Goal: Task Accomplishment & Management: Use online tool/utility

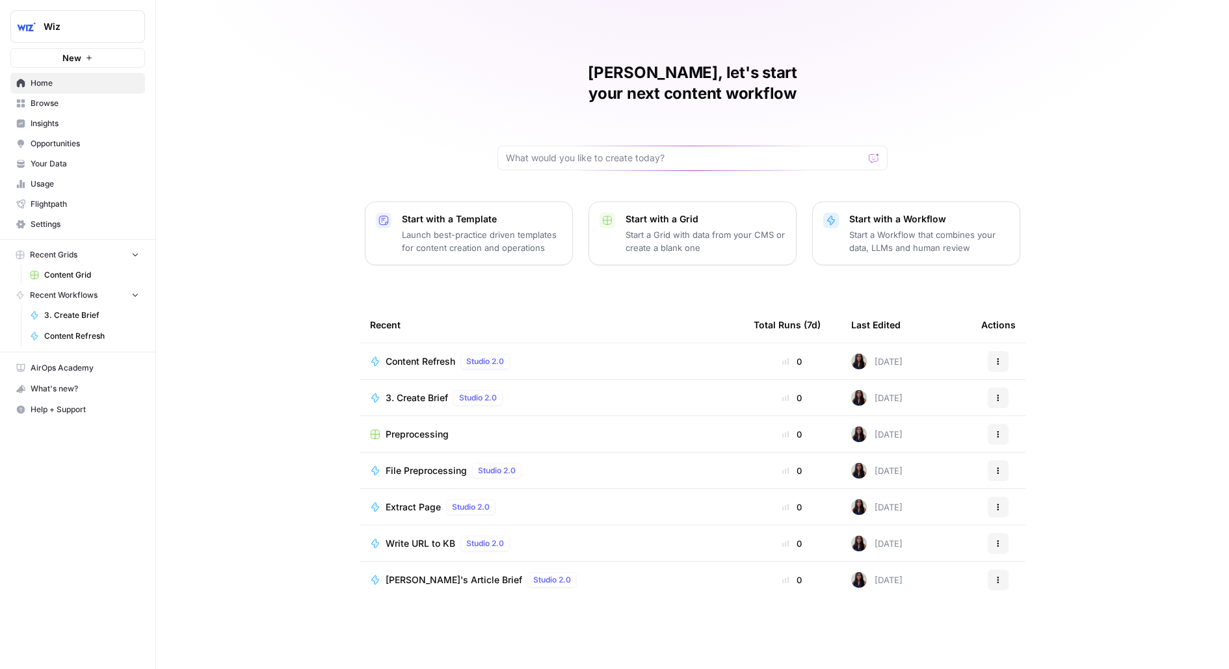
click at [103, 33] on span "Wiz" at bounding box center [83, 26] width 79 height 13
type input "uno"
click button "Unobravo" at bounding box center [118, 97] width 208 height 21
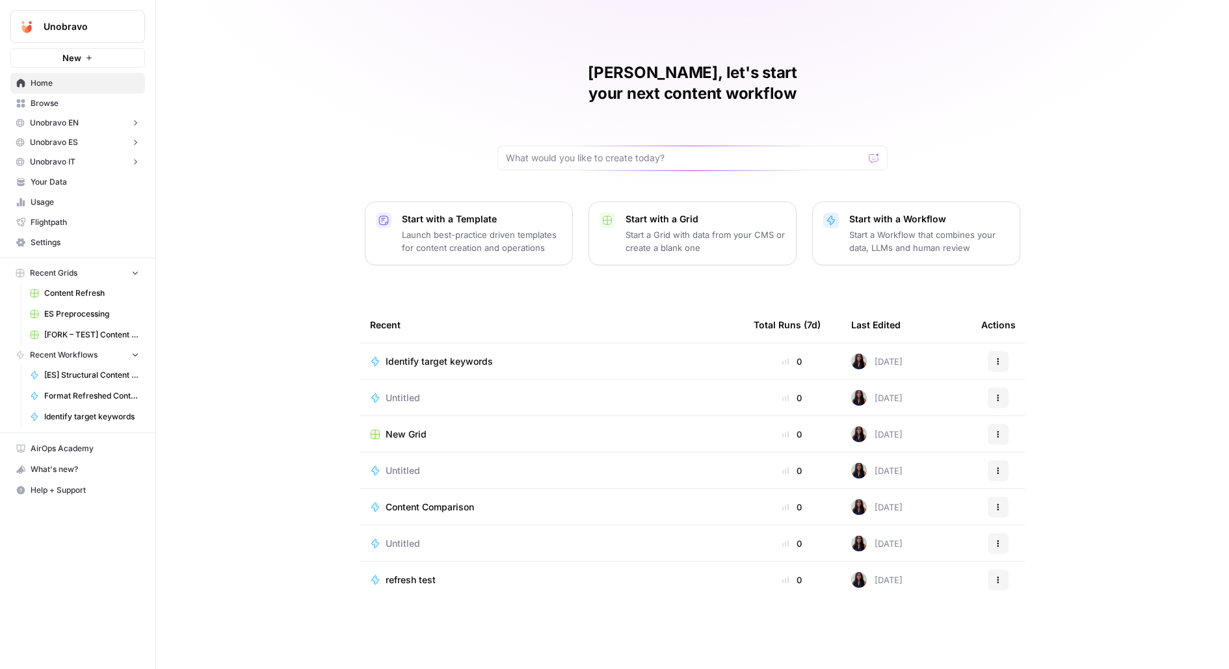
click at [77, 293] on span "Content Refresh" at bounding box center [91, 293] width 95 height 12
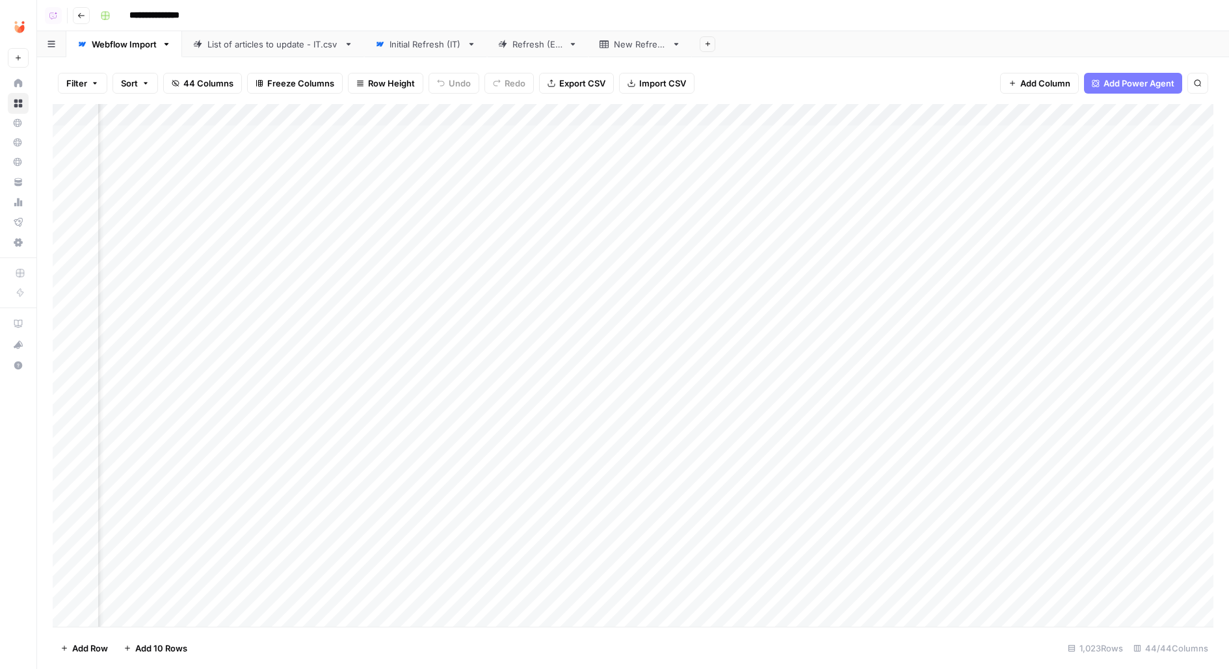
scroll to position [0, 3303]
click at [425, 44] on div "Initial Refresh (IT)" at bounding box center [426, 44] width 72 height 13
click at [416, 111] on div "Add Column" at bounding box center [633, 365] width 1161 height 523
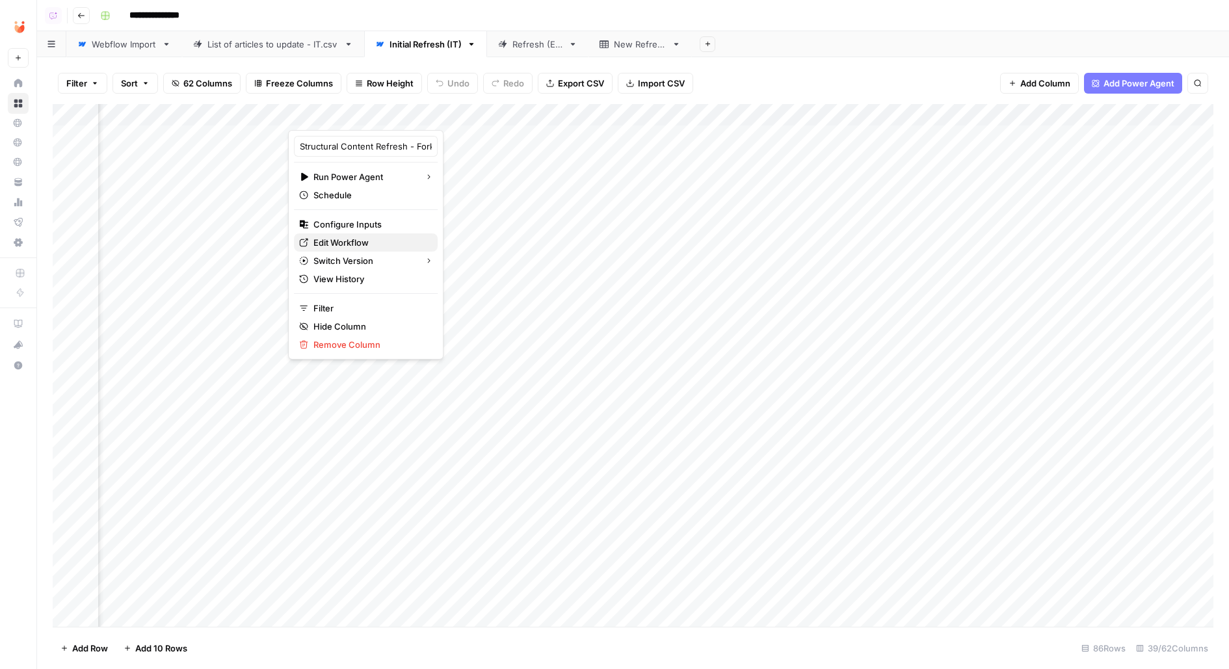
click at [360, 244] on span "Edit Workflow" at bounding box center [370, 242] width 114 height 13
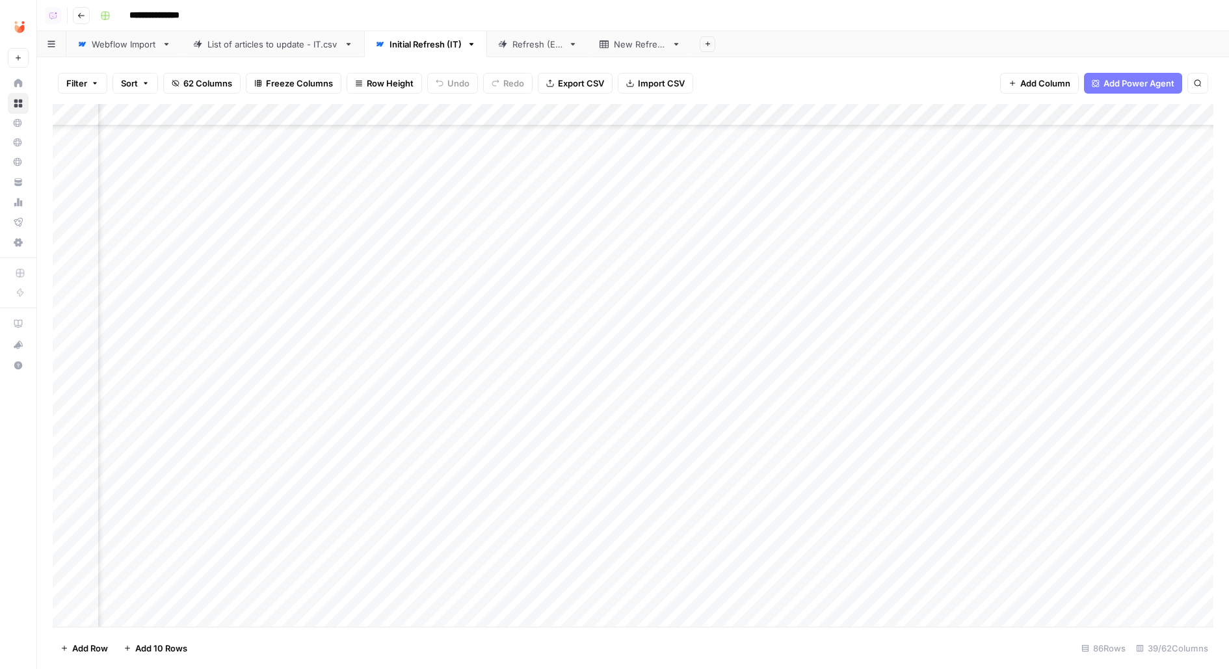
scroll to position [548, 1943]
click at [388, 328] on div "Add Column" at bounding box center [633, 365] width 1161 height 523
click at [429, 319] on div "Add Column" at bounding box center [633, 365] width 1161 height 523
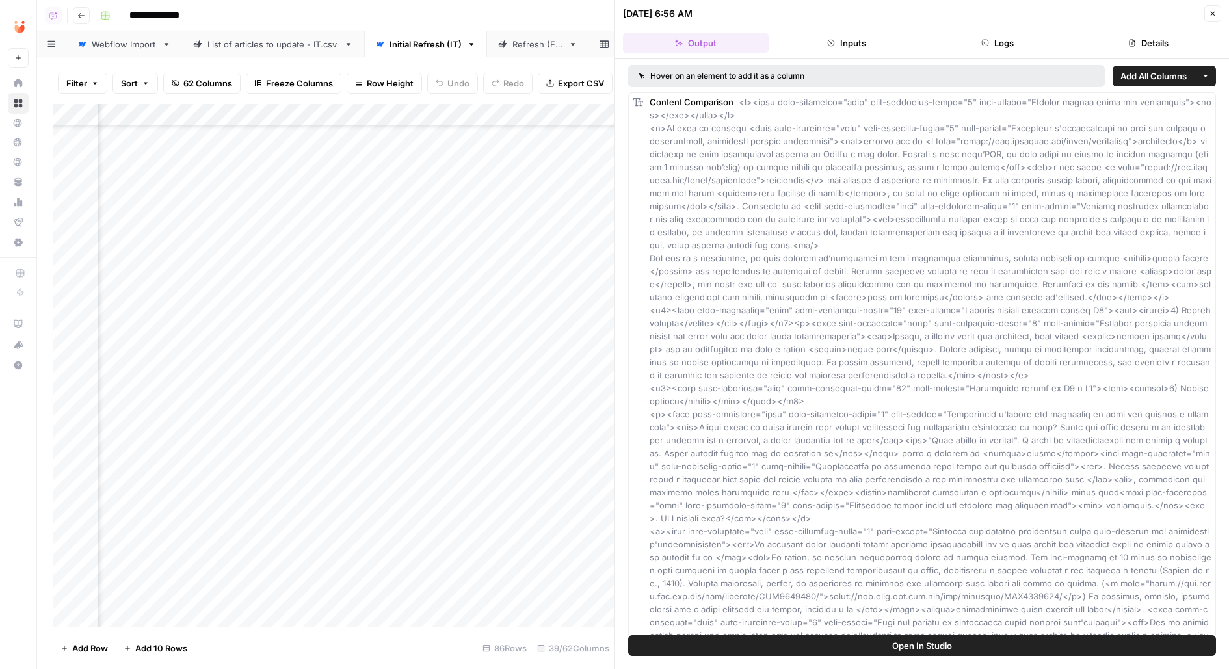
click at [1018, 39] on button "Logs" at bounding box center [998, 43] width 146 height 21
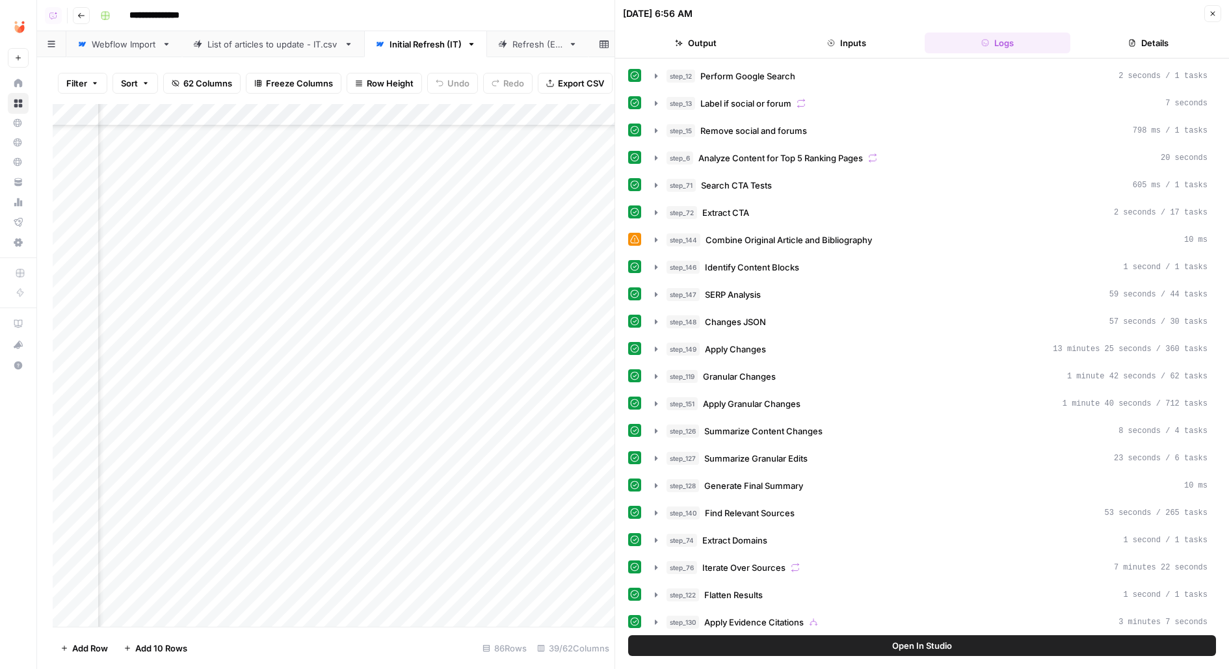
click at [1134, 52] on button "Details" at bounding box center [1149, 43] width 146 height 21
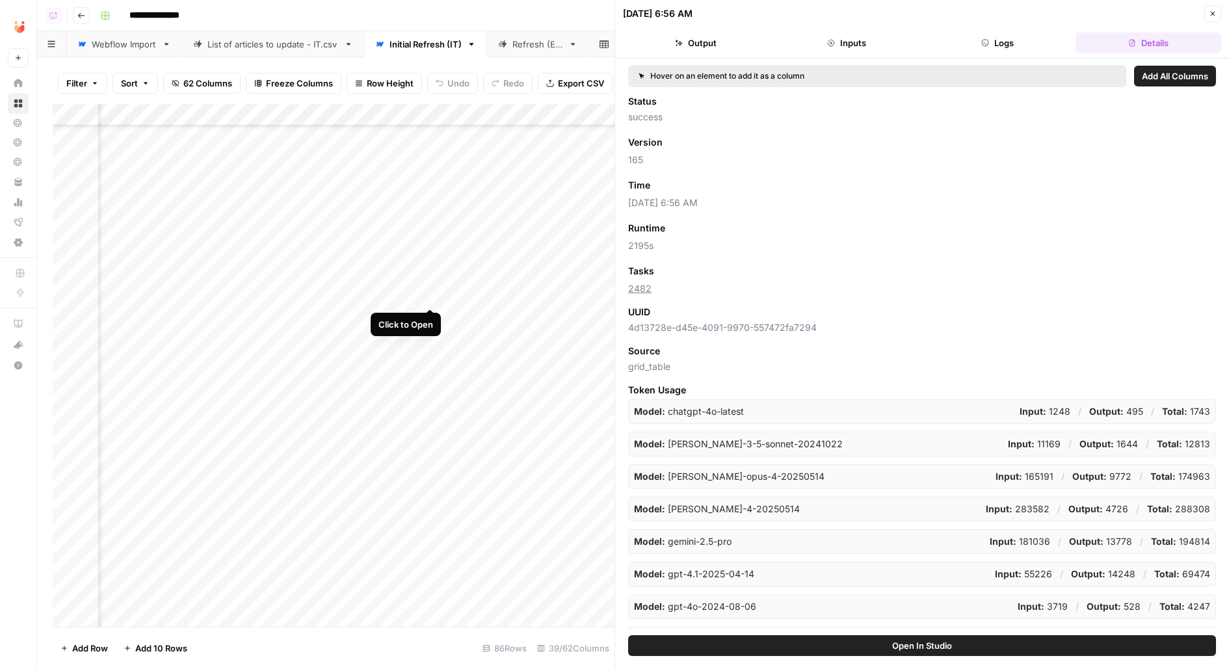
click at [432, 295] on div "Add Column" at bounding box center [334, 365] width 562 height 523
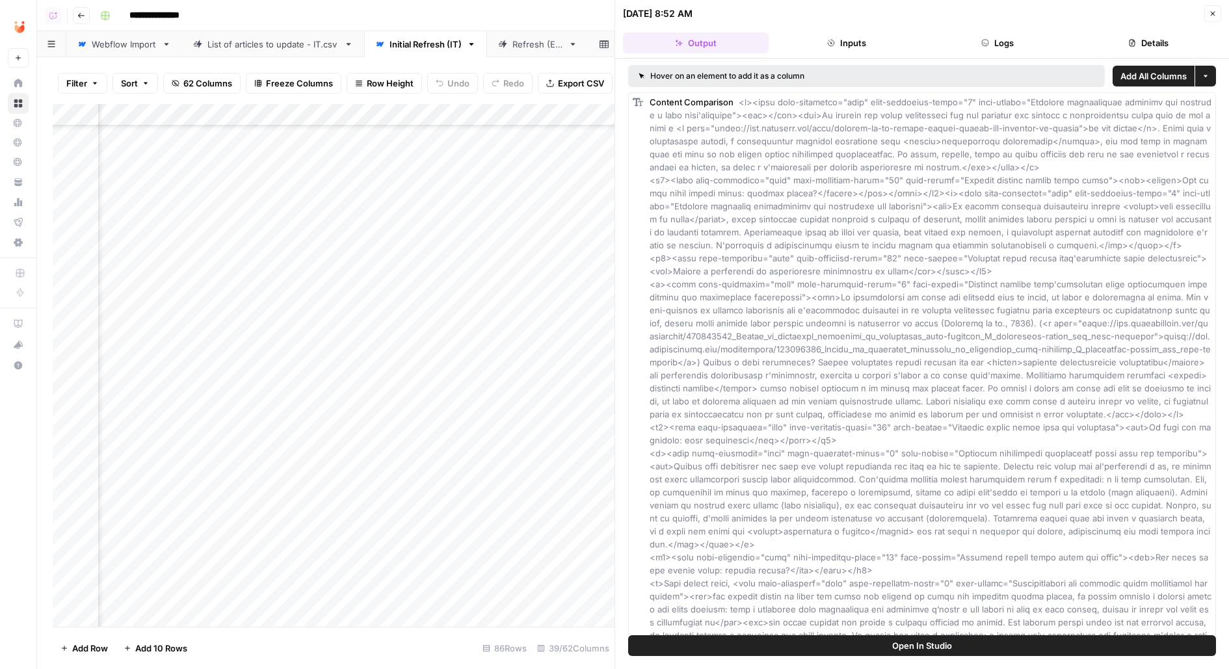
click at [1172, 42] on button "Details" at bounding box center [1149, 43] width 146 height 21
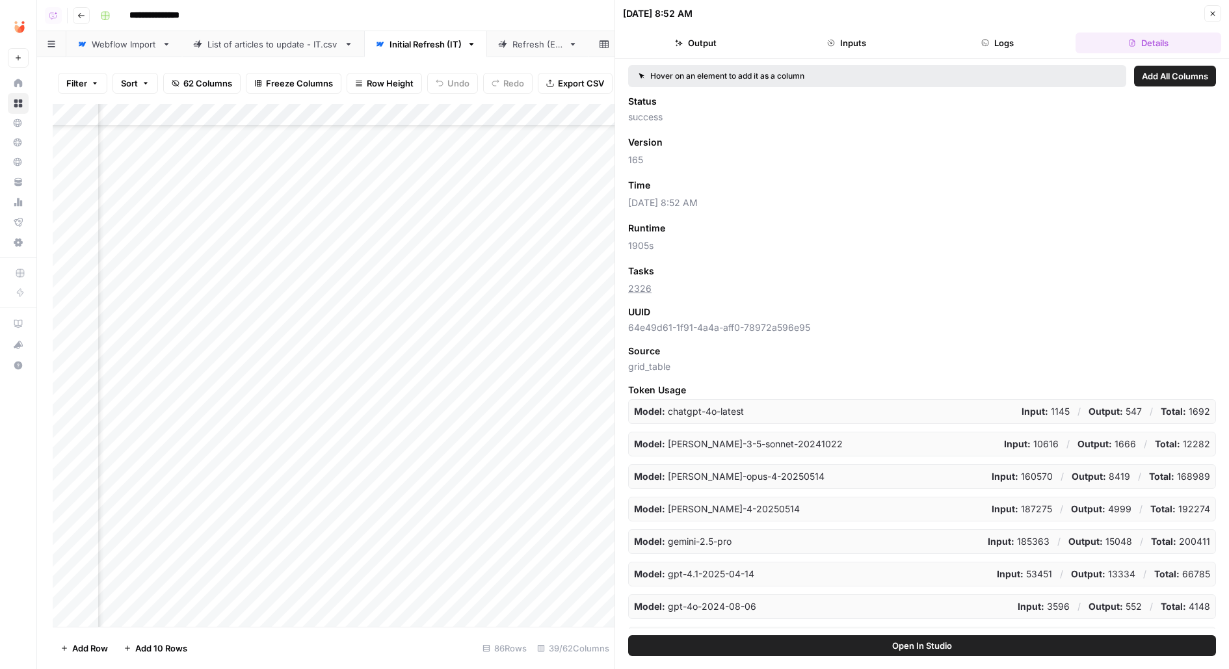
click at [1215, 13] on icon "button" at bounding box center [1213, 14] width 8 height 8
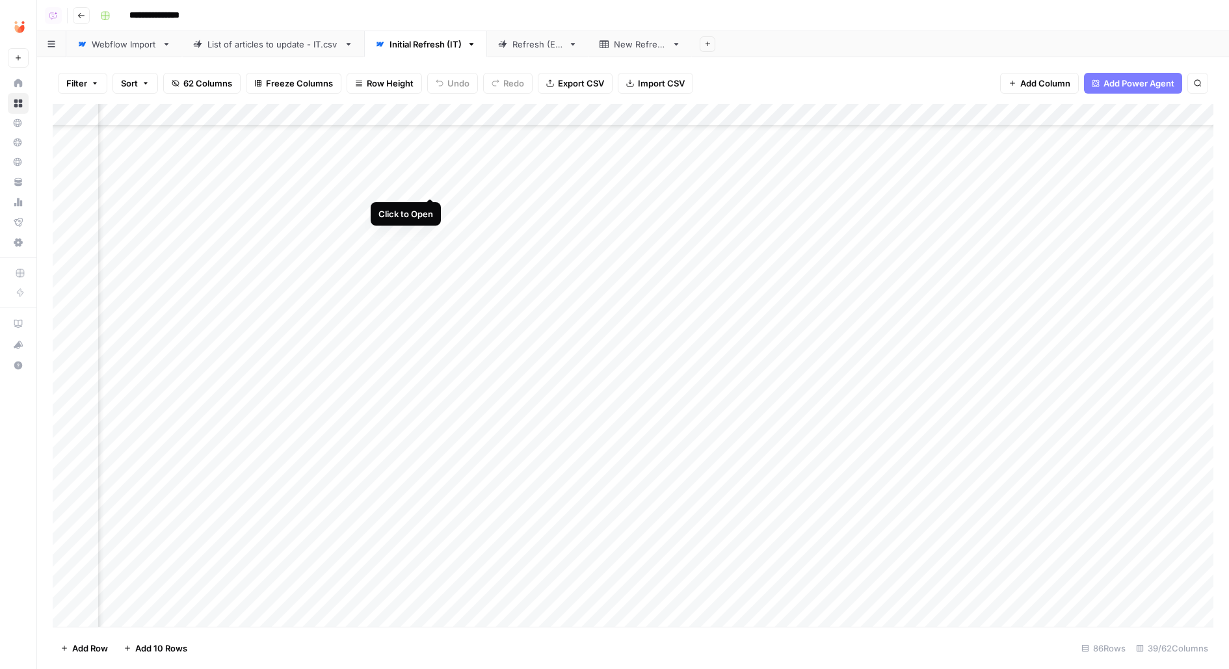
click at [429, 186] on div "Add Column" at bounding box center [633, 365] width 1161 height 523
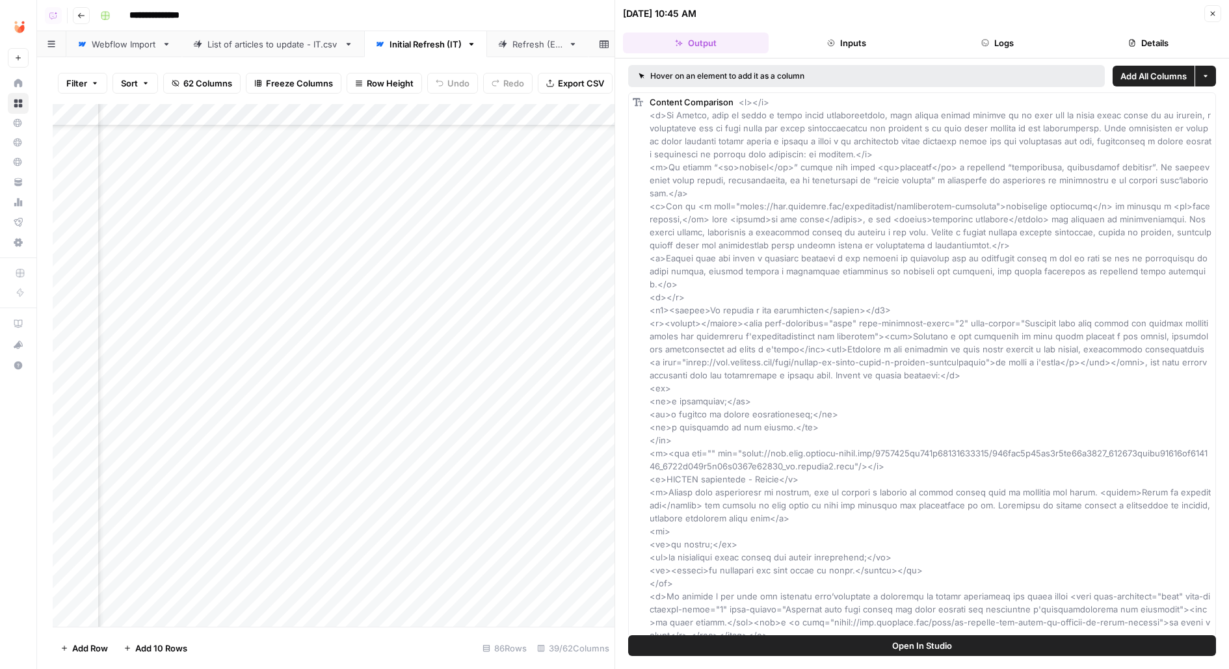
click at [1031, 45] on button "Logs" at bounding box center [998, 43] width 146 height 21
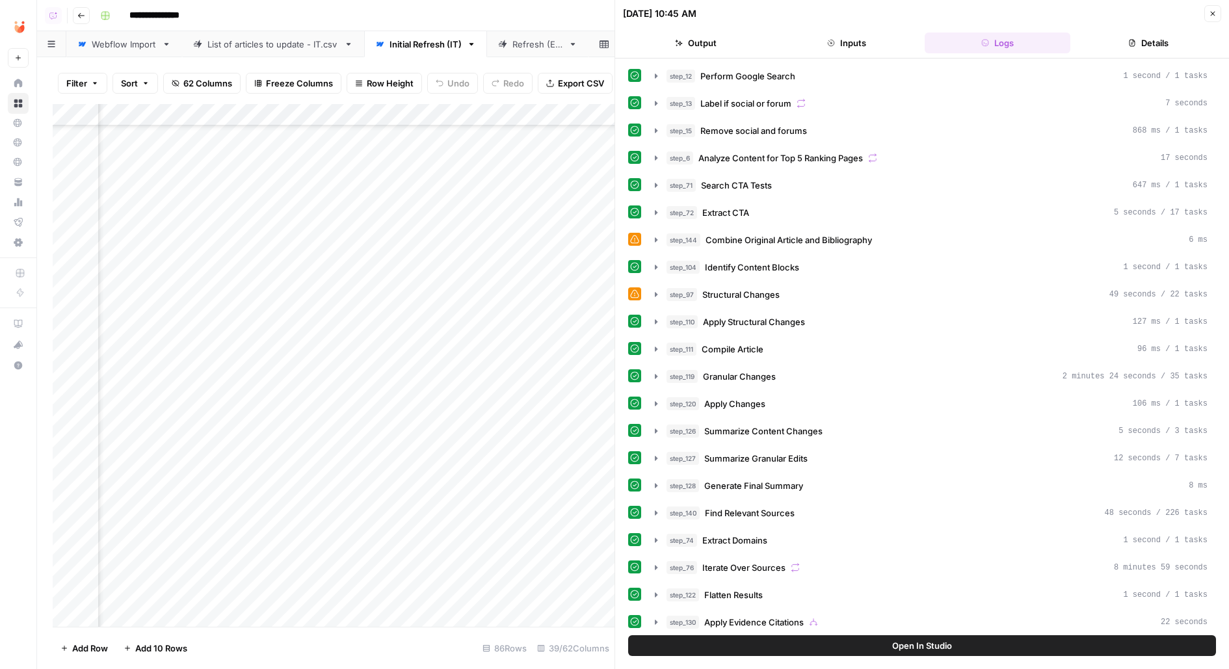
click at [1129, 52] on button "Details" at bounding box center [1149, 43] width 146 height 21
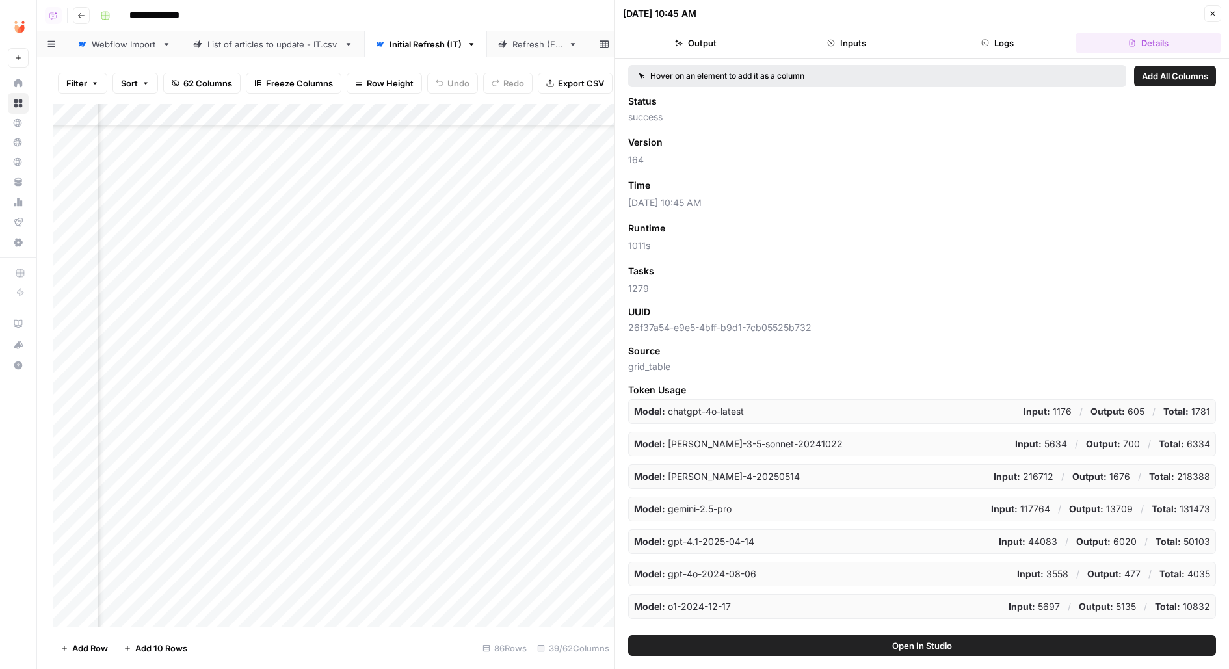
click at [432, 163] on div "Add Column" at bounding box center [334, 365] width 562 height 523
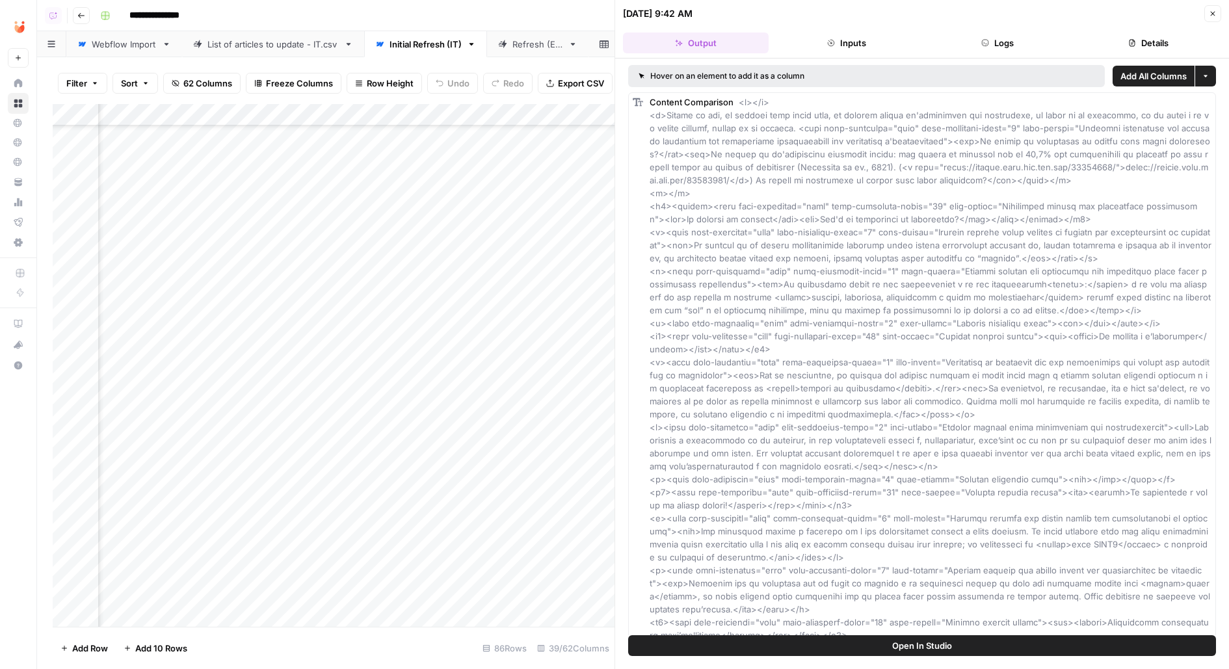
click at [1190, 59] on div "Hover on an element to add it as a column Add All Columns More options Content …" at bounding box center [922, 347] width 614 height 577
click at [1188, 46] on button "Details" at bounding box center [1149, 43] width 146 height 21
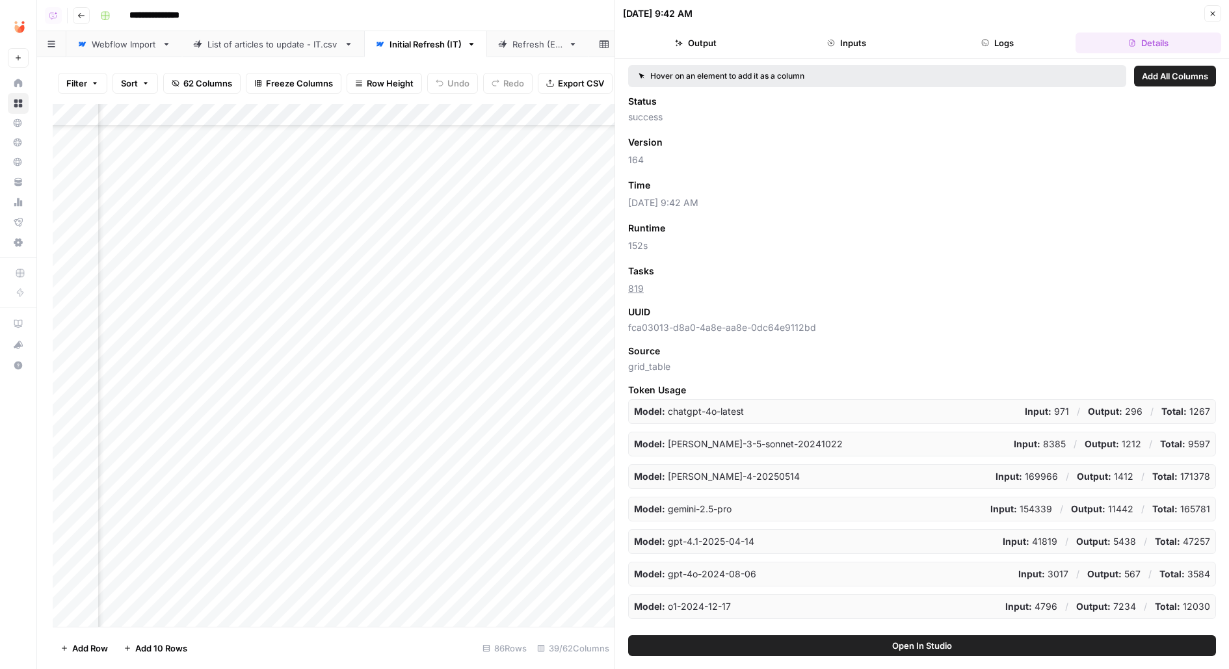
click at [1219, 12] on button "Close" at bounding box center [1212, 13] width 17 height 17
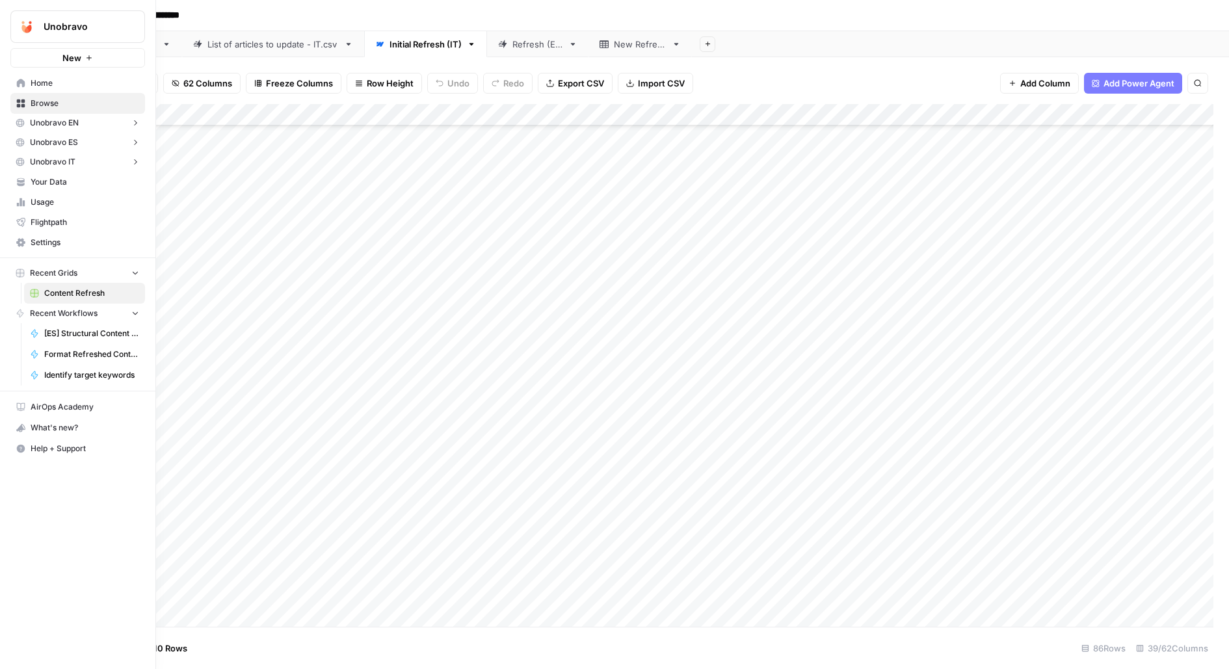
click at [55, 234] on link "Settings" at bounding box center [77, 242] width 135 height 21
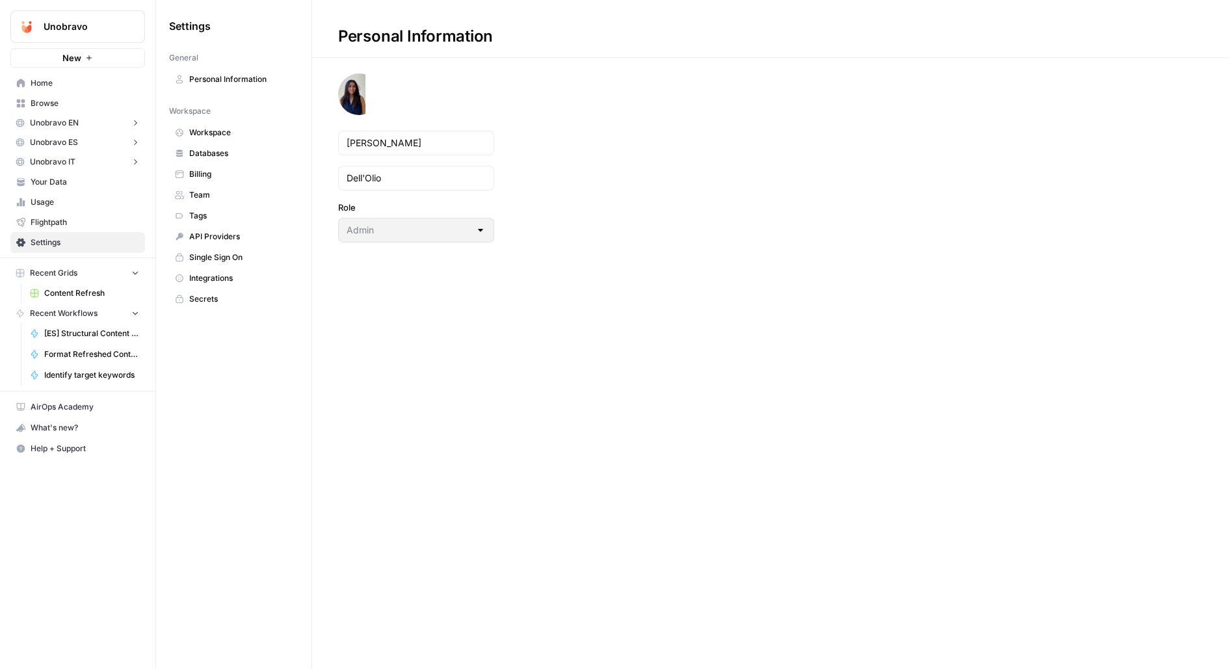
click at [222, 215] on span "Tags" at bounding box center [240, 216] width 103 height 12
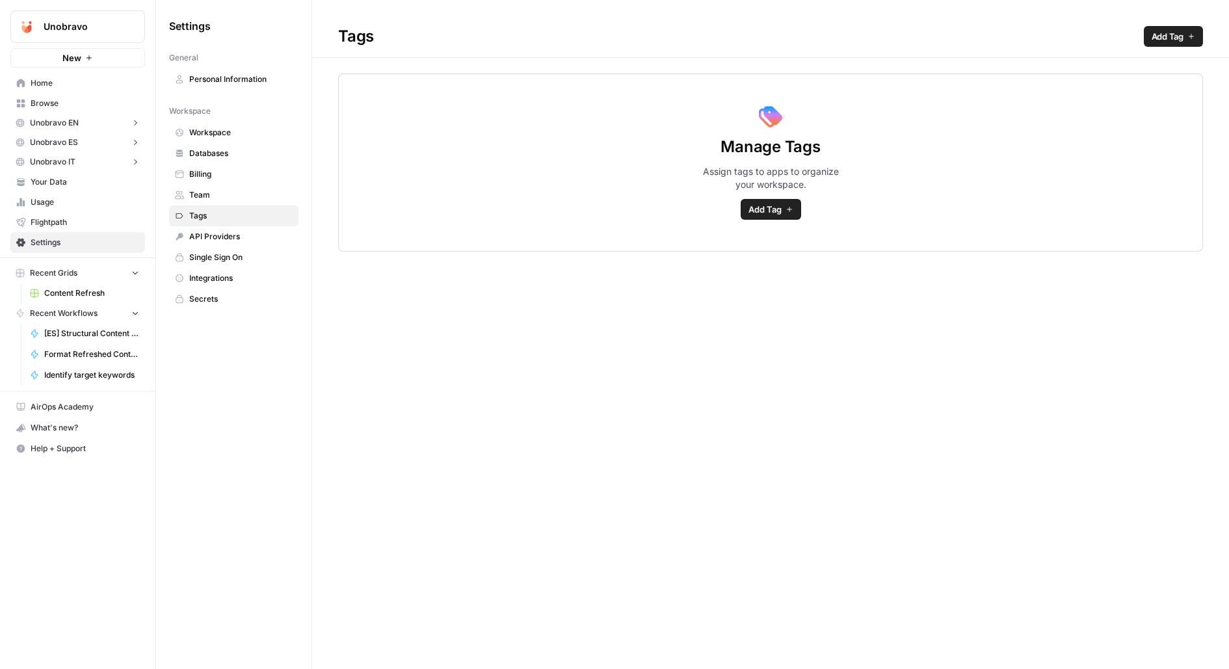
click at [232, 242] on link "API Providers" at bounding box center [233, 236] width 129 height 21
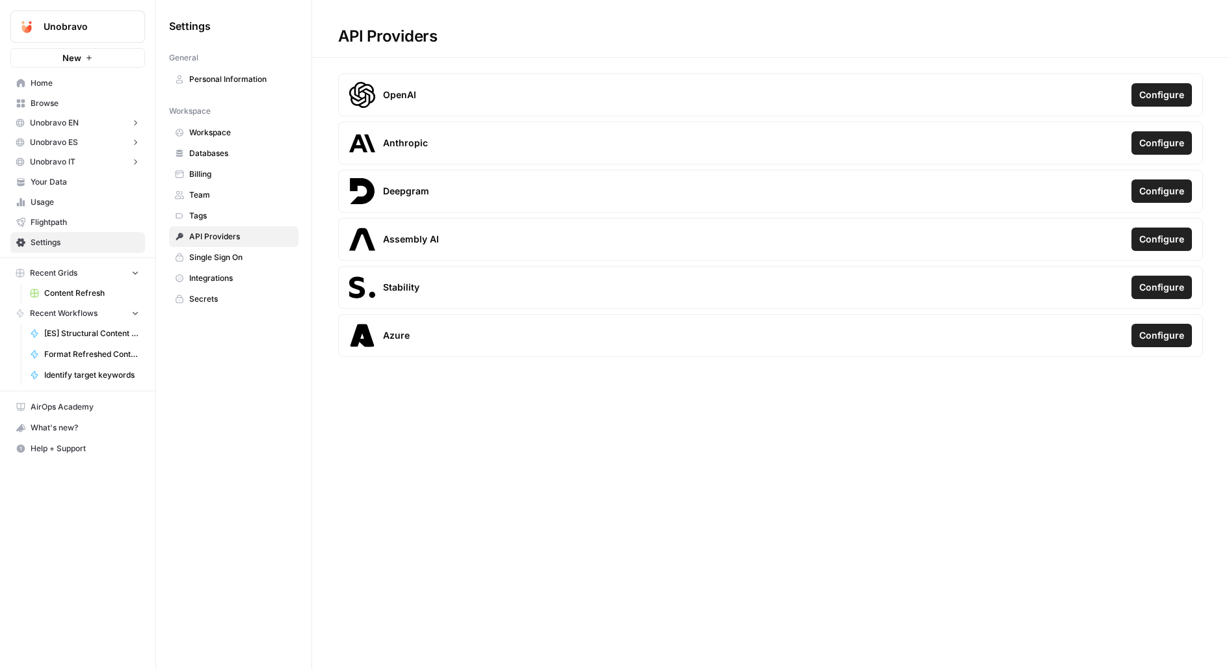
click at [232, 252] on span "Single Sign On" at bounding box center [240, 258] width 103 height 12
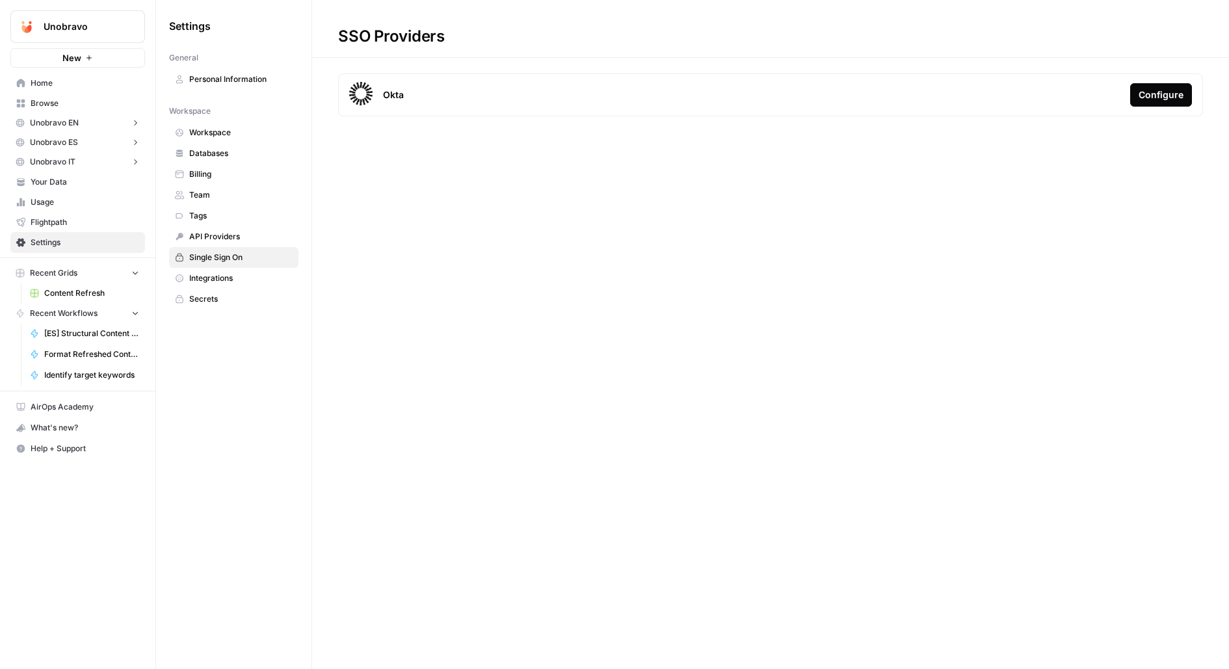
click at [229, 232] on span "API Providers" at bounding box center [240, 237] width 103 height 12
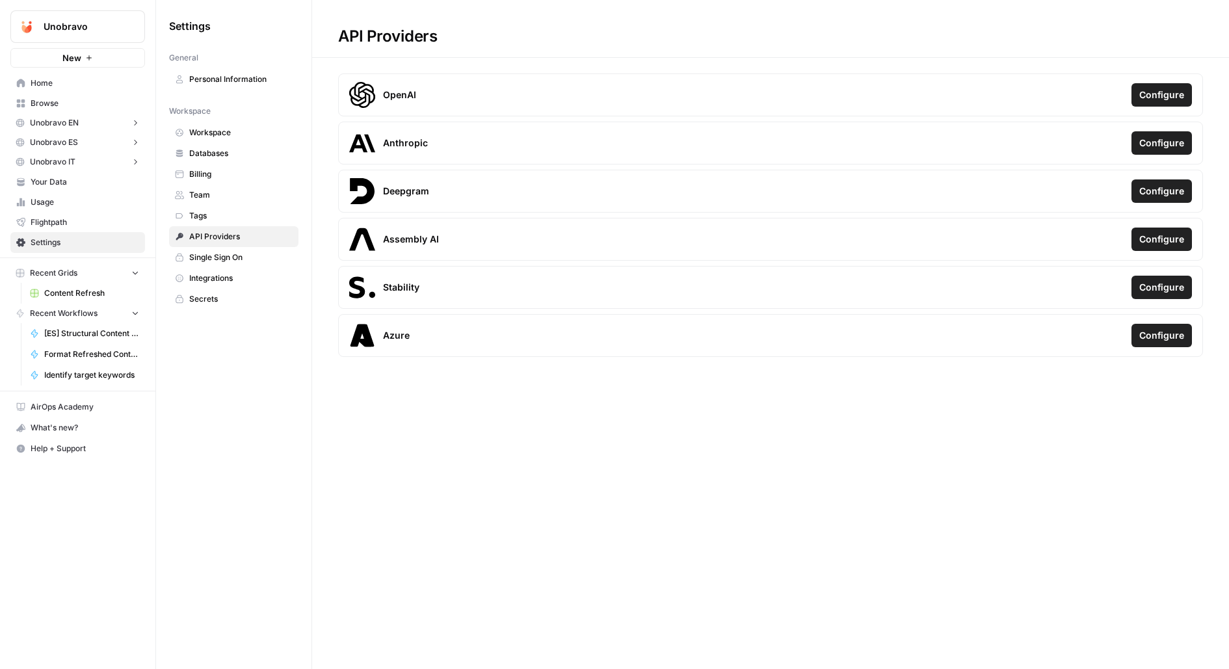
click at [89, 109] on span "Browse" at bounding box center [85, 104] width 109 height 12
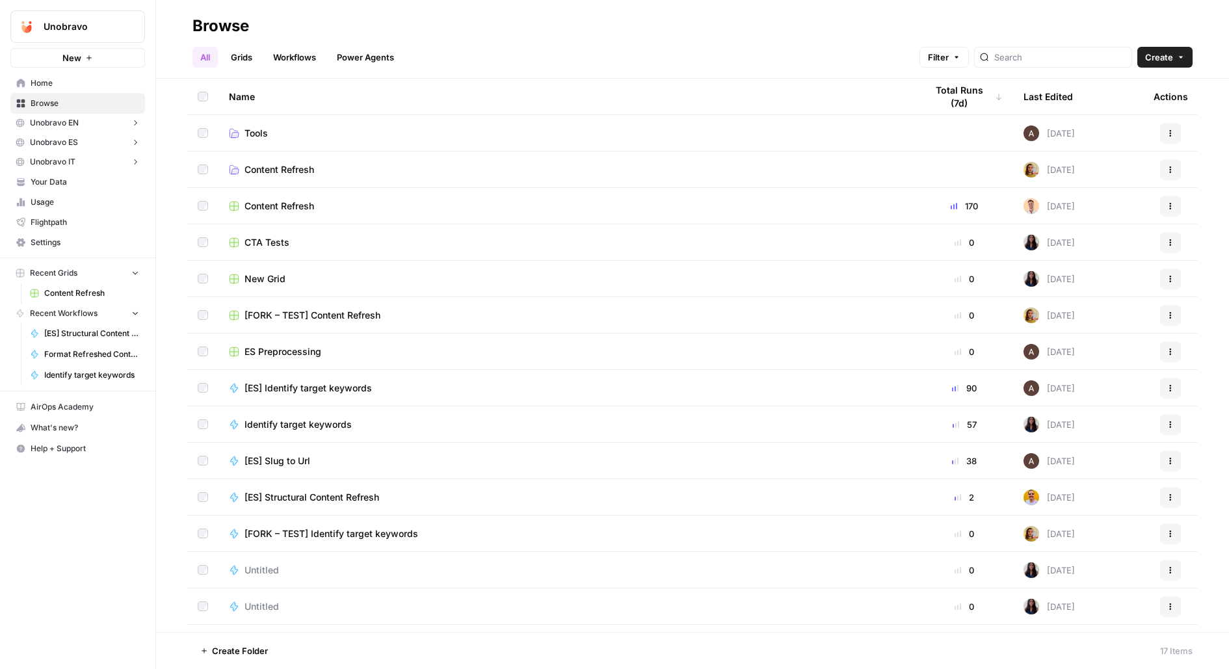
click at [113, 86] on span "Home" at bounding box center [85, 83] width 109 height 12
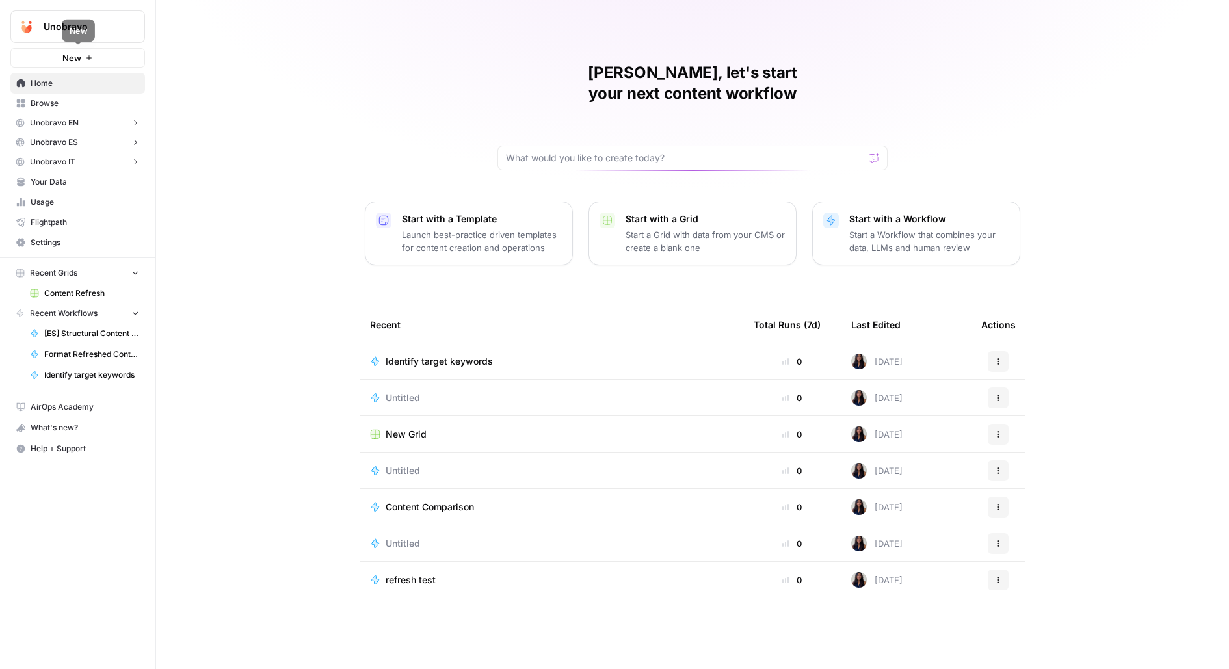
click at [116, 60] on button "New" at bounding box center [77, 58] width 135 height 20
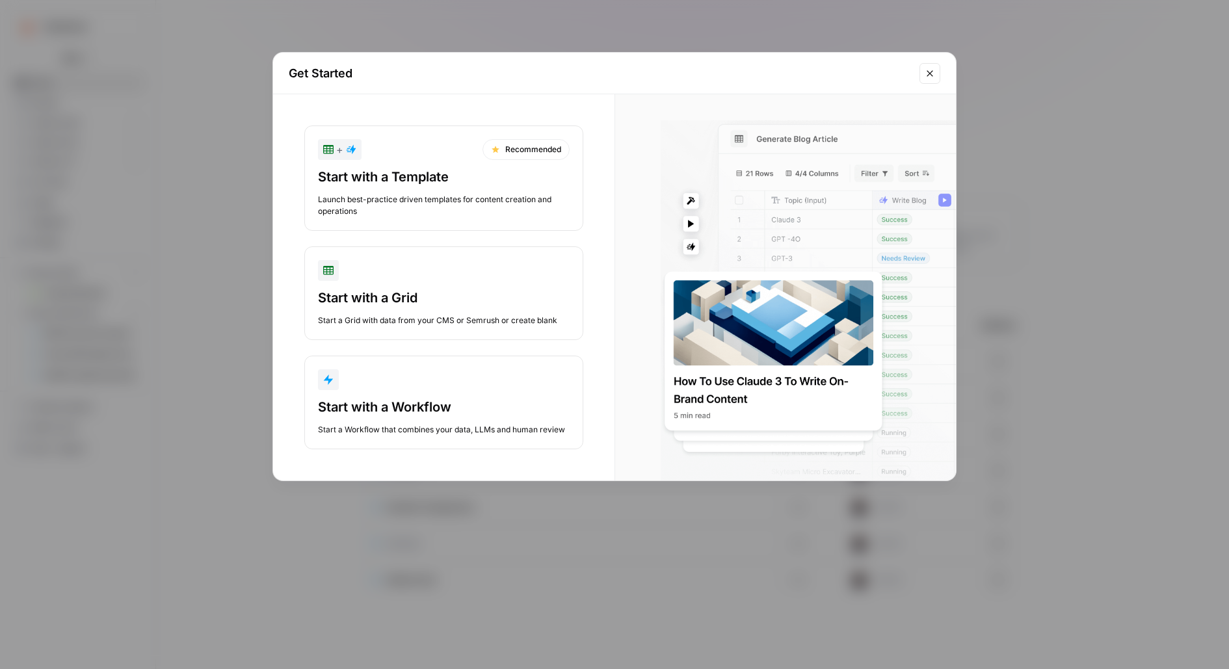
click at [151, 179] on div "Get Started + Recommended Start with a Template Launch best-practice driven tem…" at bounding box center [614, 334] width 1229 height 669
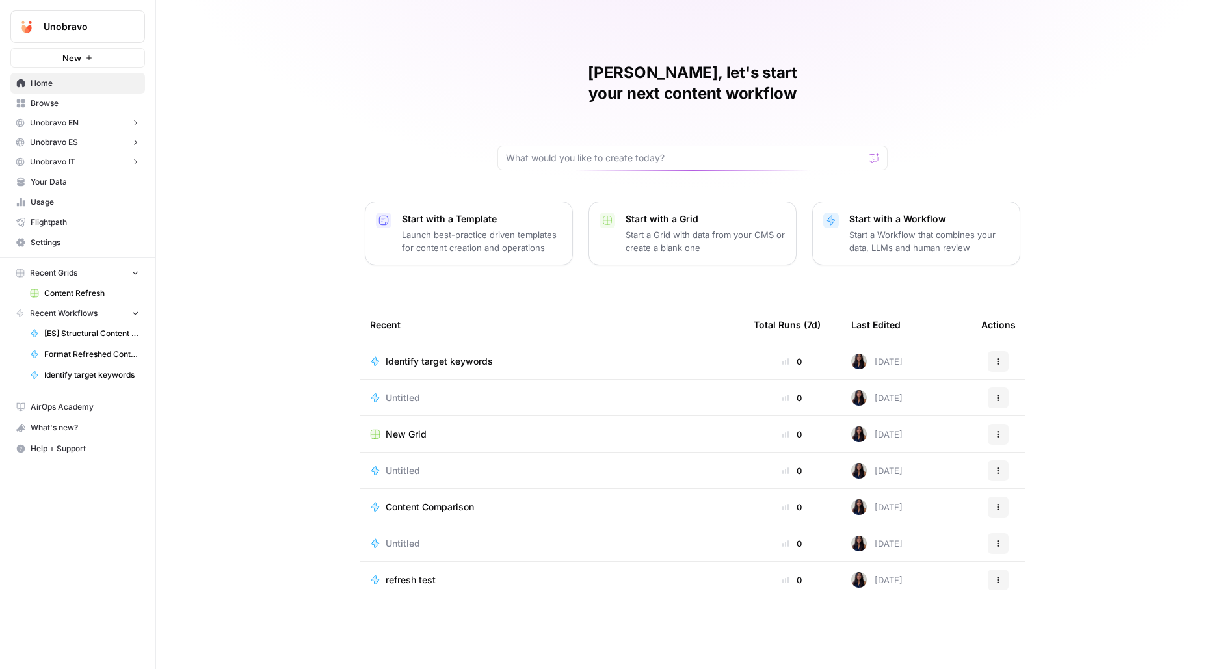
click at [77, 64] on button "New" at bounding box center [77, 58] width 135 height 20
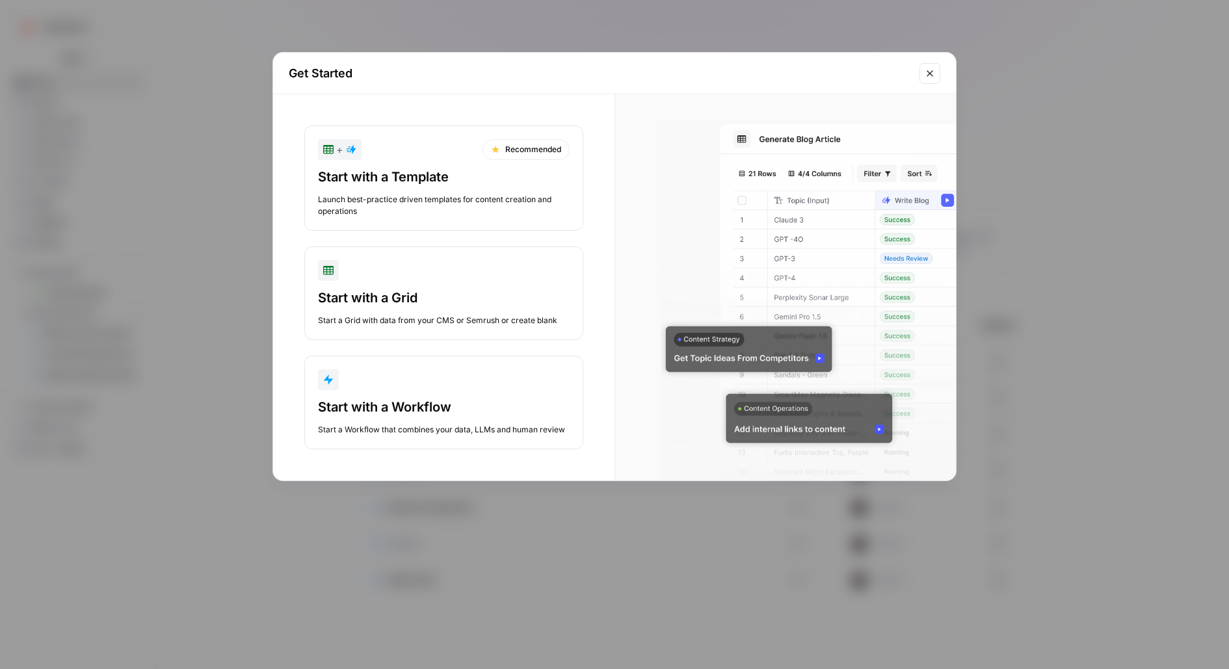
click at [511, 184] on div "Start with a Template" at bounding box center [444, 177] width 252 height 18
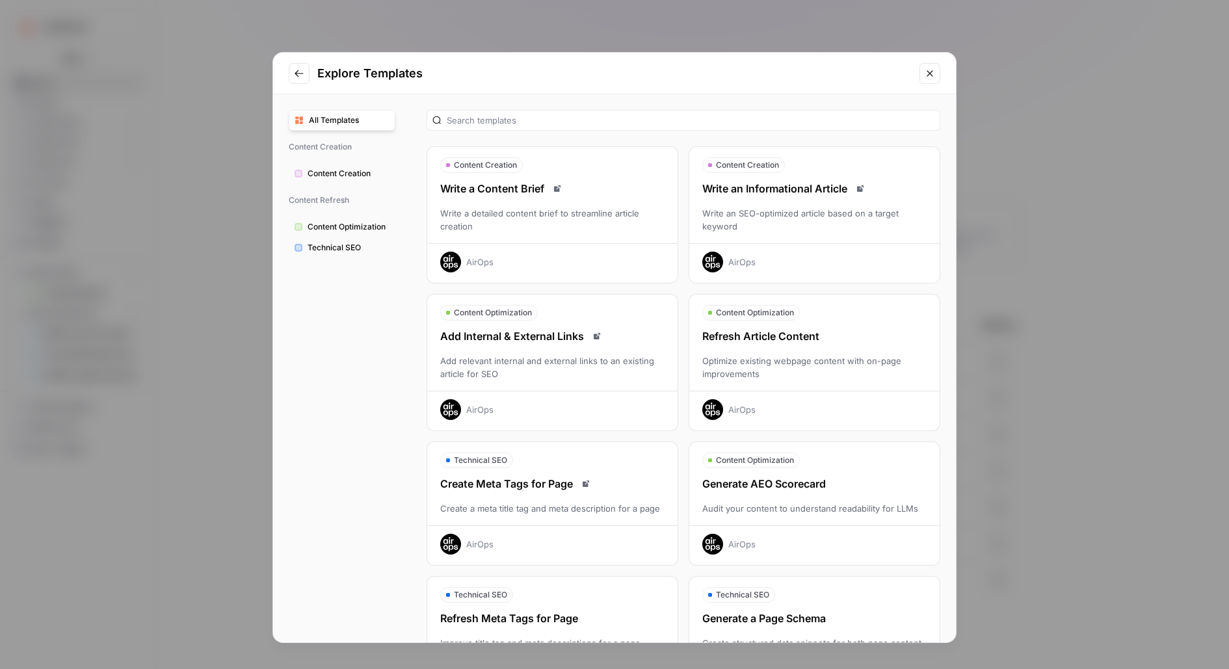
click at [784, 228] on div "Write an SEO-optimized article based on a target keyword" at bounding box center [814, 220] width 250 height 26
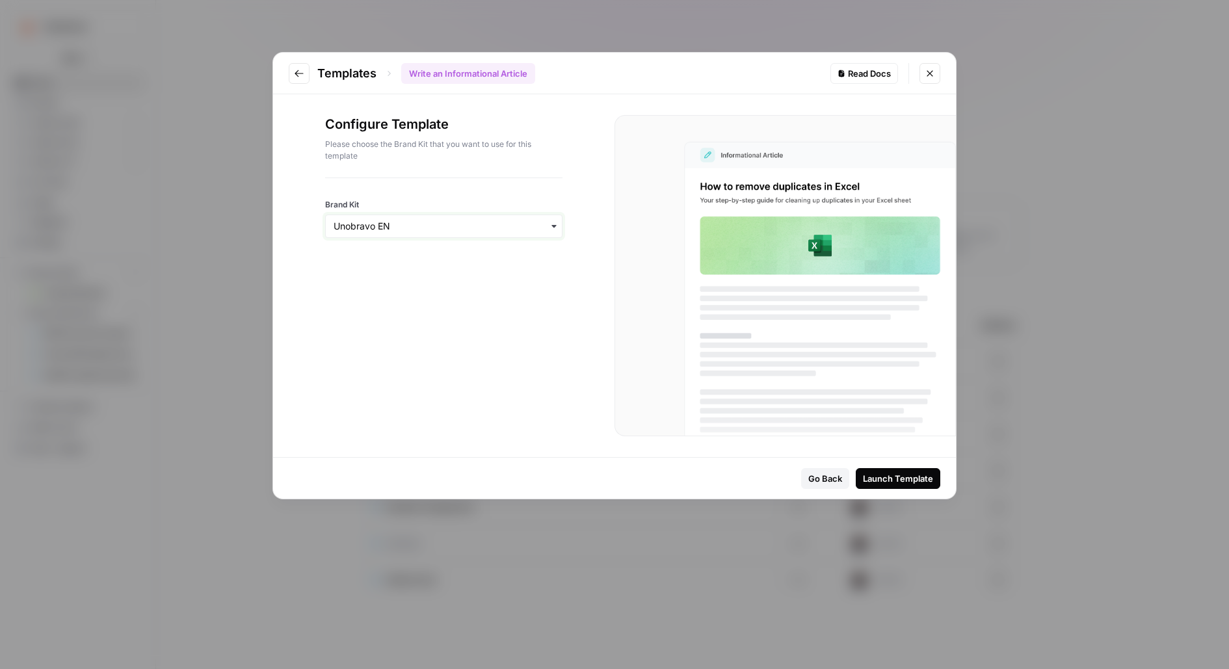
click at [501, 227] on input "Brand Kit" at bounding box center [444, 226] width 220 height 13
click at [482, 306] on div "Unobravo IT" at bounding box center [444, 310] width 236 height 25
click at [899, 482] on div "Launch Template" at bounding box center [898, 478] width 70 height 13
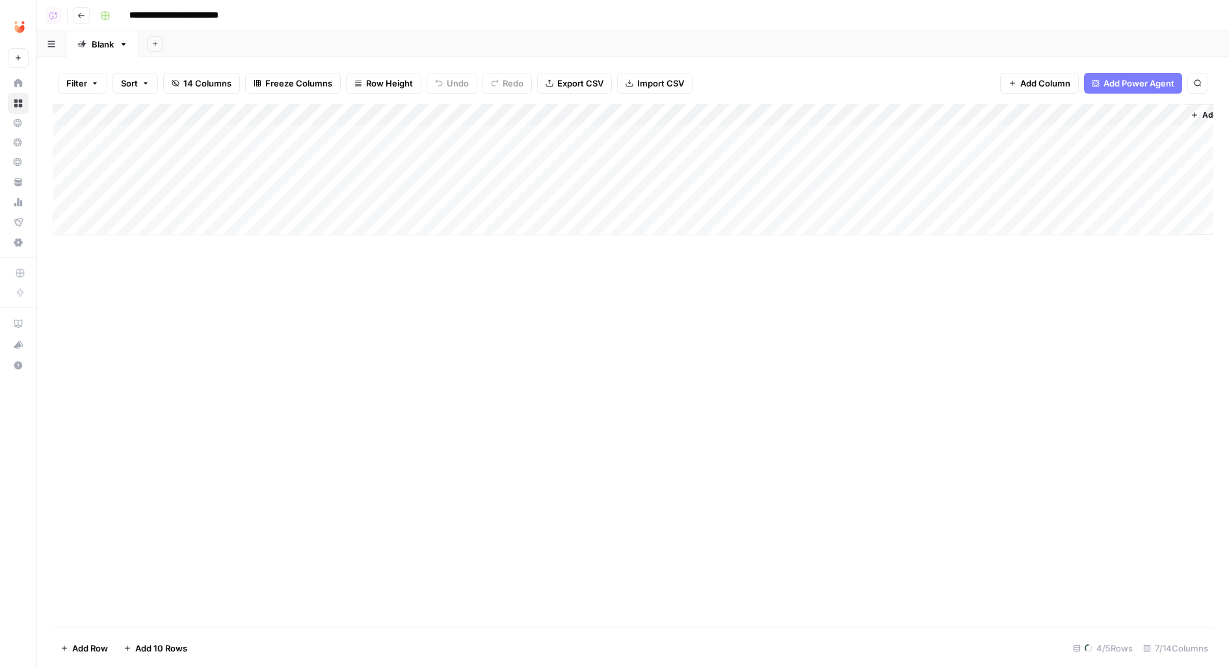
drag, startPoint x: 579, startPoint y: 133, endPoint x: 577, endPoint y: 211, distance: 78.7
click at [577, 211] on div "Add Column" at bounding box center [633, 169] width 1161 height 131
click at [163, 46] on div "Add Sheet" at bounding box center [684, 44] width 1090 height 26
click at [154, 45] on icon "button" at bounding box center [154, 44] width 5 height 5
click at [198, 95] on button "Blank" at bounding box center [216, 89] width 126 height 18
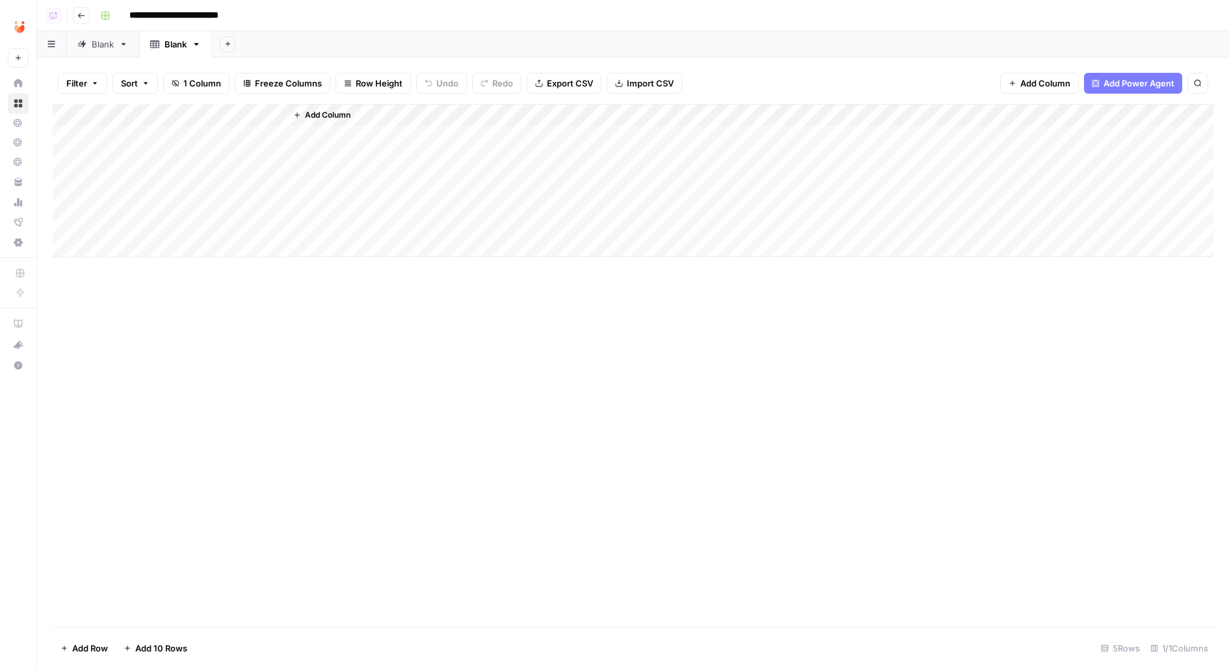
click at [323, 114] on span "Add Column" at bounding box center [328, 115] width 46 height 12
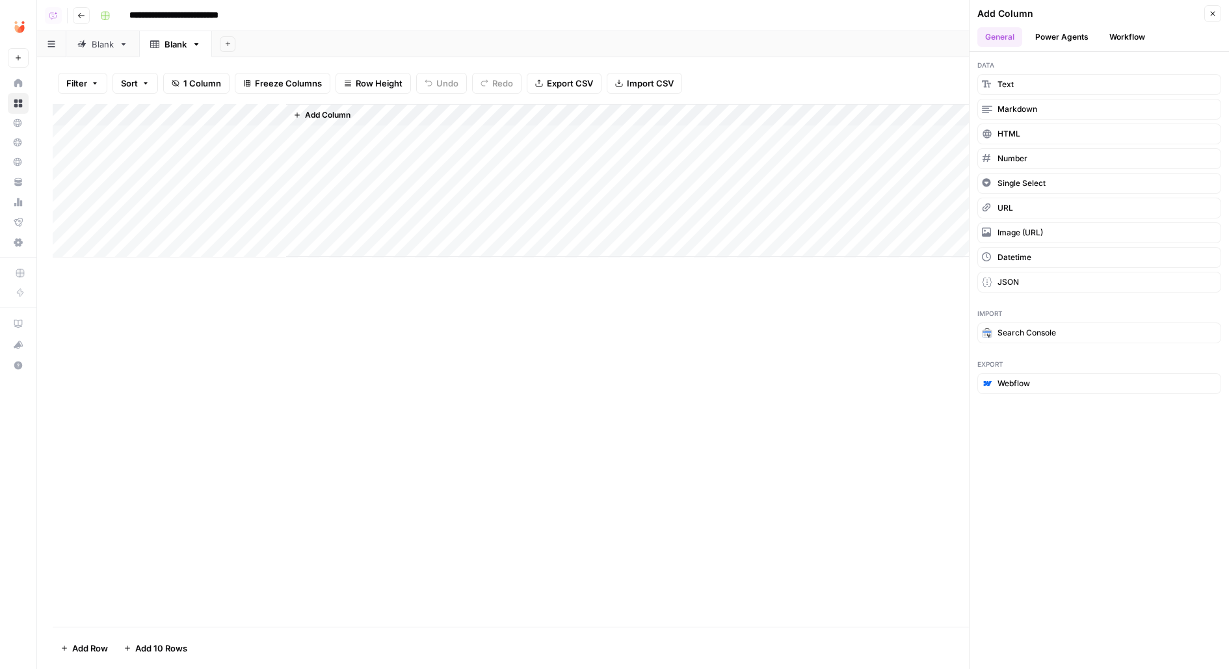
click at [1037, 34] on button "Power Agents" at bounding box center [1062, 37] width 69 height 20
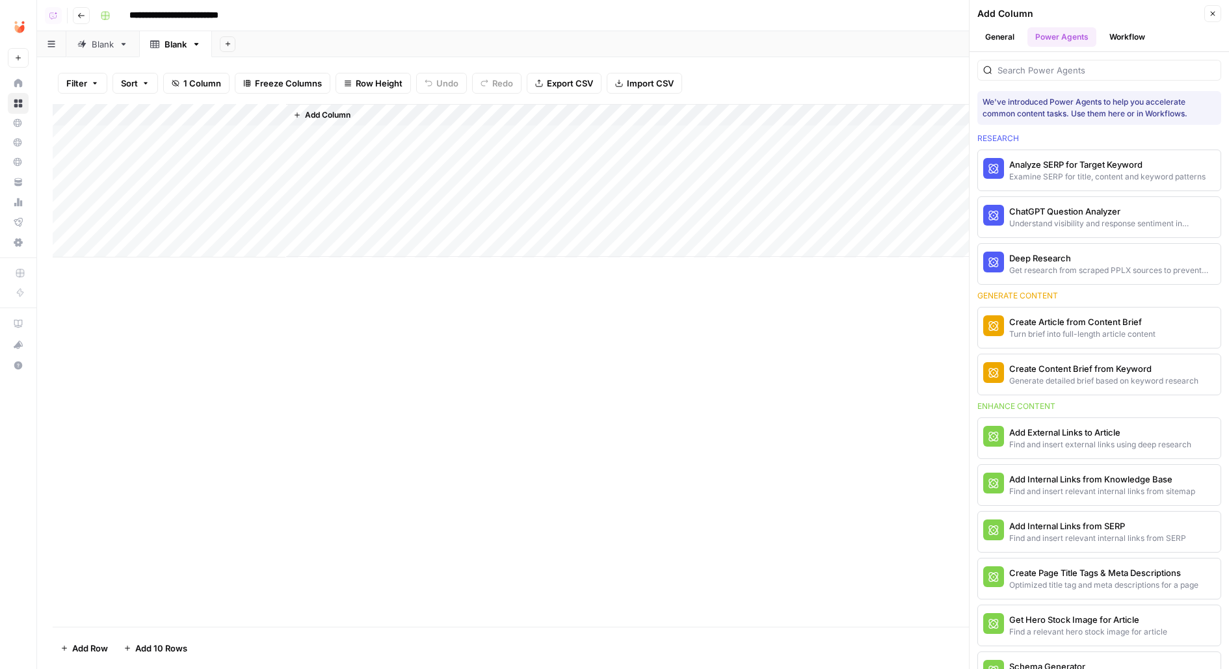
click at [155, 125] on div "Add Column" at bounding box center [633, 180] width 1161 height 153
click at [141, 114] on div "Add Column" at bounding box center [633, 180] width 1161 height 153
click at [143, 144] on input "Title" at bounding box center [176, 146] width 132 height 13
click at [143, 142] on input "Title" at bounding box center [176, 146] width 132 height 13
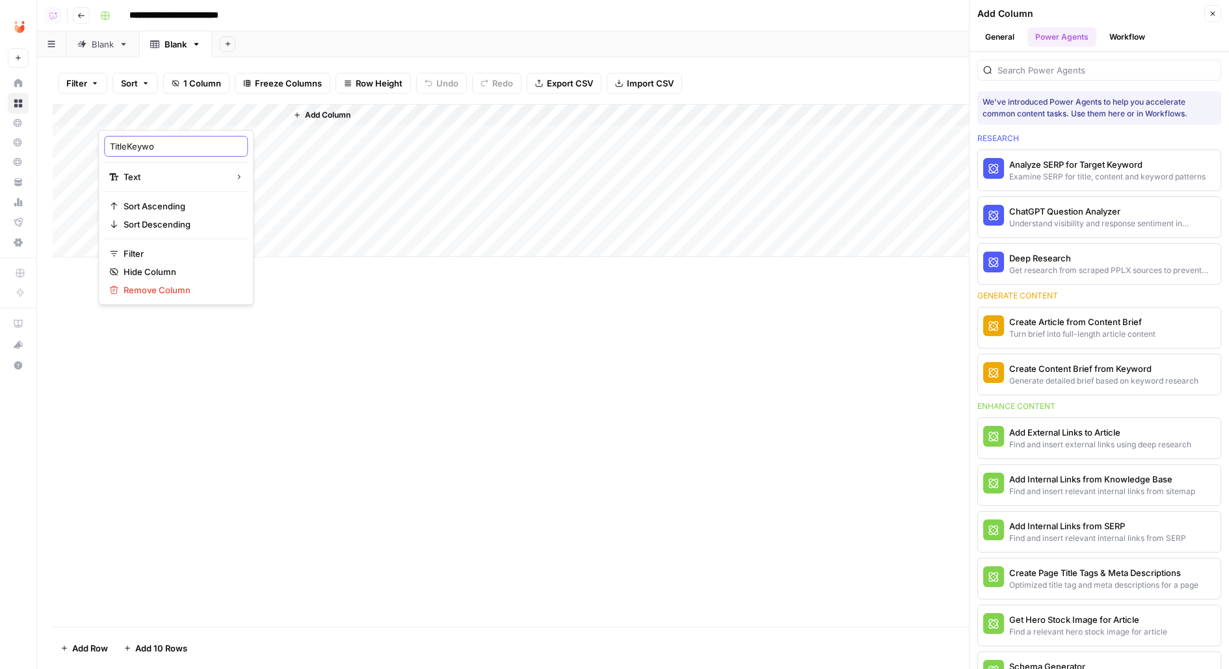
type input "TitleKeywor"
type input "Keyword"
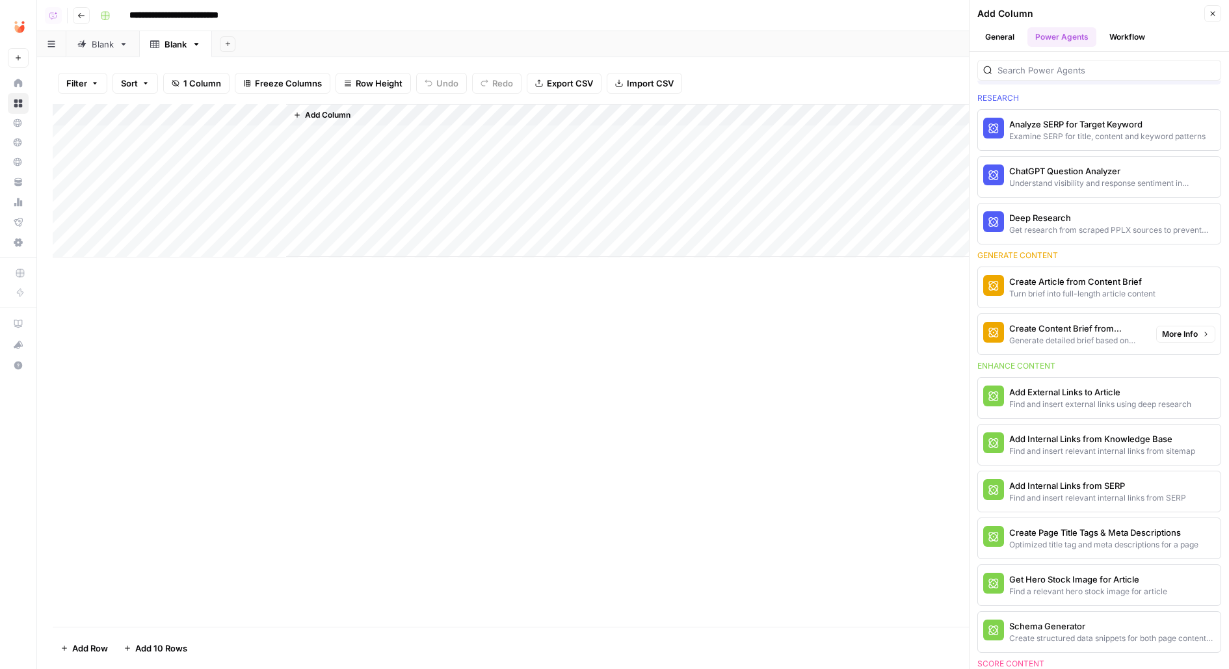
click at [1108, 335] on div "Generate detailed brief based on keyword research" at bounding box center [1077, 341] width 137 height 12
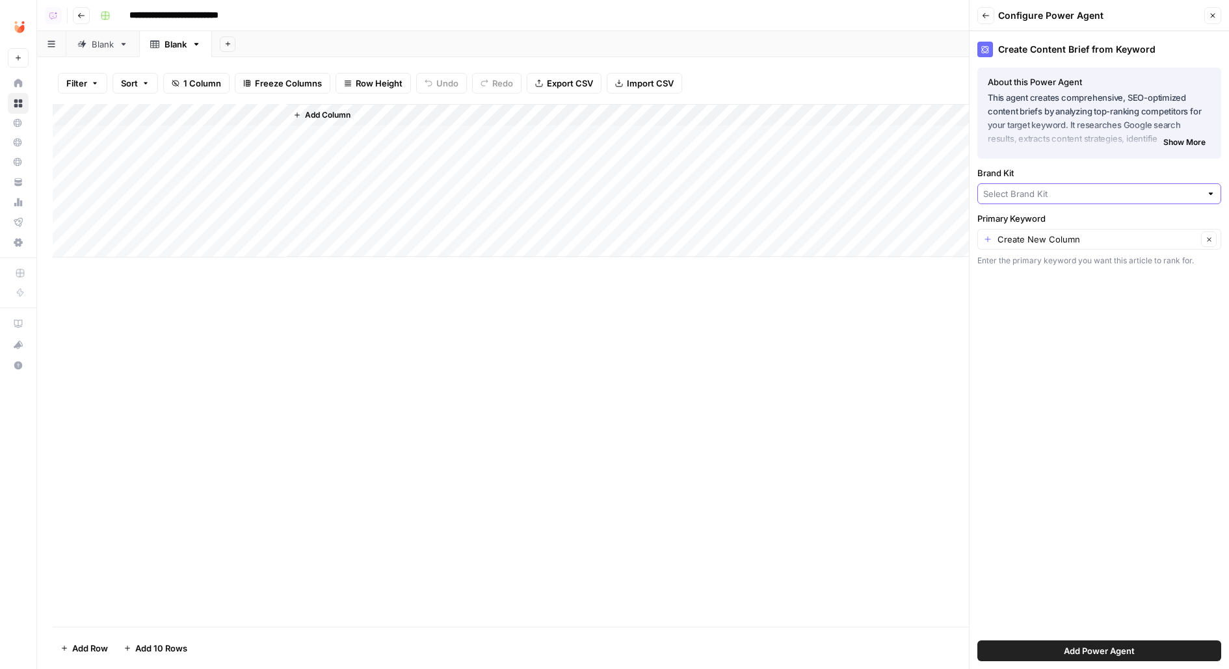
click at [998, 197] on input "Brand Kit" at bounding box center [1092, 193] width 218 height 13
click at [1007, 260] on span "Unobravo IT" at bounding box center [1097, 260] width 217 height 13
type input "Unobravo IT"
click at [1007, 233] on input "Primary Keyword" at bounding box center [1098, 239] width 200 height 13
click at [1004, 307] on span "Keyword" at bounding box center [1089, 311] width 201 height 13
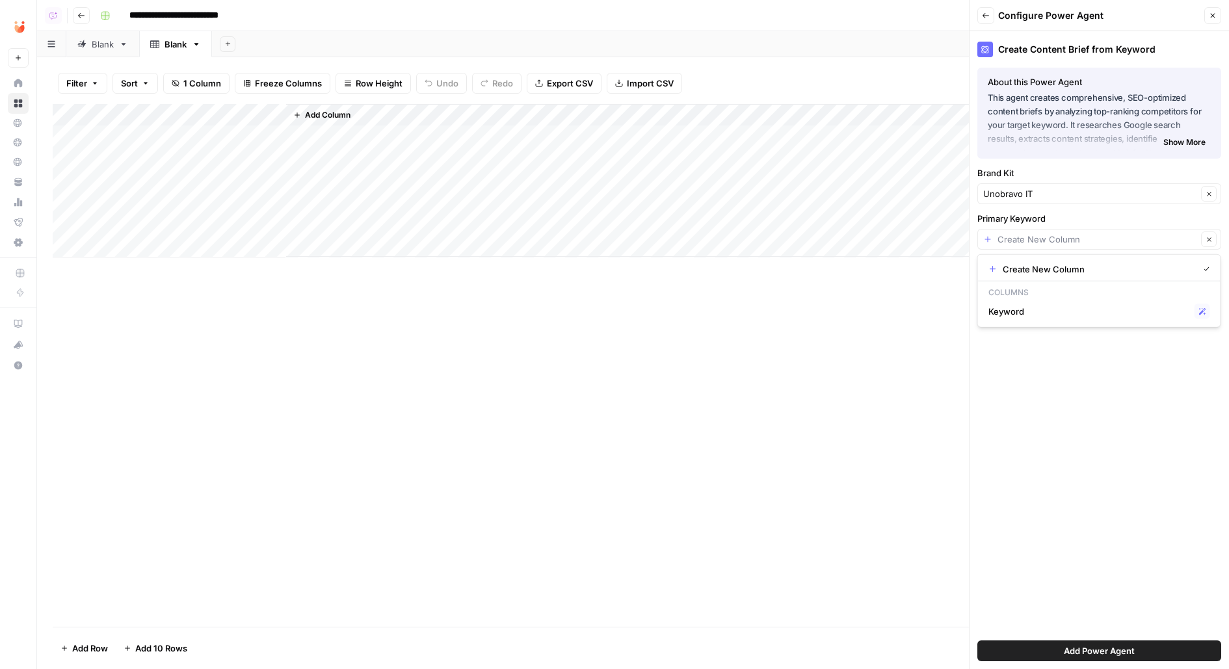
type input "Keyword"
click at [1012, 656] on button "Add Power Agent" at bounding box center [1099, 651] width 244 height 21
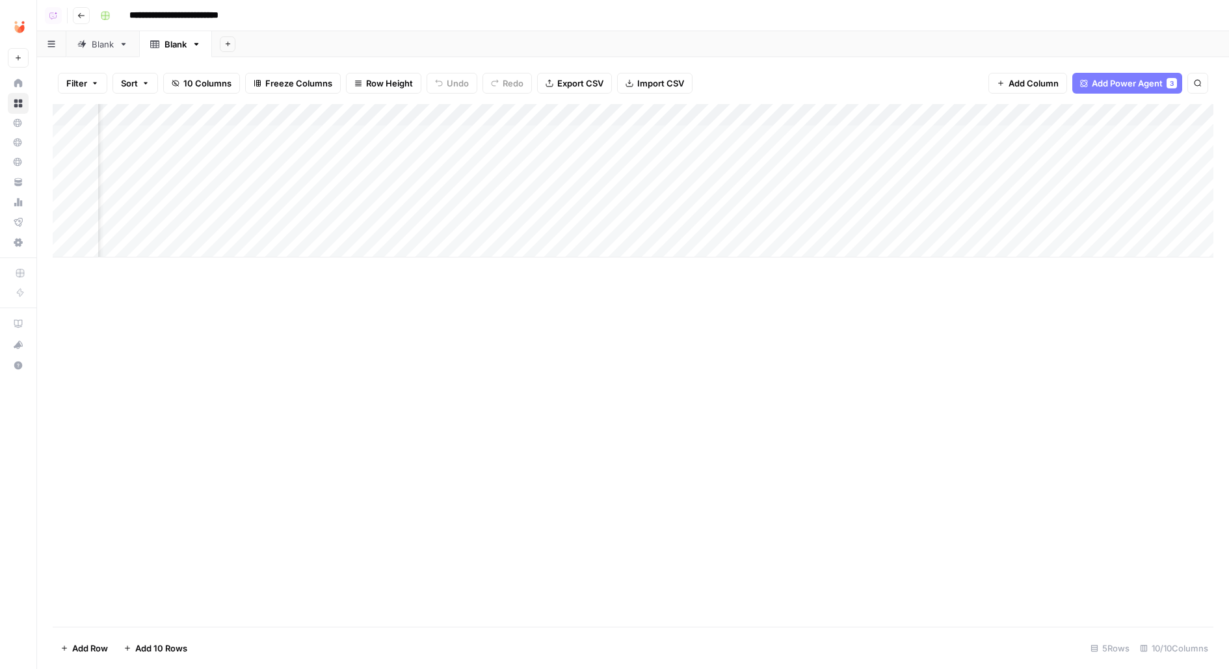
scroll to position [0, 284]
click at [1173, 114] on span "Add Column" at bounding box center [1184, 115] width 46 height 12
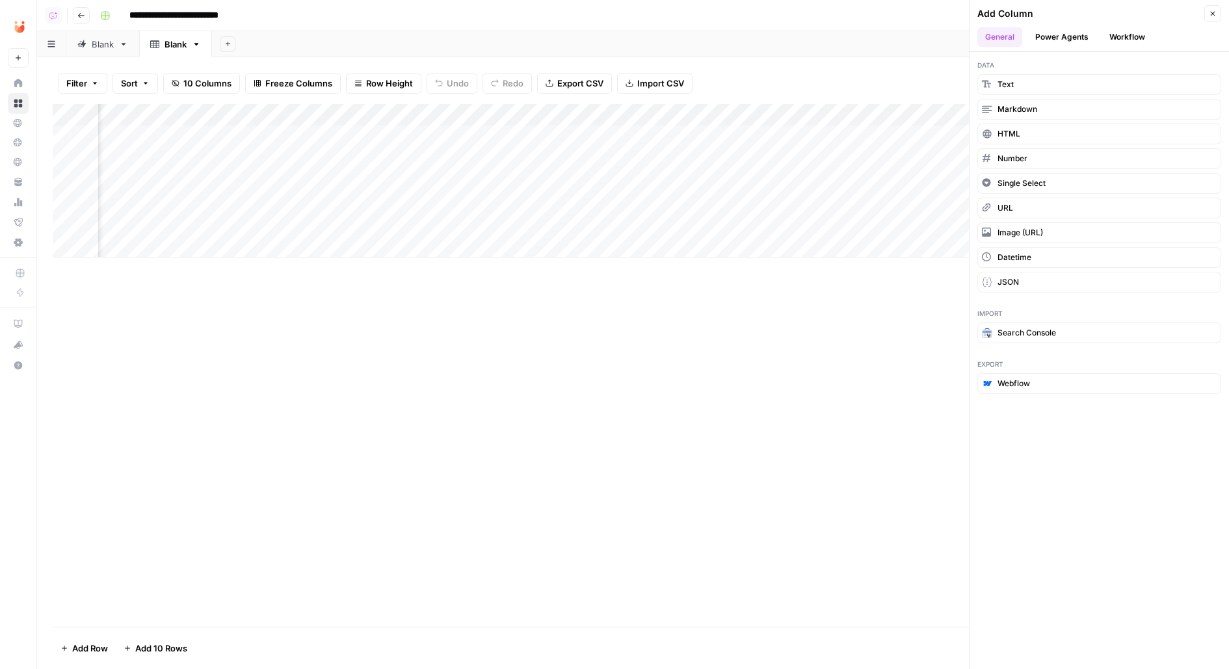
click at [1147, 30] on button "Workflow" at bounding box center [1127, 37] width 51 height 20
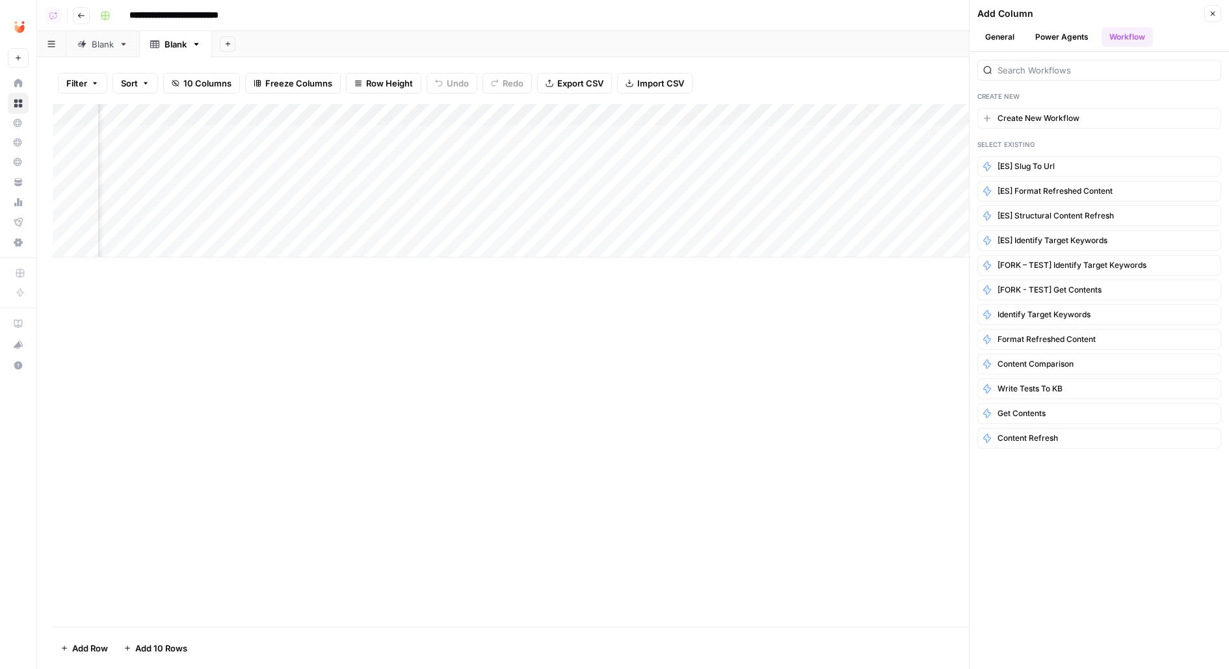
click at [1069, 29] on button "Power Agents" at bounding box center [1062, 37] width 69 height 20
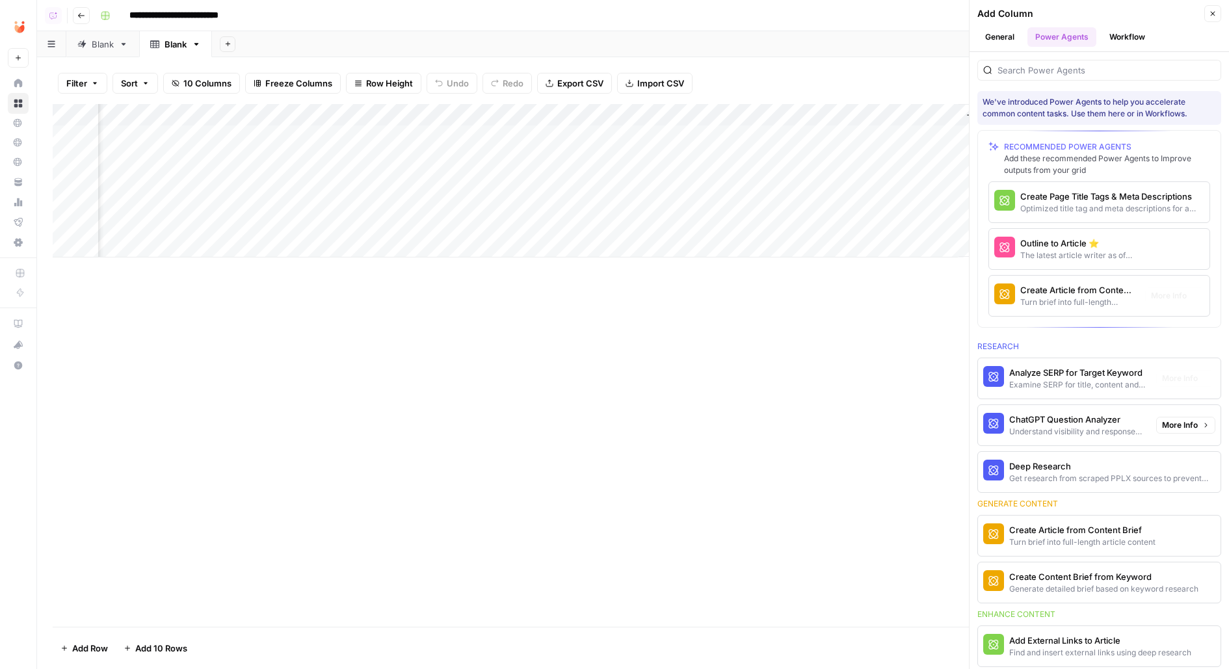
scroll to position [0, 613]
click at [1043, 241] on div "Outline to Article ⭐️" at bounding box center [1077, 243] width 114 height 13
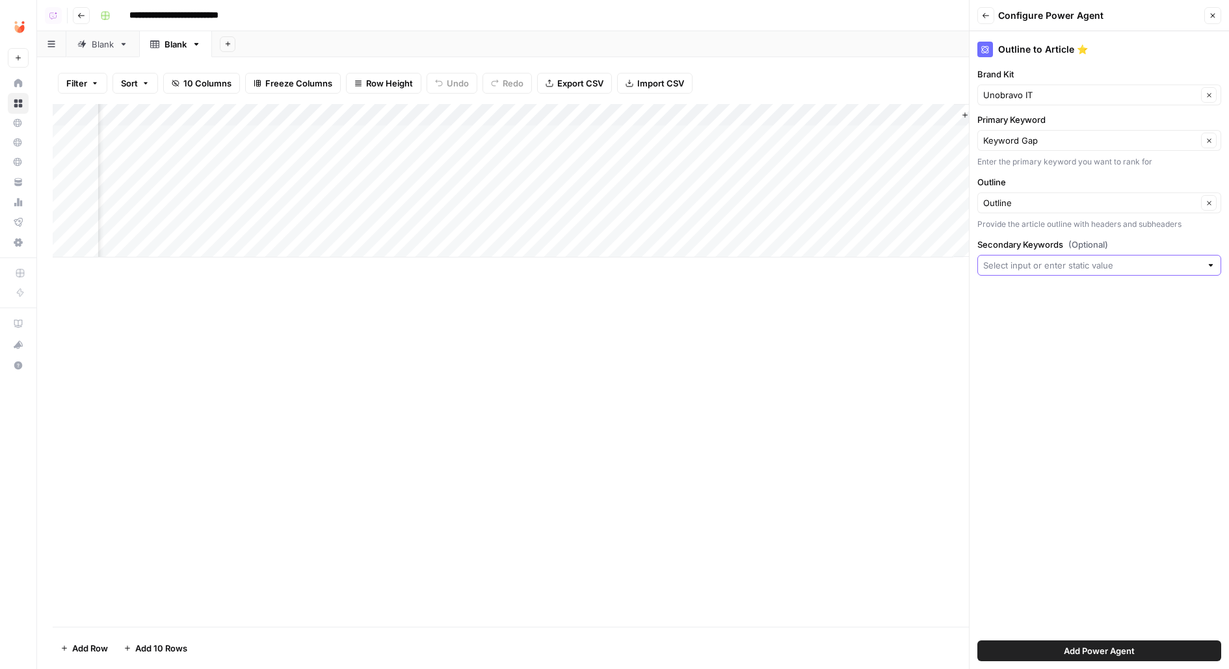
click at [1028, 261] on input "Secondary Keywords (Optional)" at bounding box center [1092, 265] width 218 height 13
click at [1017, 515] on div "Outline to Article ⭐️ Brand Kit Unobravo IT Clear Primary Keyword Keyword Gap C…" at bounding box center [1099, 350] width 259 height 638
click at [1136, 656] on button "Add Power Agent" at bounding box center [1099, 651] width 244 height 21
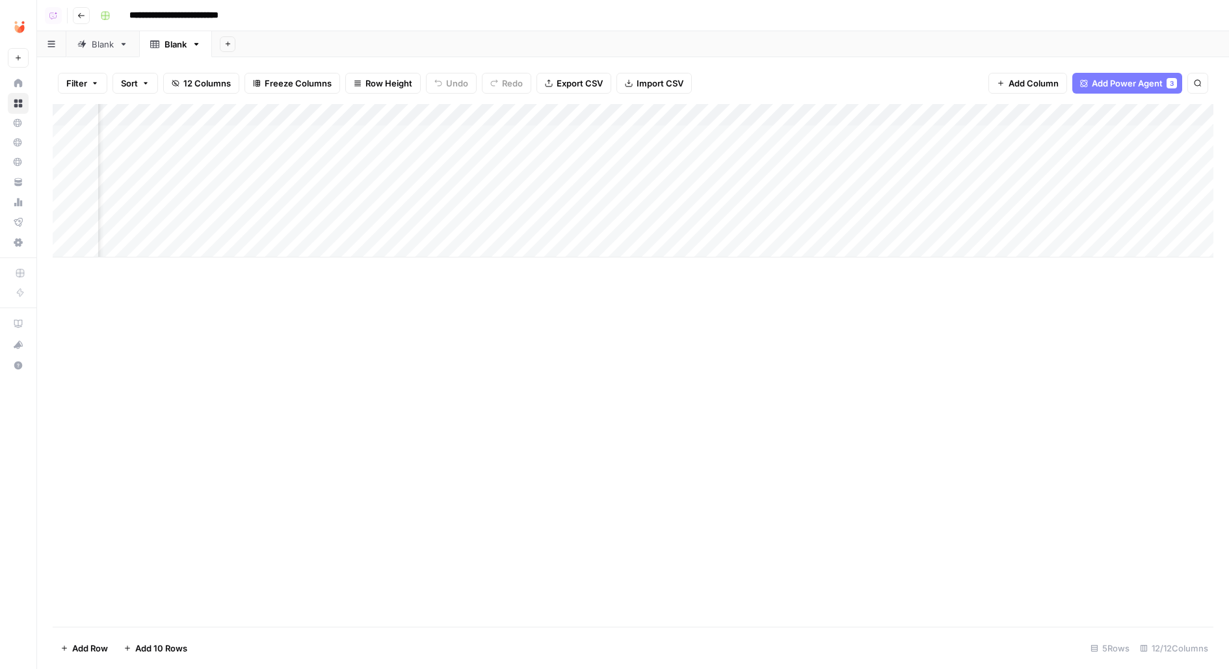
scroll to position [0, 0]
click at [88, 42] on div "Blank" at bounding box center [95, 44] width 36 height 13
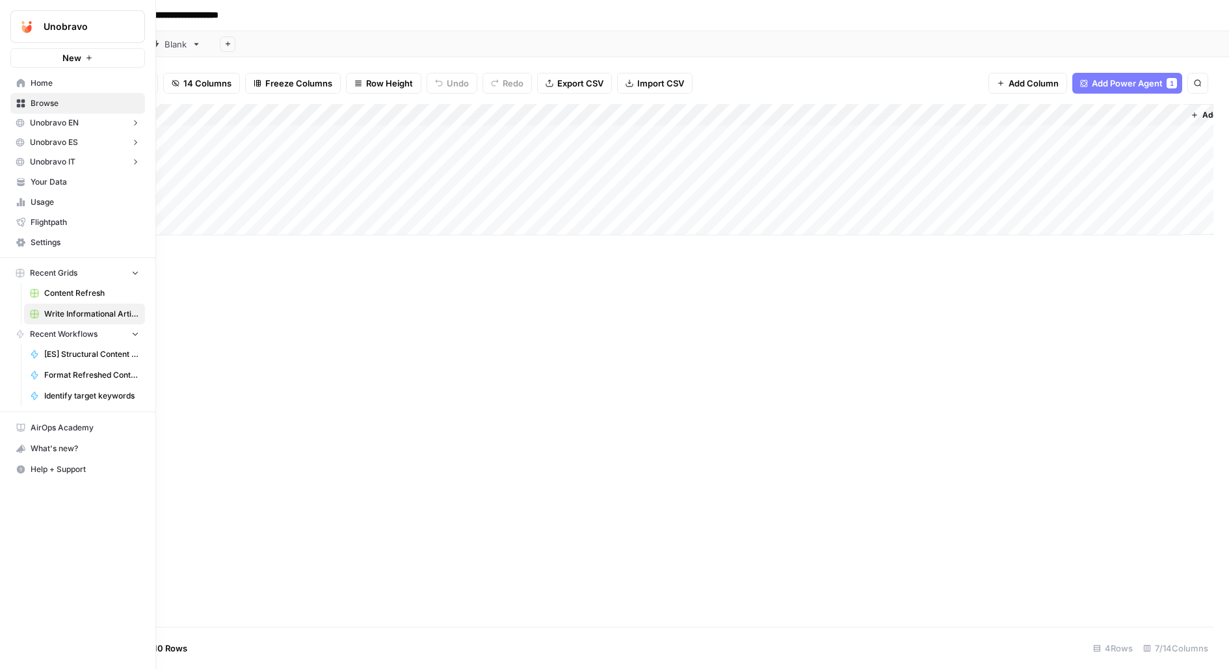
click at [72, 156] on span "Unobravo IT" at bounding box center [53, 162] width 46 height 12
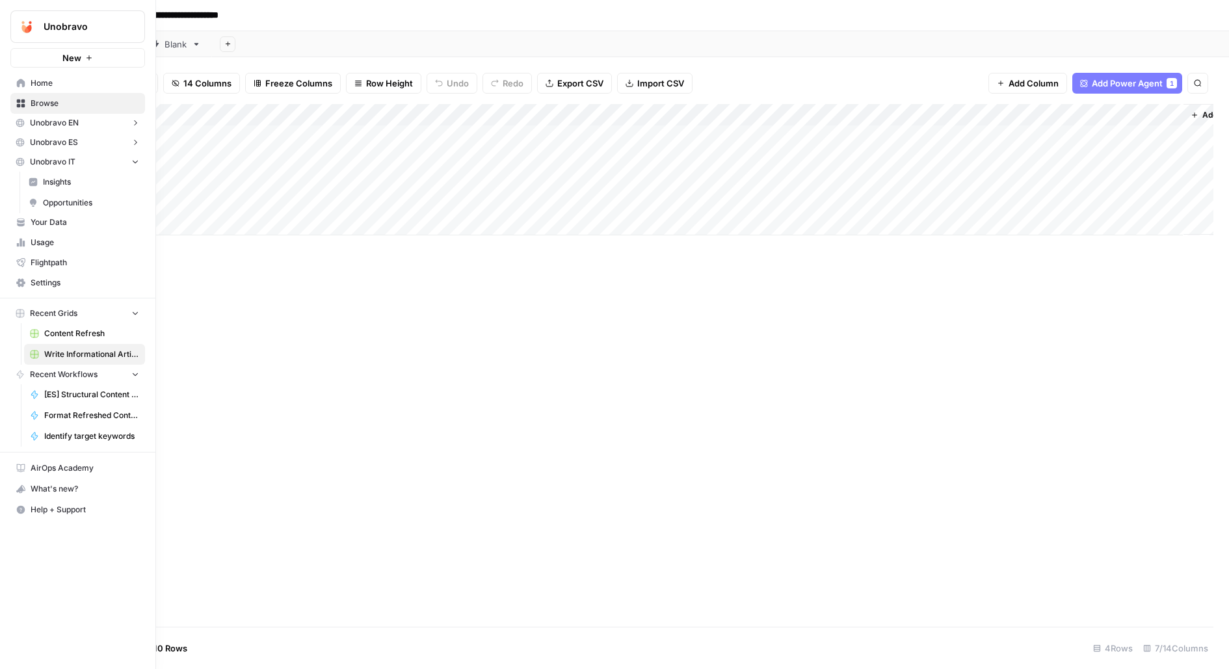
click at [84, 183] on span "Insights" at bounding box center [91, 182] width 96 height 12
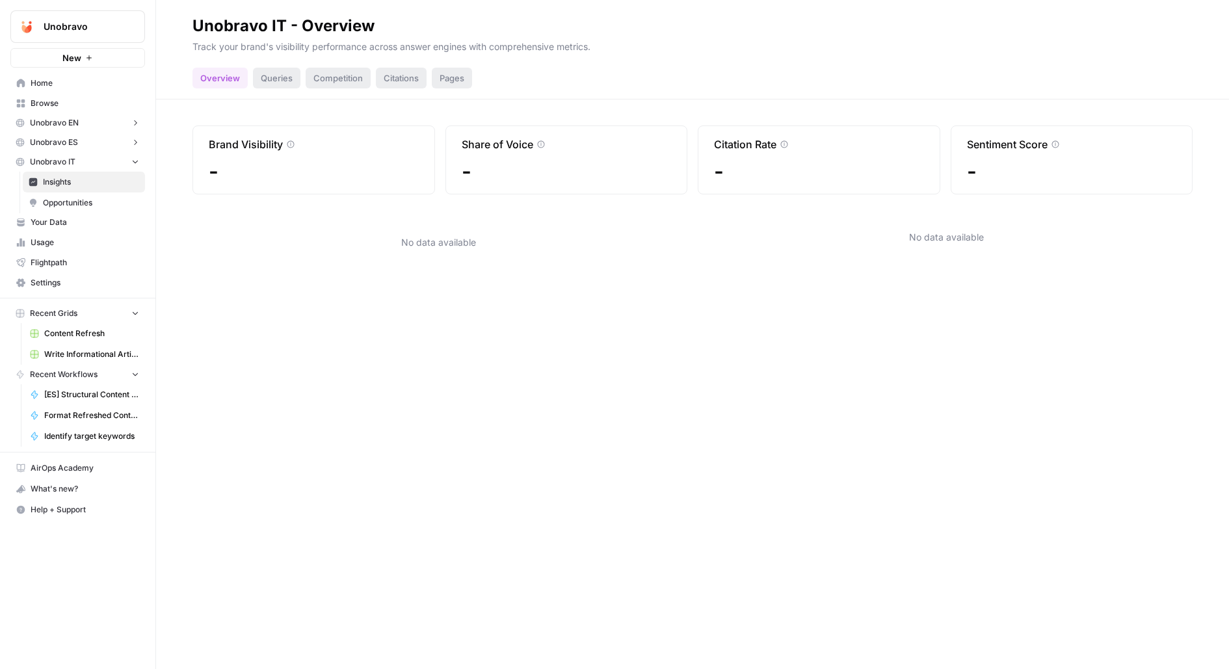
click at [98, 200] on span "Opportunities" at bounding box center [91, 203] width 96 height 12
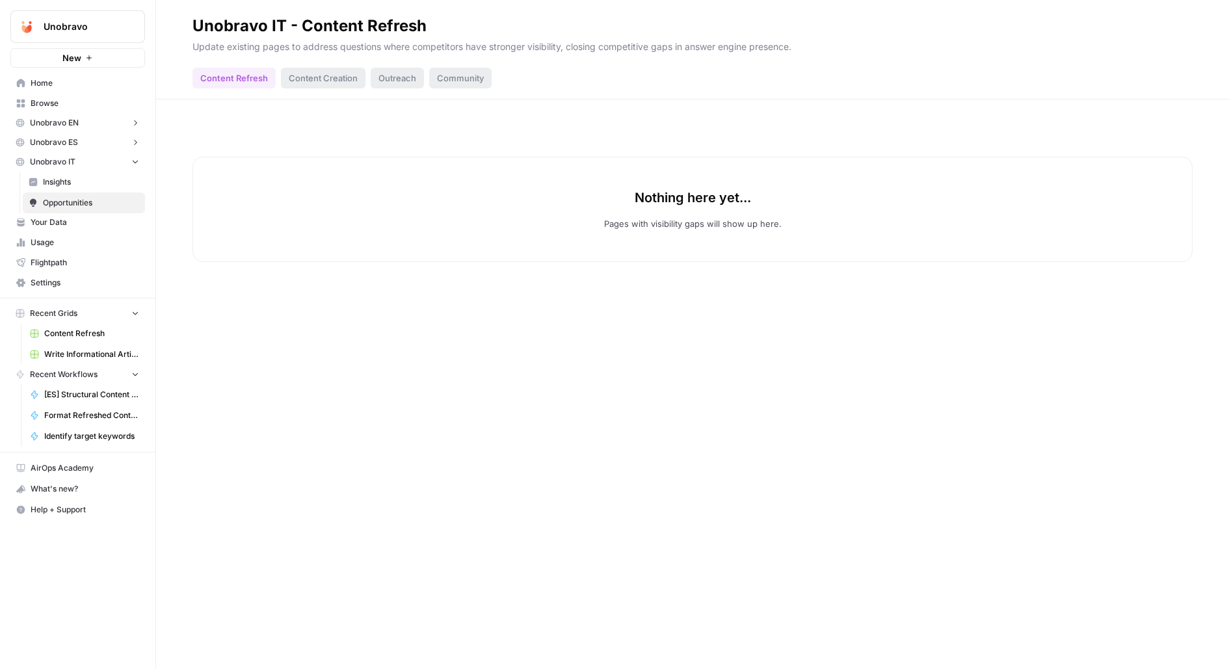
click at [77, 135] on button "Unobravo ES" at bounding box center [77, 143] width 135 height 20
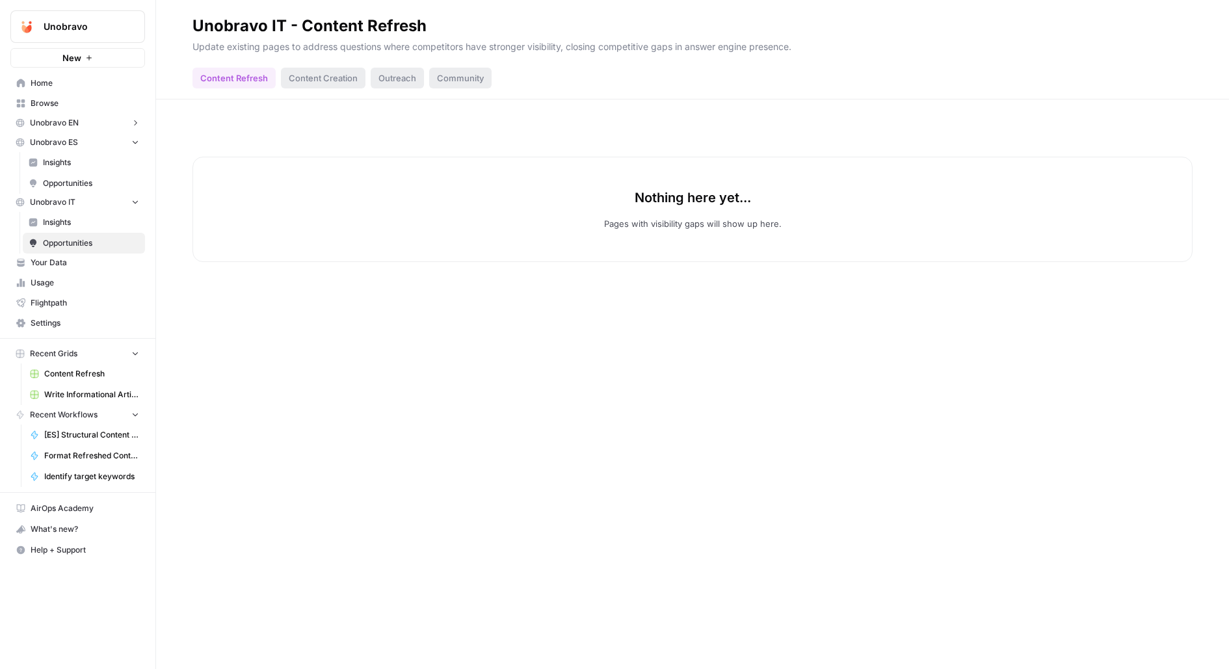
click at [88, 164] on span "Insights" at bounding box center [91, 163] width 96 height 12
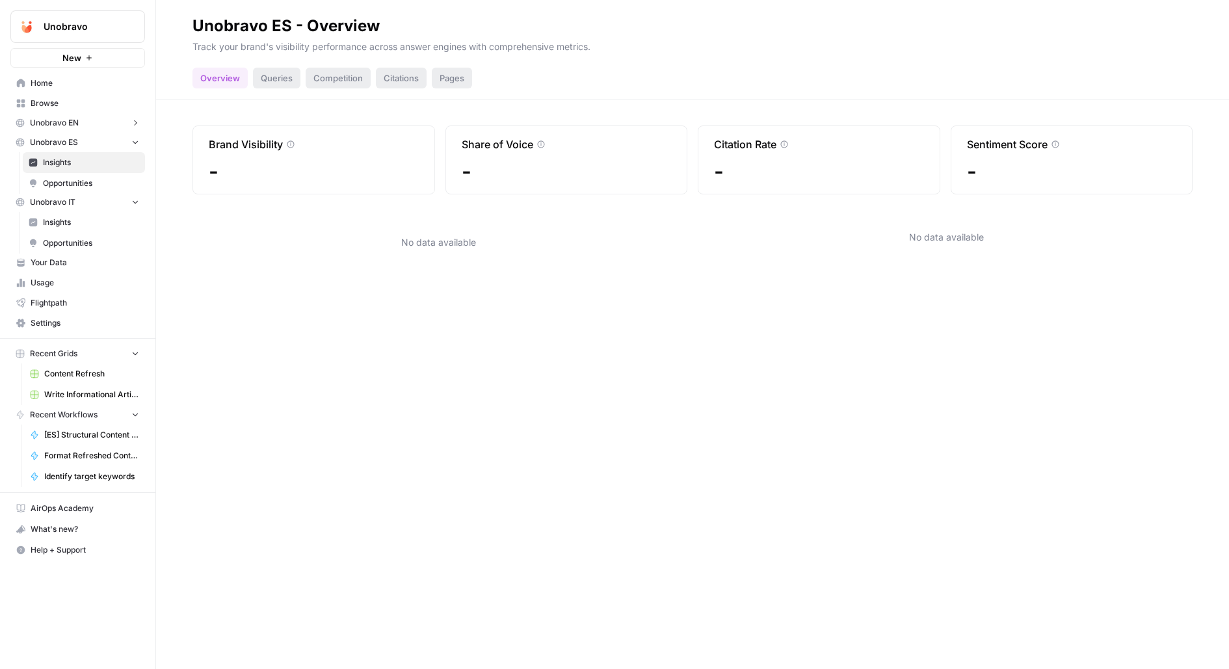
click at [93, 178] on span "Opportunities" at bounding box center [91, 184] width 96 height 12
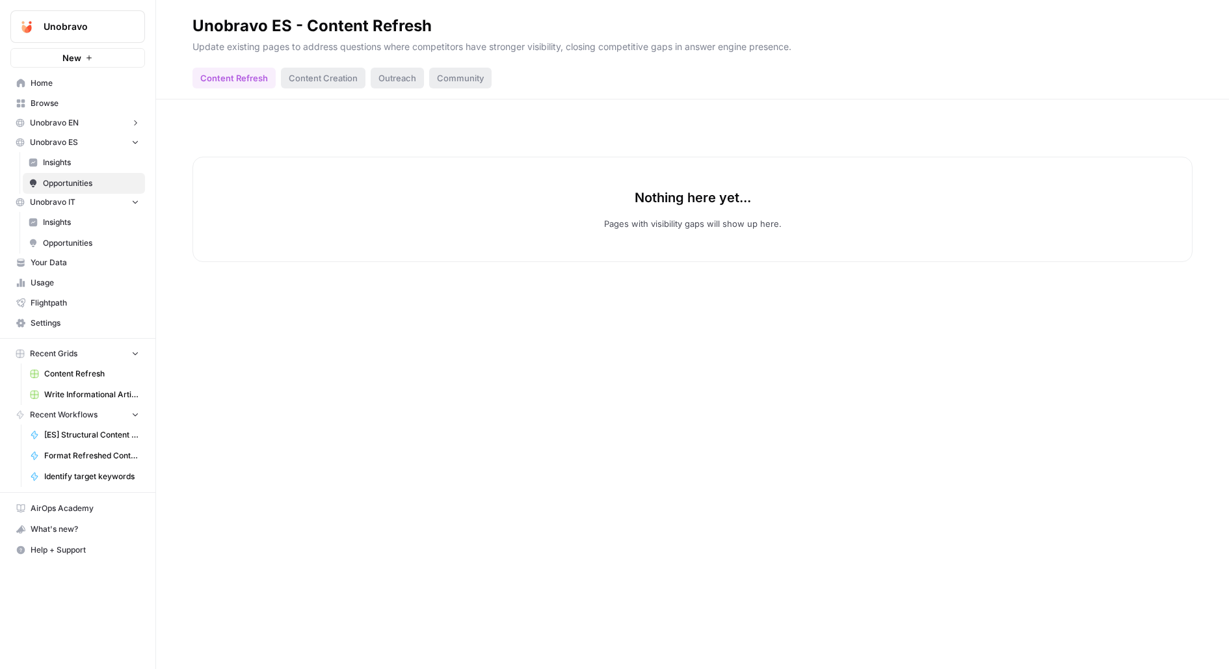
click at [76, 125] on span "Unobravo EN" at bounding box center [54, 123] width 49 height 12
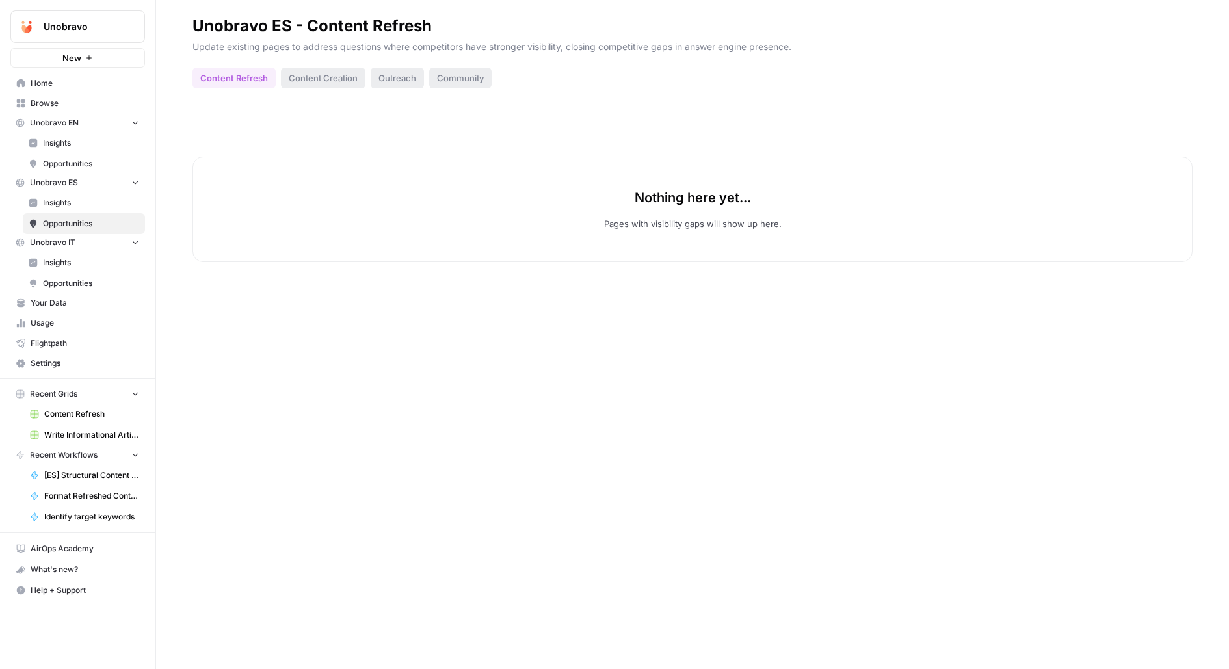
click at [79, 144] on span "Insights" at bounding box center [91, 143] width 96 height 12
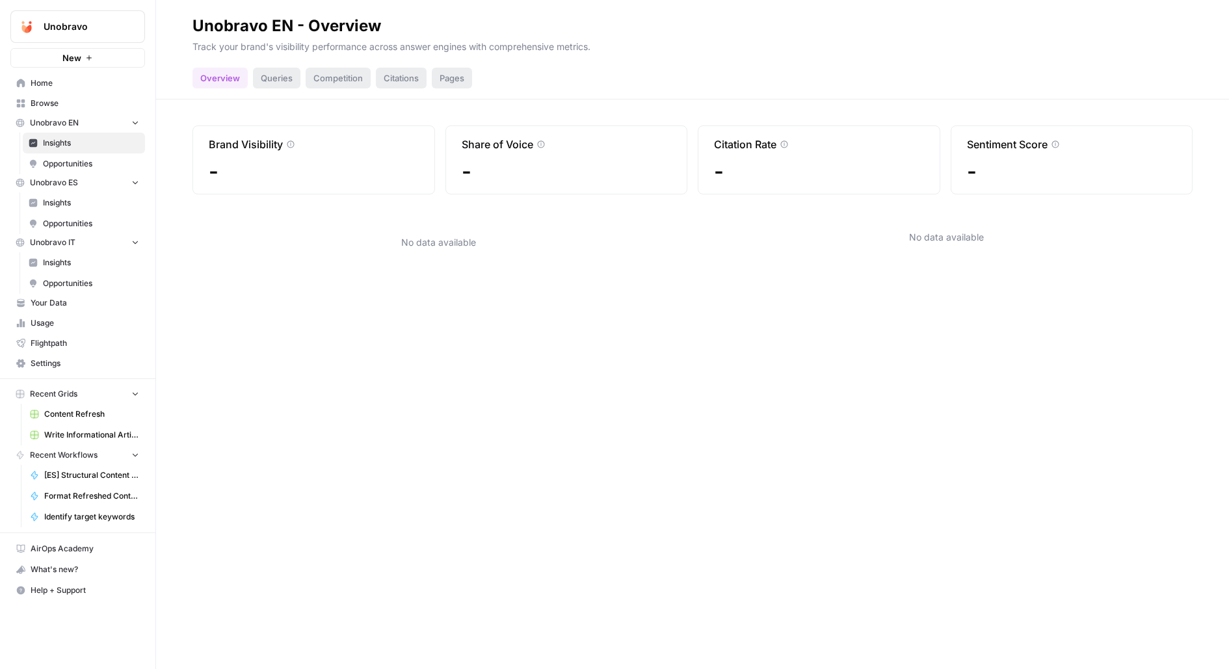
click at [79, 163] on span "Opportunities" at bounding box center [91, 164] width 96 height 12
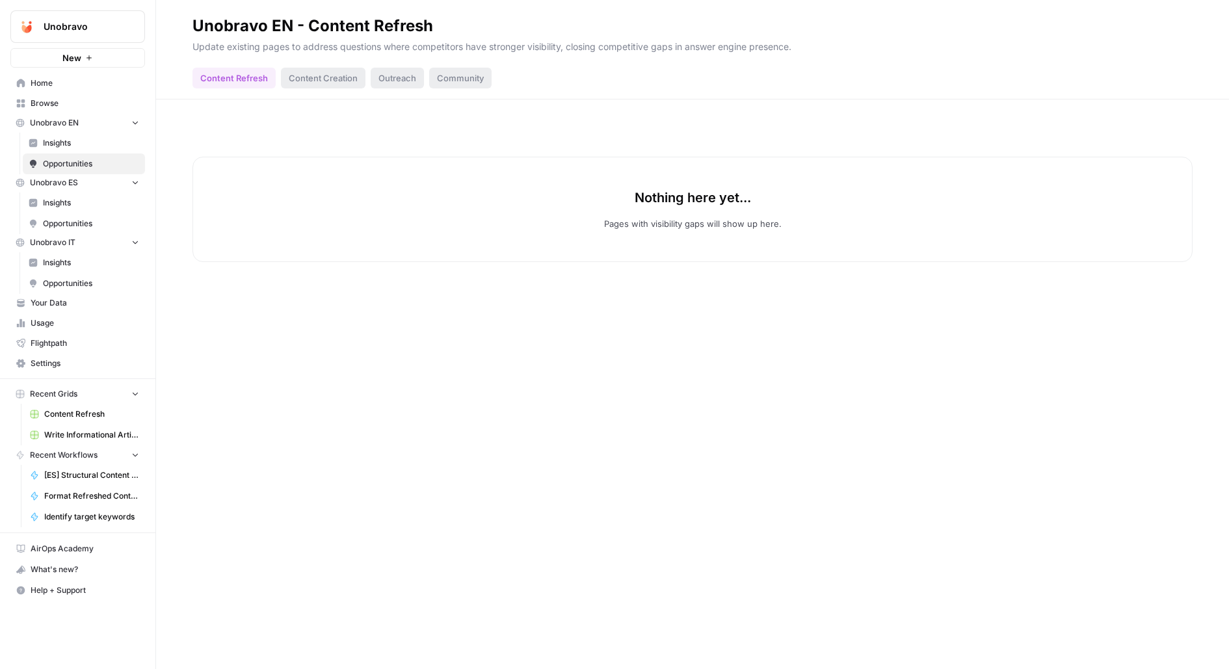
click at [79, 118] on button "Unobravo EN" at bounding box center [77, 123] width 135 height 20
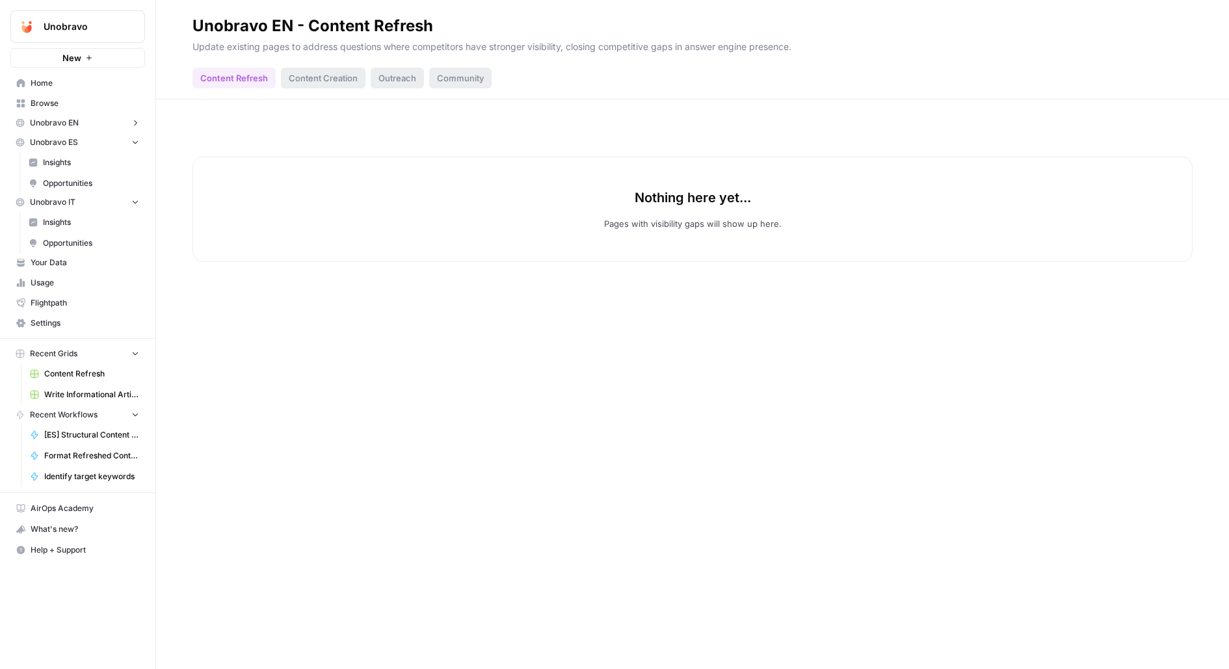
click at [104, 139] on button "Unobravo ES" at bounding box center [77, 143] width 135 height 20
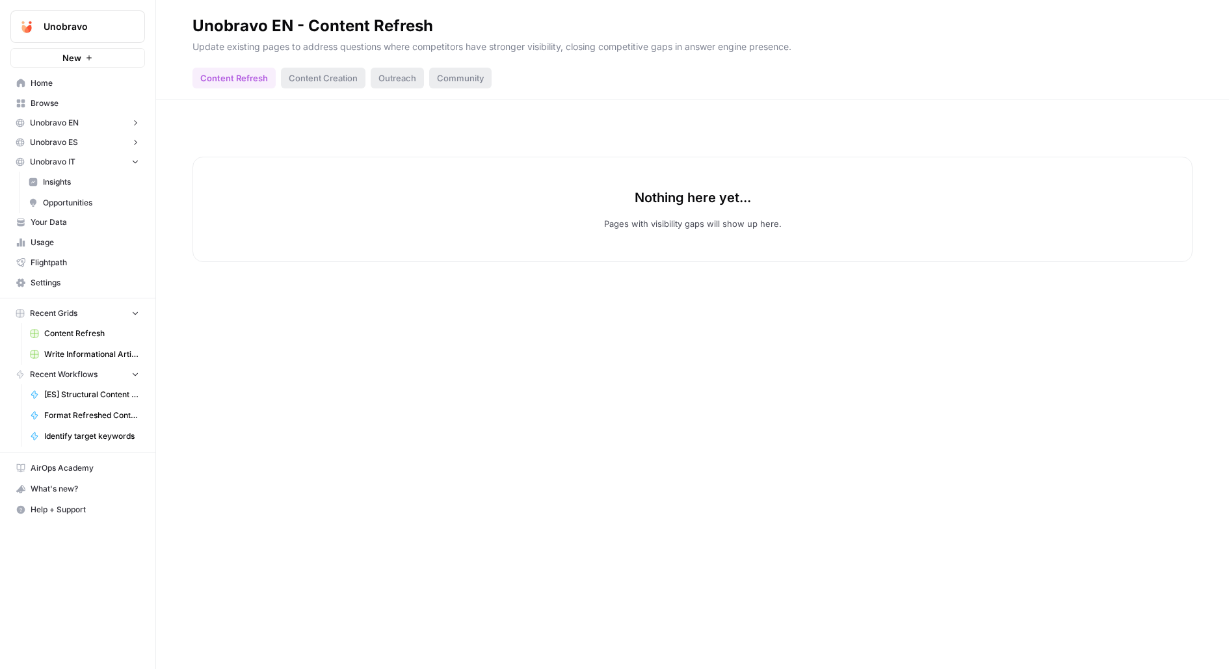
click at [103, 163] on button "Unobravo IT" at bounding box center [77, 162] width 135 height 20
click at [64, 105] on span "Browse" at bounding box center [85, 104] width 109 height 12
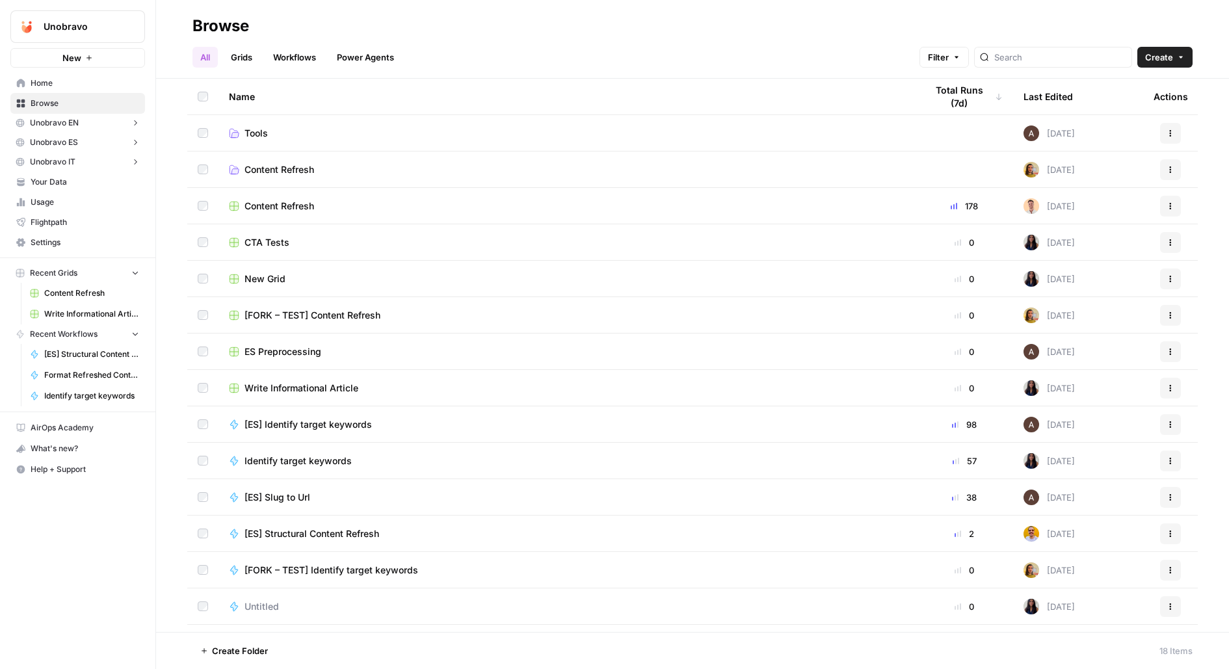
click at [280, 206] on span "Content Refresh" at bounding box center [280, 206] width 70 height 13
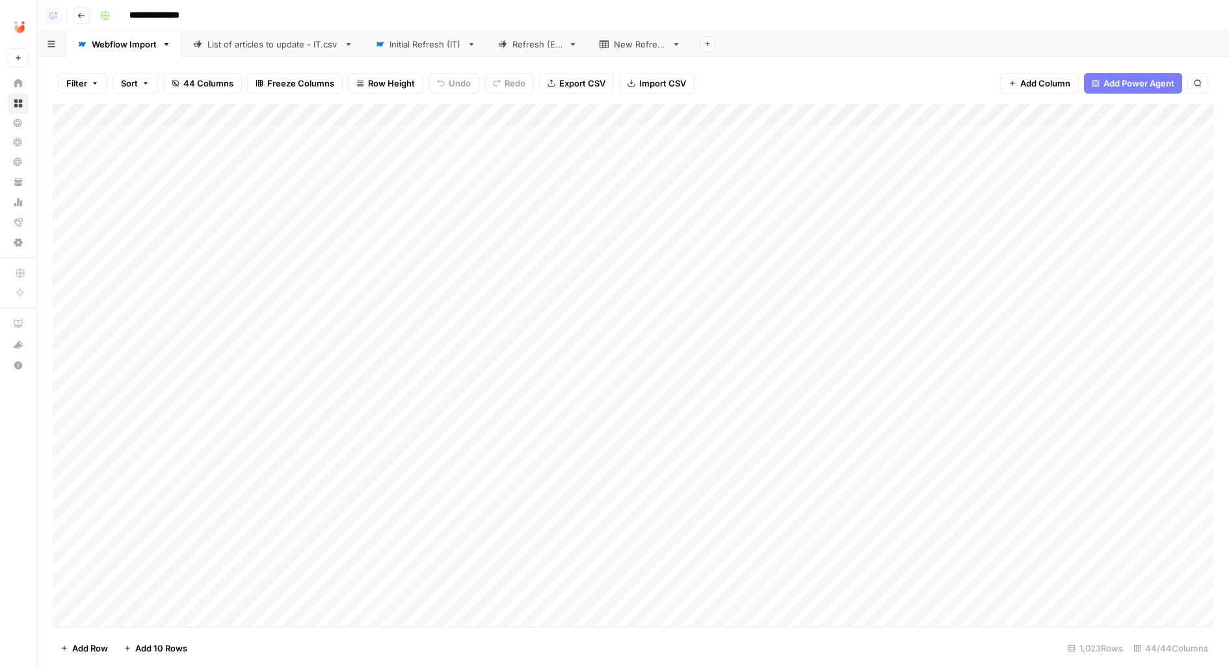
click at [416, 45] on div "Initial Refresh (IT)" at bounding box center [426, 44] width 72 height 13
click at [120, 47] on div "Webflow Import" at bounding box center [124, 44] width 65 height 13
type input "**********"
click at [424, 49] on div "Initial Refresh (IT)" at bounding box center [426, 44] width 72 height 13
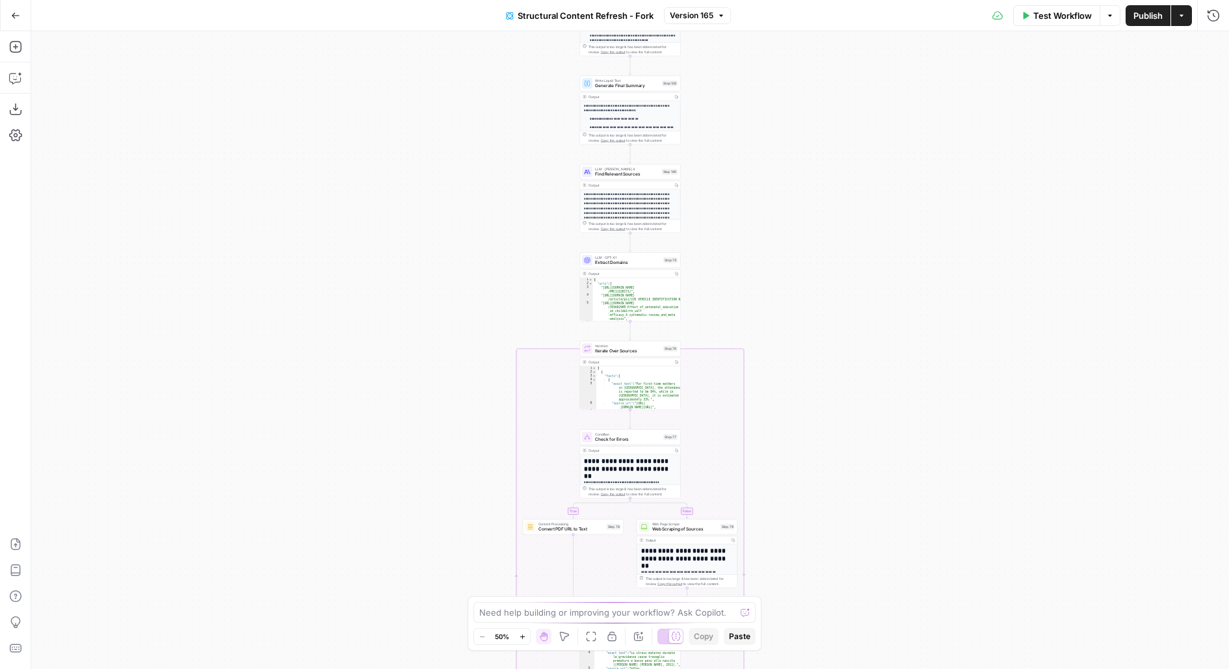
drag, startPoint x: 822, startPoint y: 400, endPoint x: 822, endPoint y: 69, distance: 331.0
click at [822, 69] on div "true false true false true false Workflow Set Inputs Inputs Google Search Perfo…" at bounding box center [630, 350] width 1198 height 638
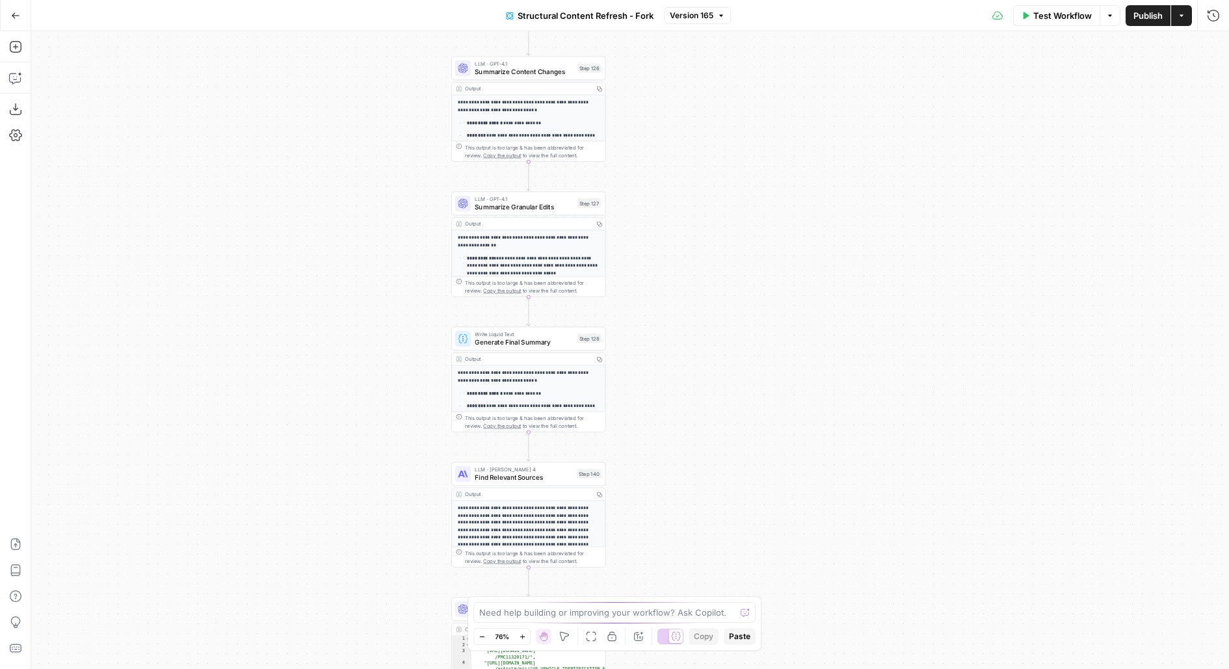
drag, startPoint x: 788, startPoint y: 164, endPoint x: 779, endPoint y: 431, distance: 266.8
click at [784, 427] on div "true false true false true false Workflow Set Inputs Inputs Google Search Perfo…" at bounding box center [630, 350] width 1198 height 638
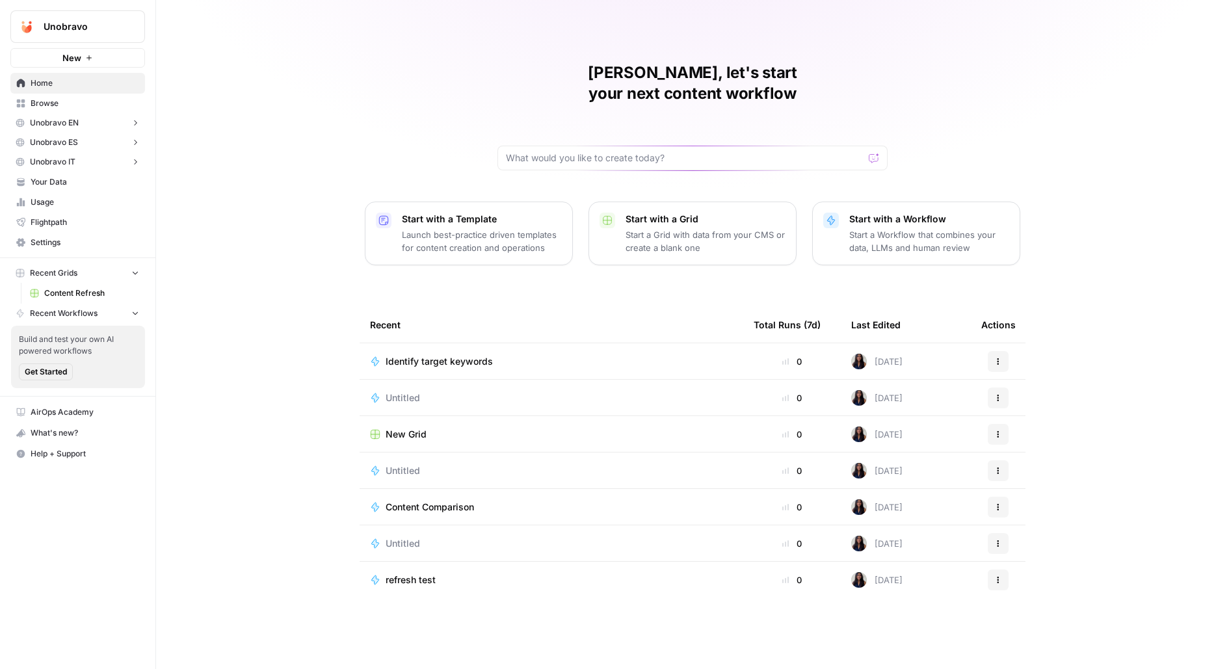
click at [58, 20] on span "Unobravo" at bounding box center [83, 26] width 79 height 13
type input "gong"
click button "Gong" at bounding box center [118, 97] width 208 height 21
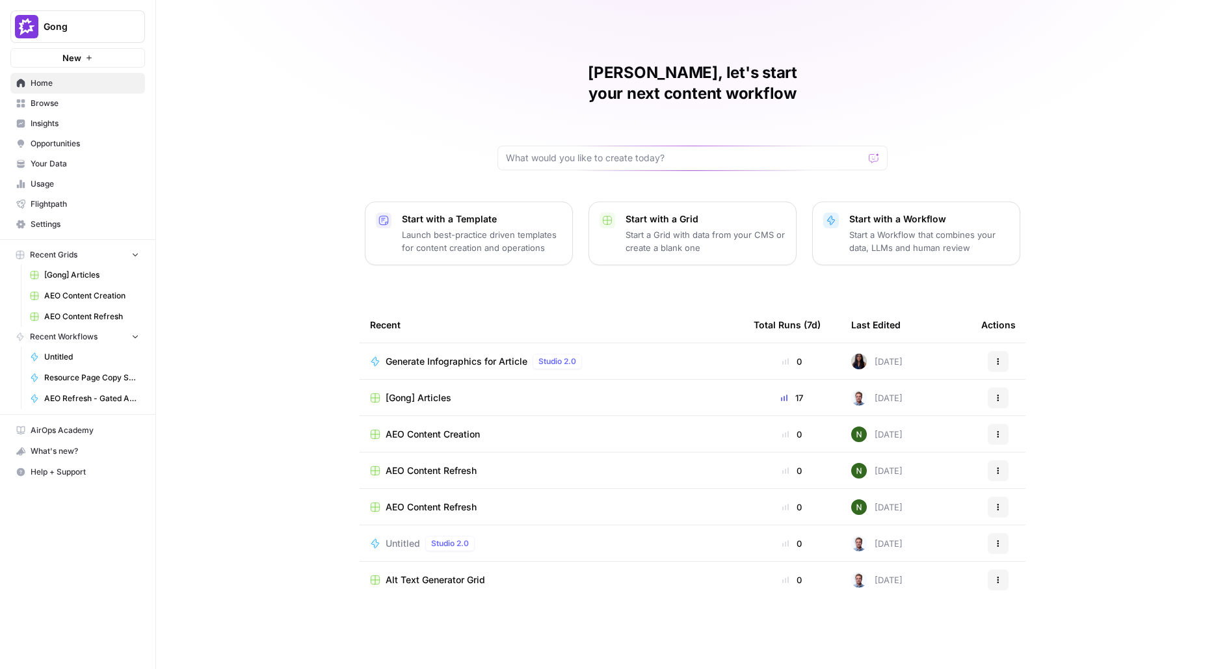
click at [55, 103] on span "Browse" at bounding box center [85, 104] width 109 height 12
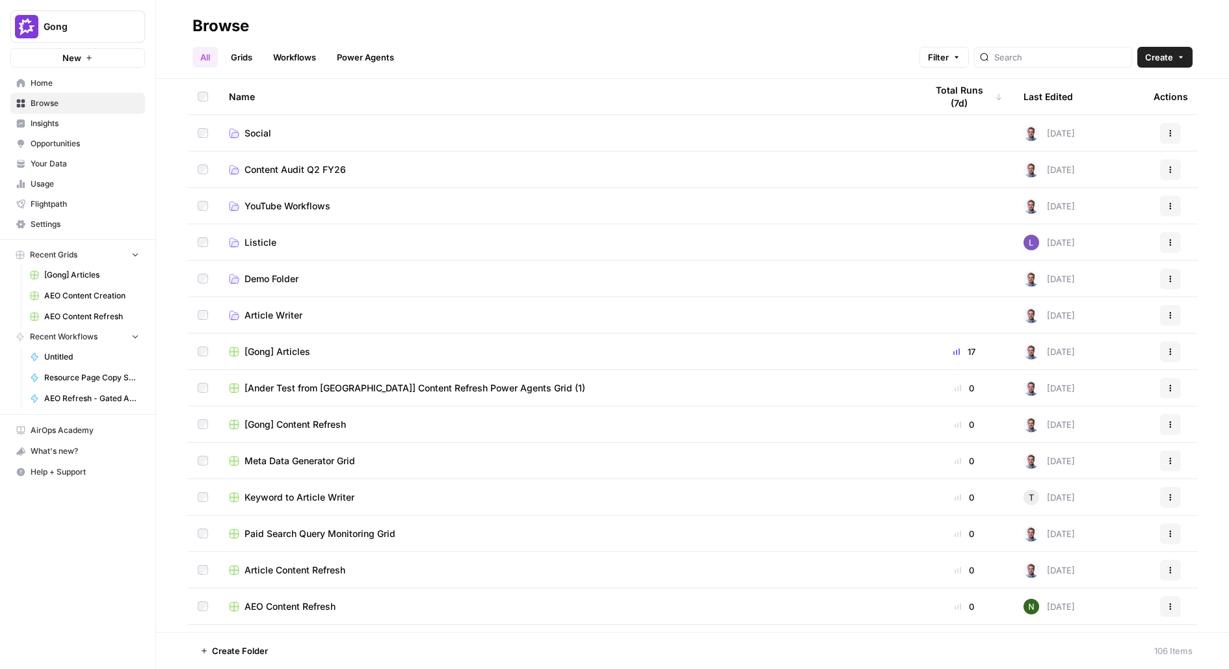
click at [252, 59] on link "Grids" at bounding box center [241, 57] width 37 height 21
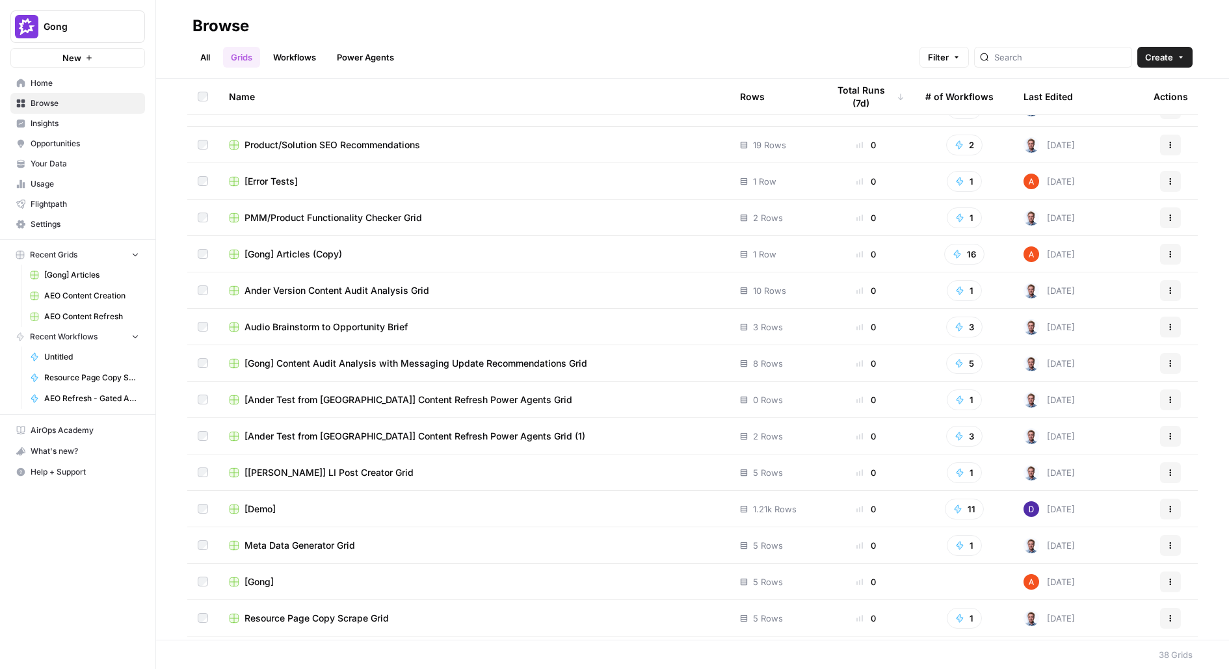
scroll to position [477, 0]
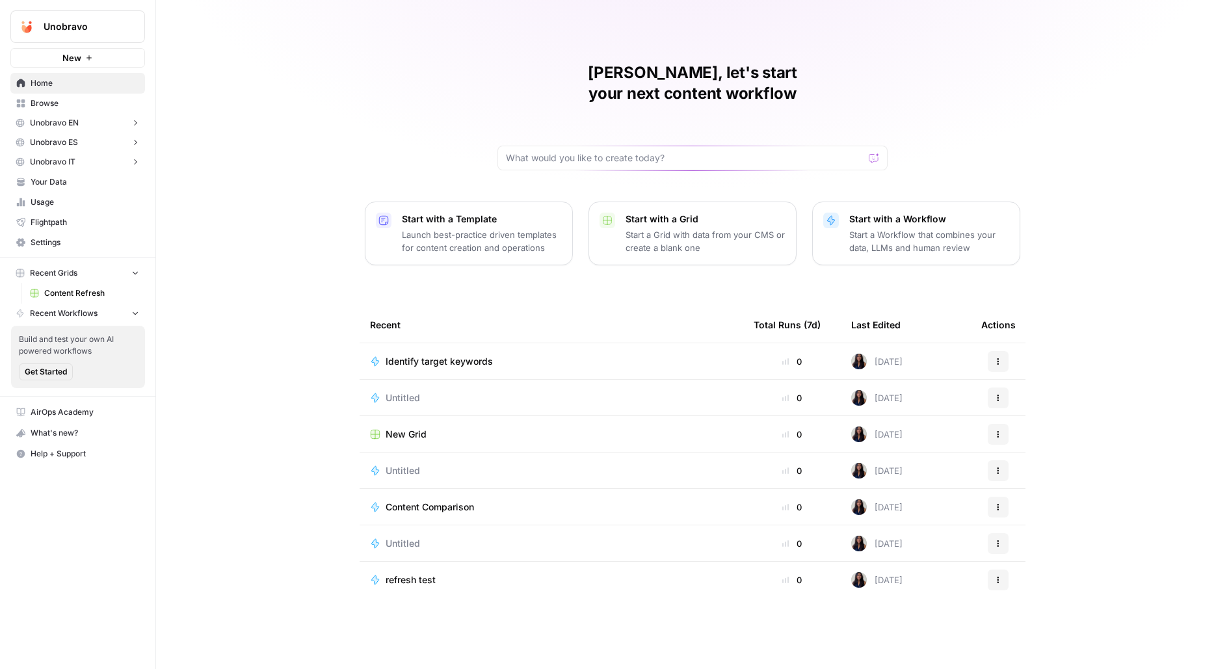
click at [96, 30] on span "Unobravo" at bounding box center [83, 26] width 79 height 13
type input "maple"
click button "Maple" at bounding box center [118, 97] width 208 height 21
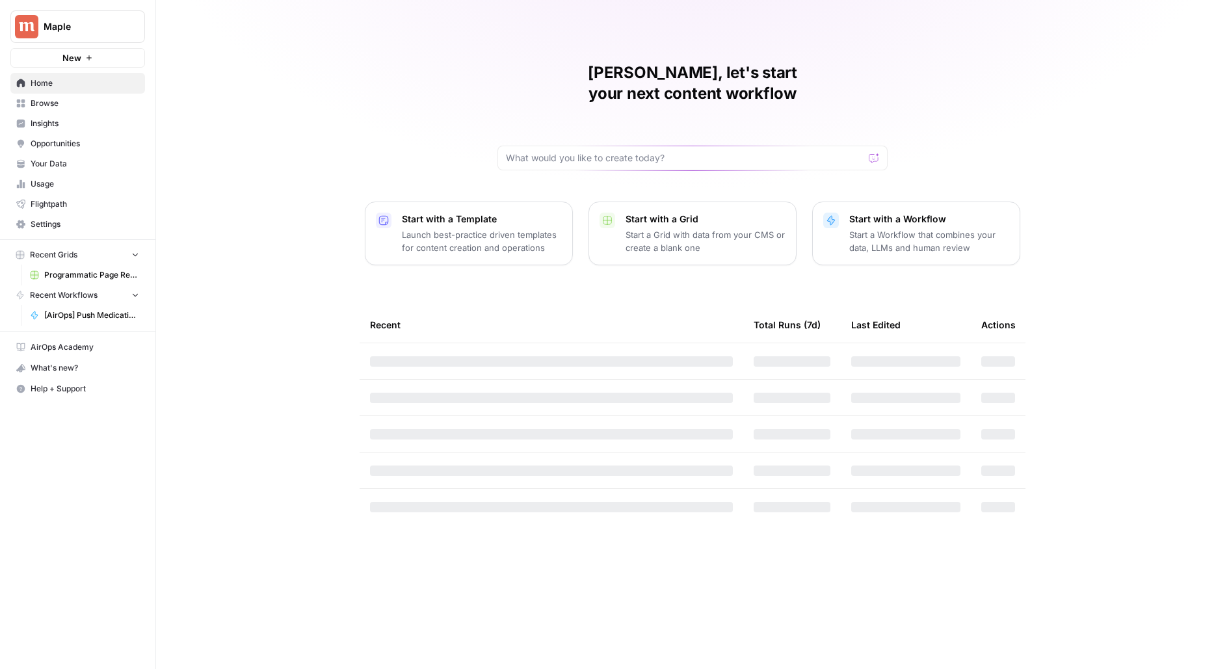
click at [64, 278] on span "Programmatic Page Refresh" at bounding box center [91, 275] width 95 height 12
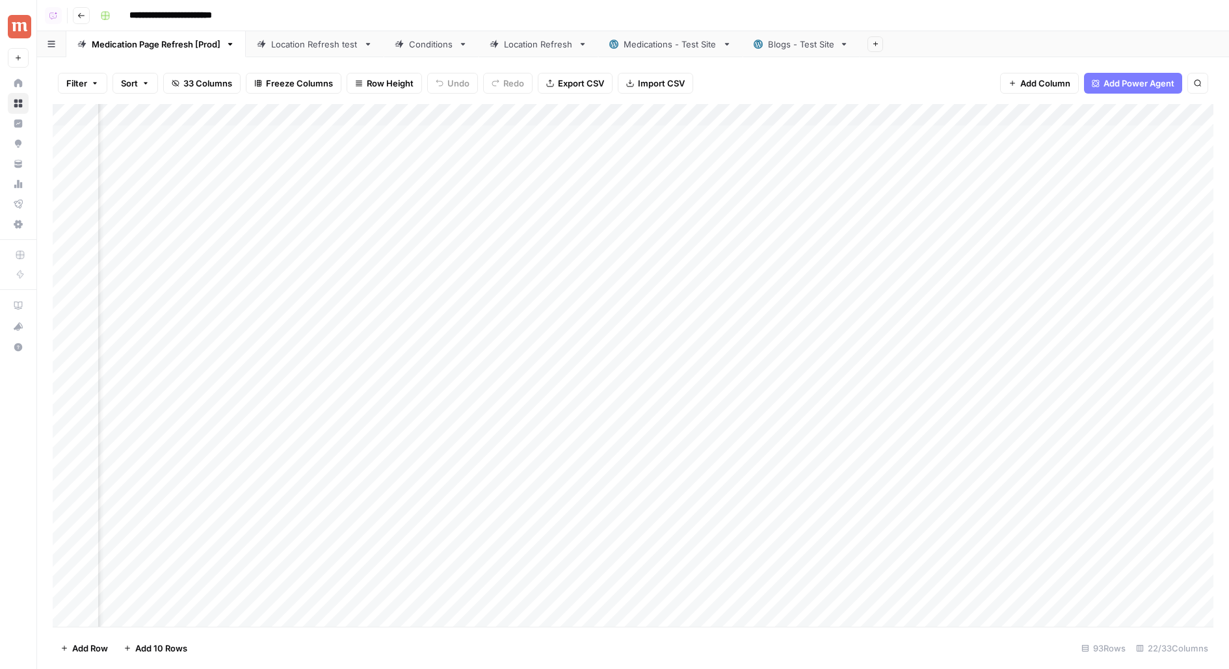
scroll to position [0, 1588]
click at [252, 135] on div "Add Column" at bounding box center [633, 365] width 1161 height 523
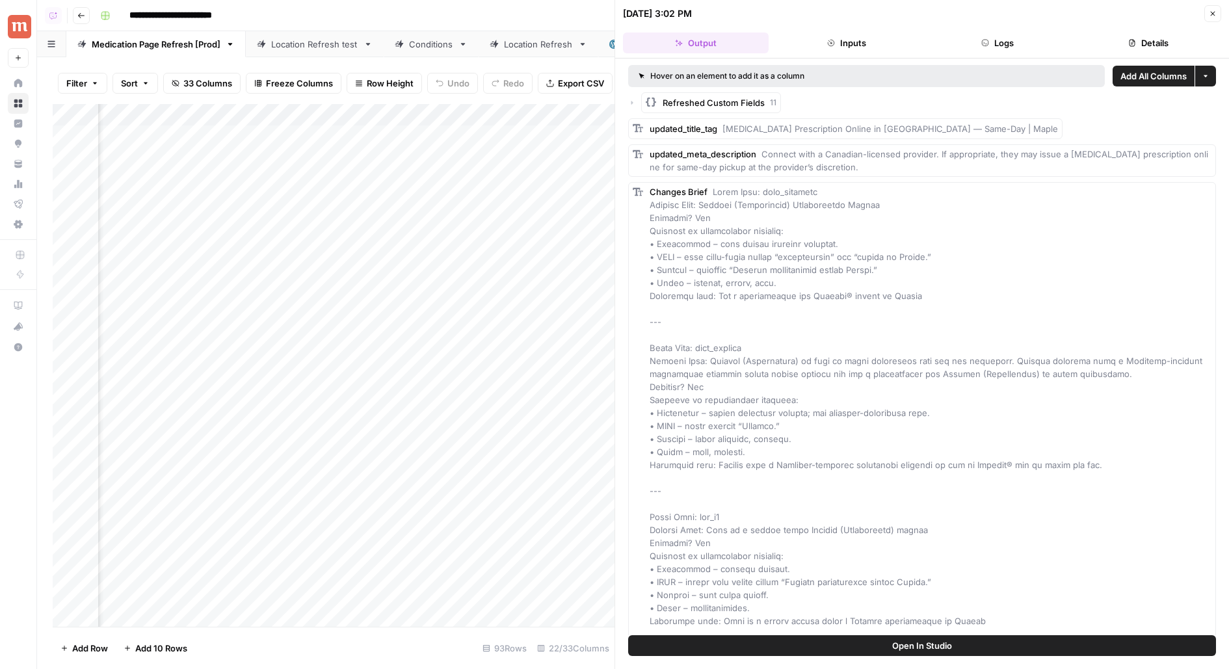
click at [1173, 33] on button "Details" at bounding box center [1149, 43] width 146 height 21
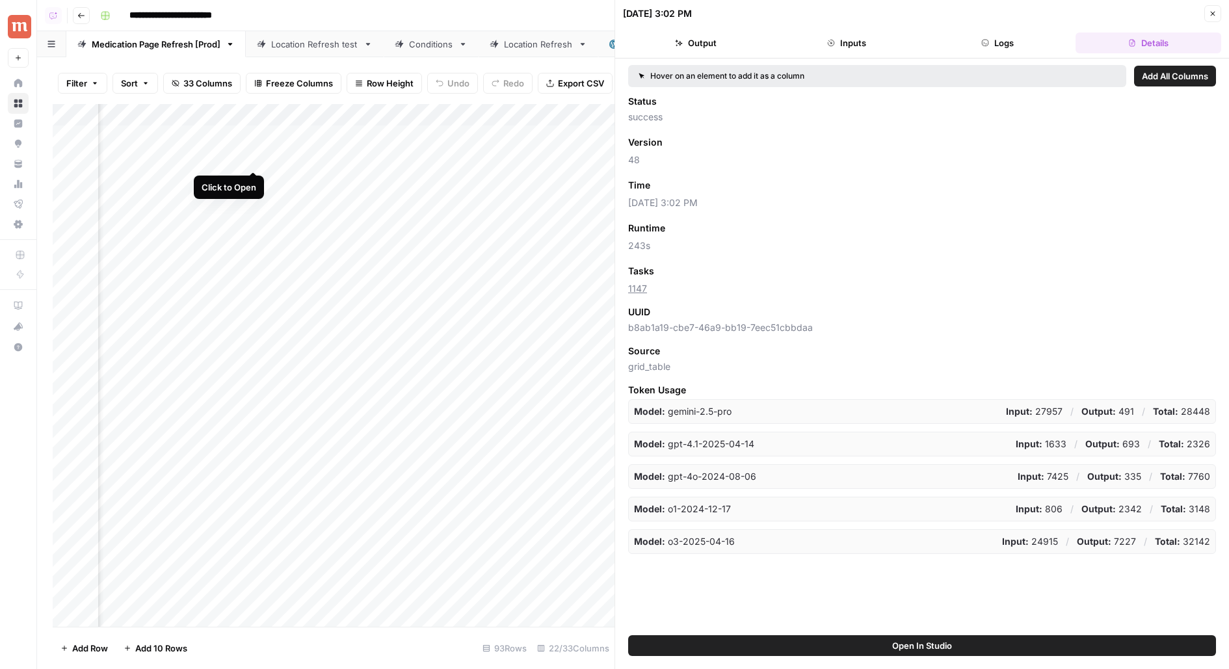
click at [254, 157] on div "Add Column" at bounding box center [334, 365] width 562 height 523
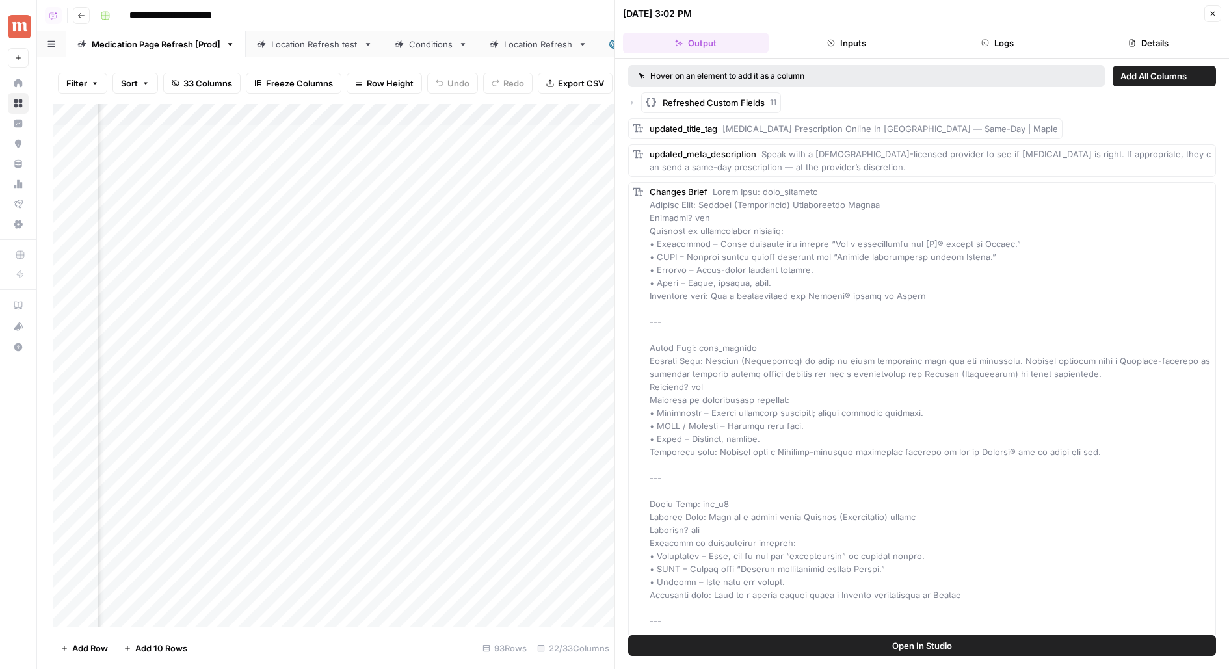
click at [1162, 39] on button "Details" at bounding box center [1149, 43] width 146 height 21
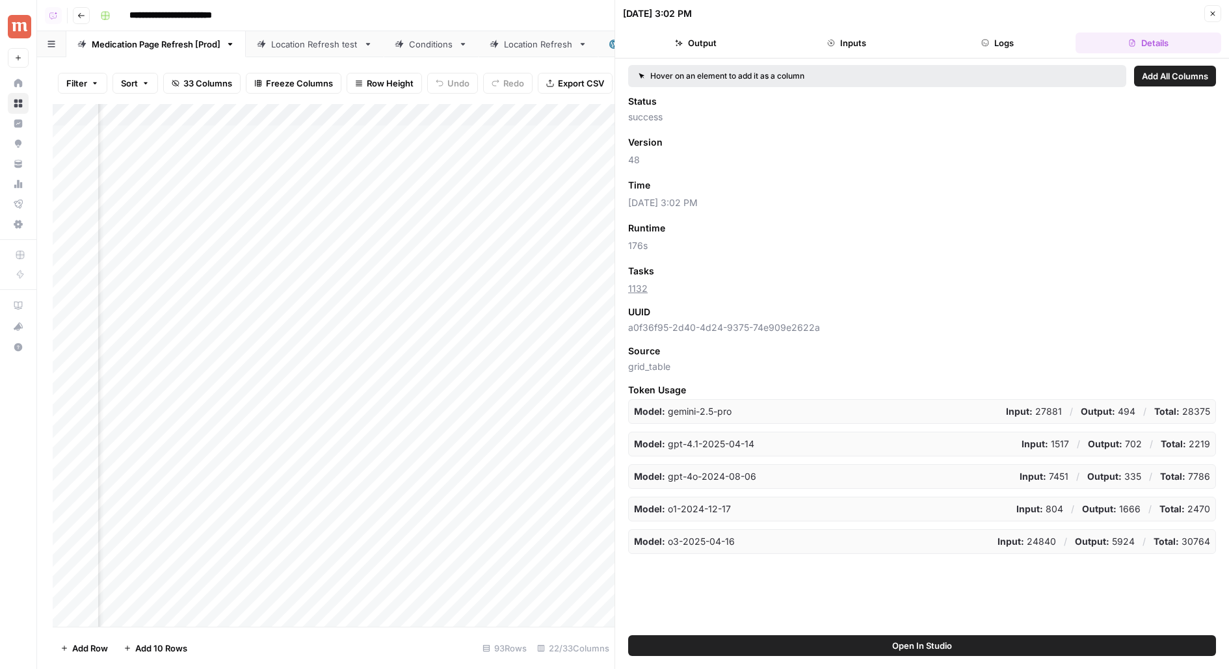
click at [1215, 12] on icon "button" at bounding box center [1213, 14] width 8 height 8
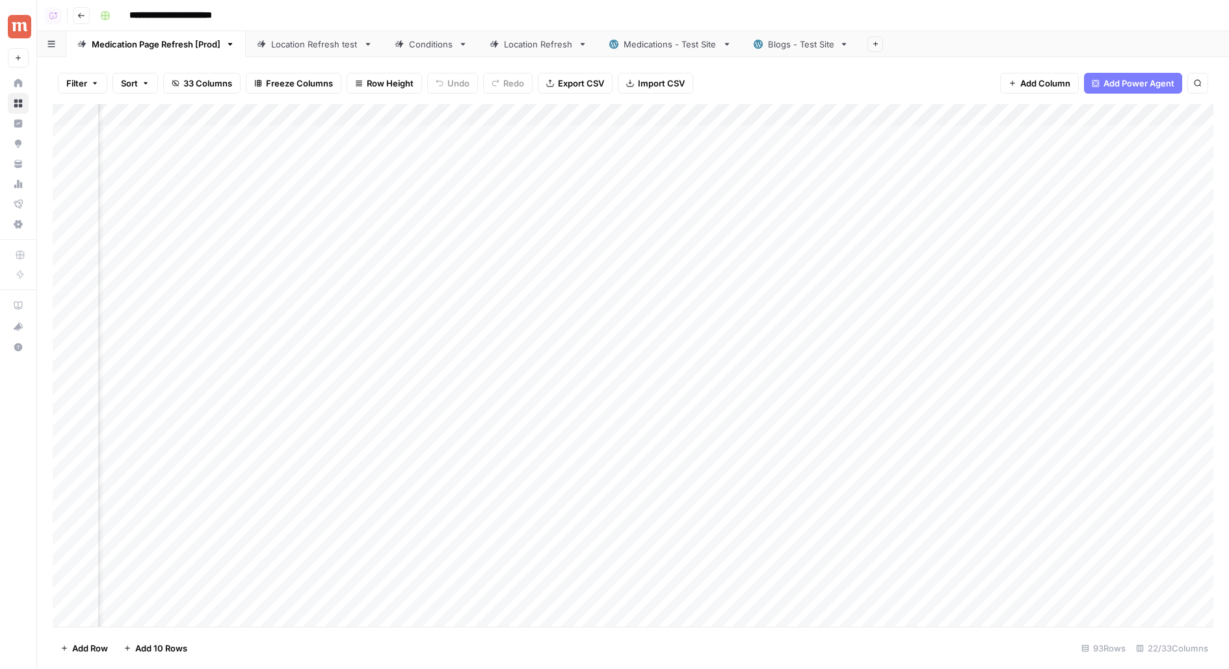
scroll to position [0, 1836]
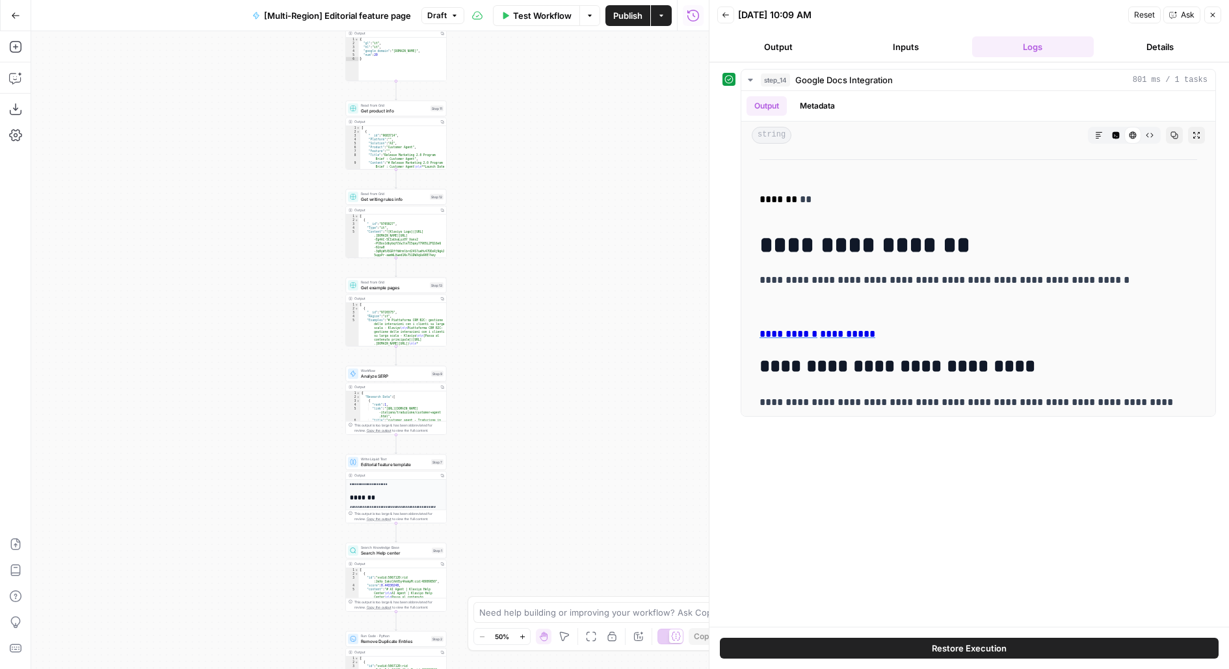
drag, startPoint x: 535, startPoint y: 187, endPoint x: 563, endPoint y: 397, distance: 212.0
click at [563, 397] on div "**********" at bounding box center [370, 350] width 678 height 638
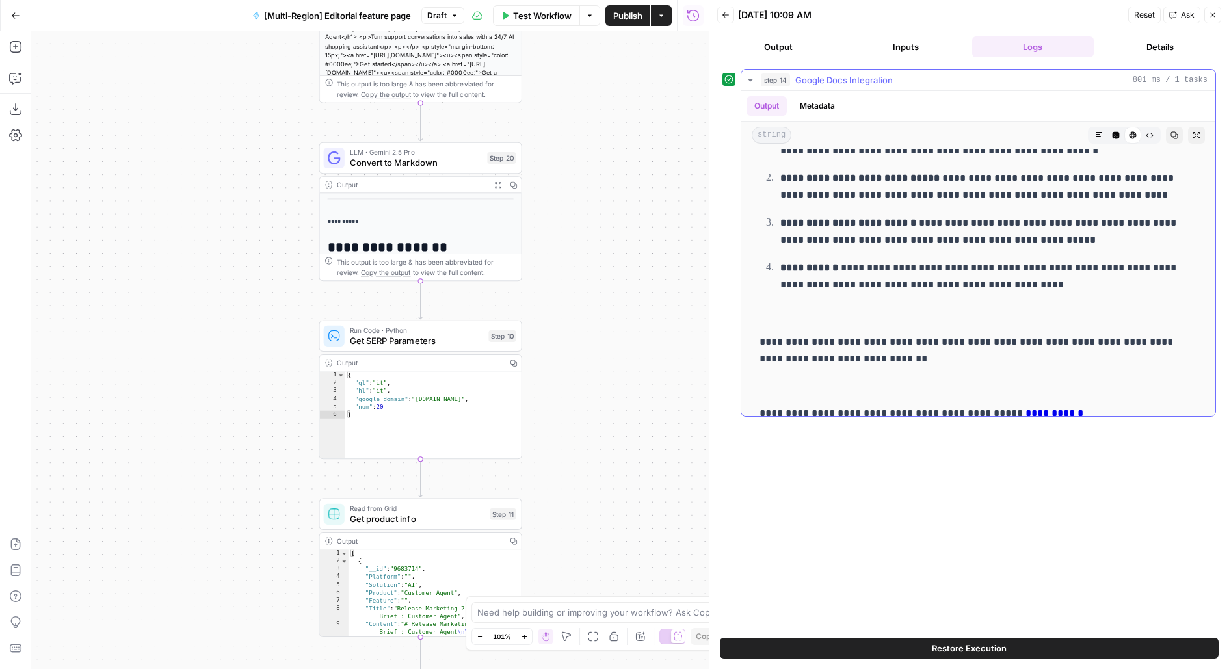
scroll to position [1400, 0]
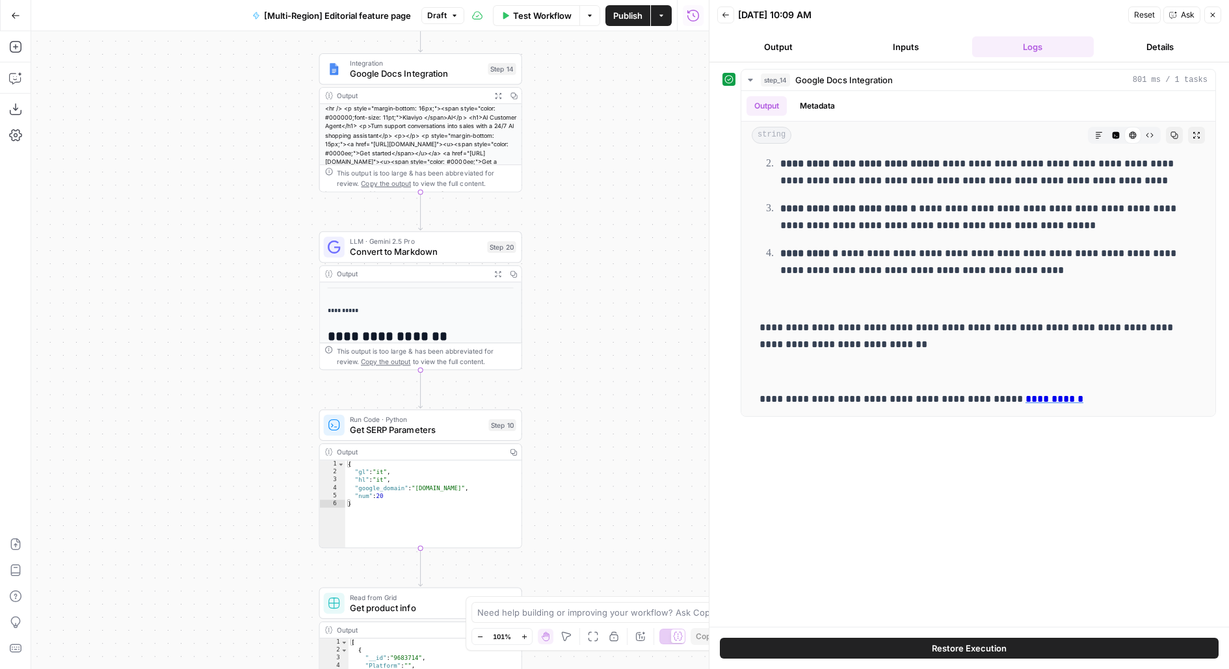
drag, startPoint x: 677, startPoint y: 87, endPoint x: 688, endPoint y: 630, distance: 543.2
click at [687, 630] on body "**********" at bounding box center [614, 334] width 1229 height 669
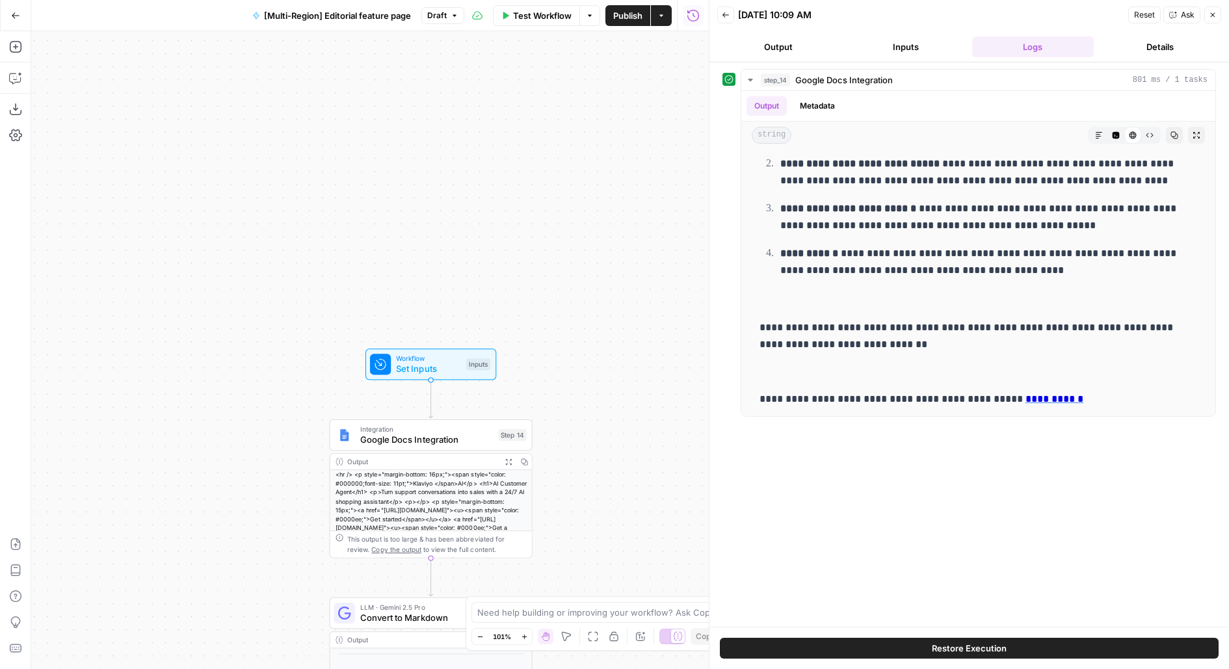
drag, startPoint x: 565, startPoint y: 379, endPoint x: 565, endPoint y: 148, distance: 230.9
click at [565, 148] on div "**********" at bounding box center [370, 350] width 678 height 638
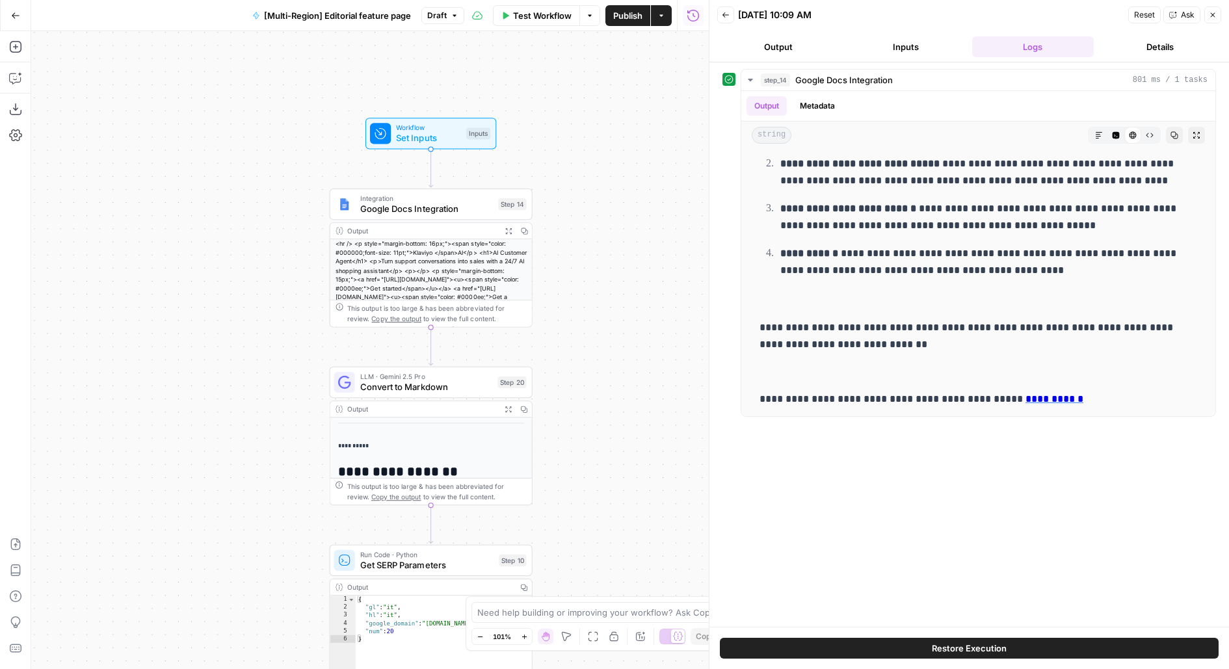
click at [625, 14] on span "Publish" at bounding box center [627, 15] width 29 height 13
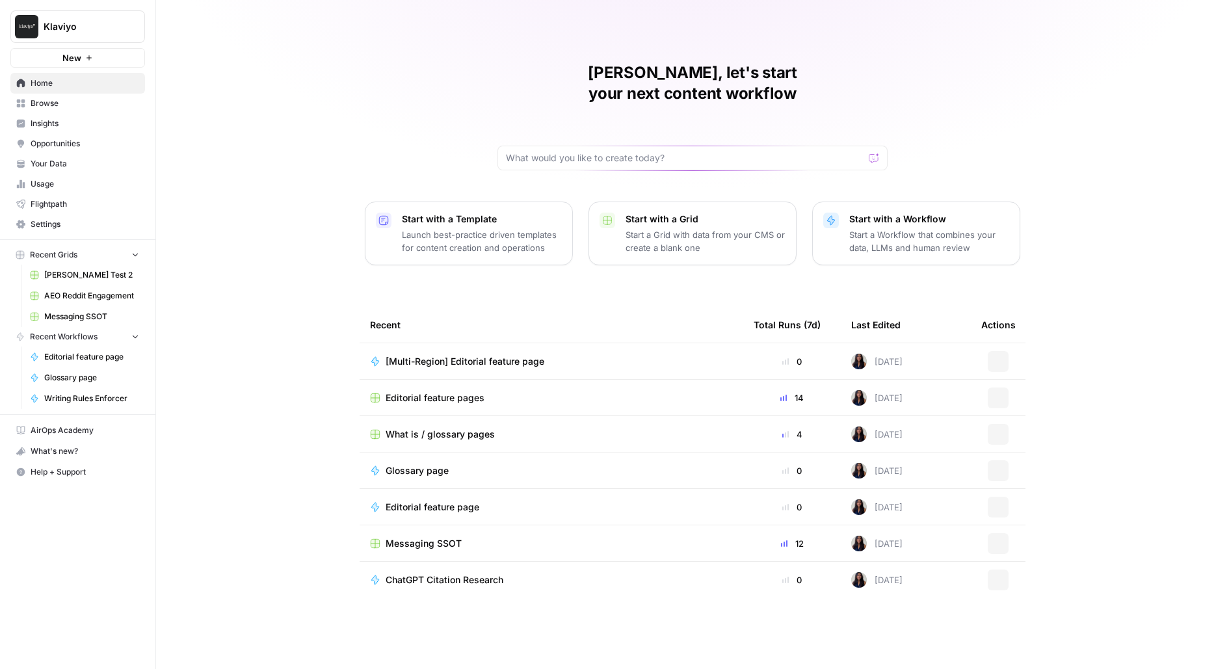
click at [81, 33] on span "Klaviyo" at bounding box center [83, 26] width 79 height 13
click at [256, 69] on div "[PERSON_NAME], let's start your next content workflow Start with a Template Lau…" at bounding box center [692, 334] width 1073 height 669
click at [77, 124] on span "Insights" at bounding box center [85, 124] width 109 height 12
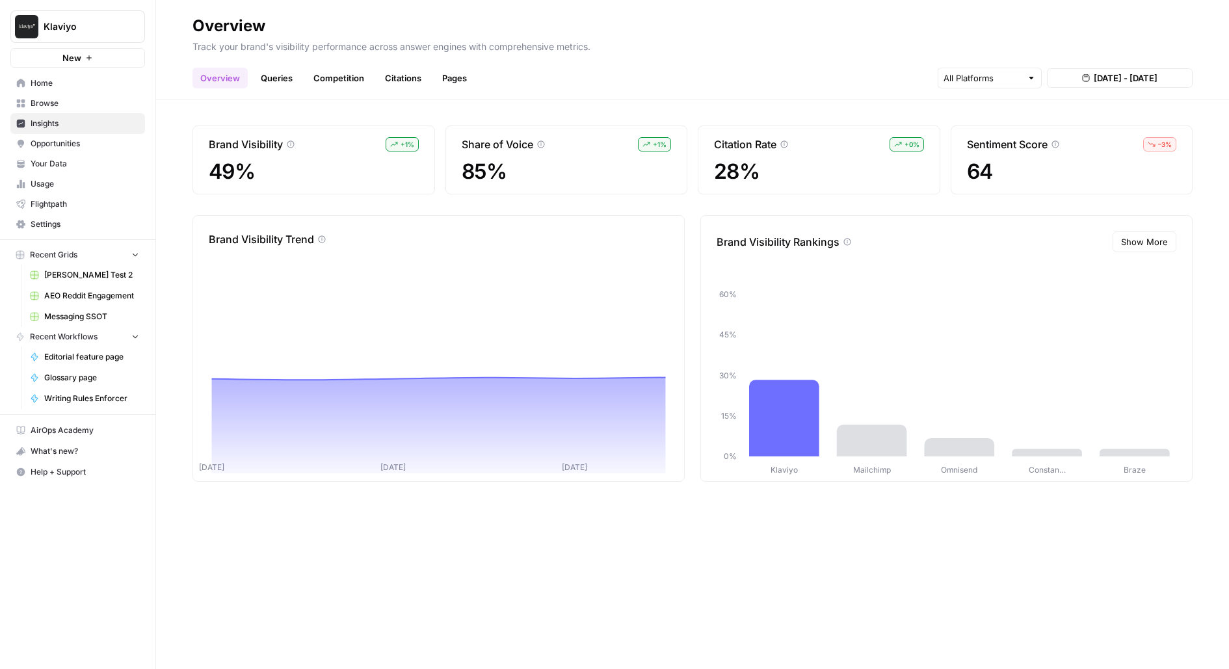
click at [68, 148] on span "Opportunities" at bounding box center [85, 144] width 109 height 12
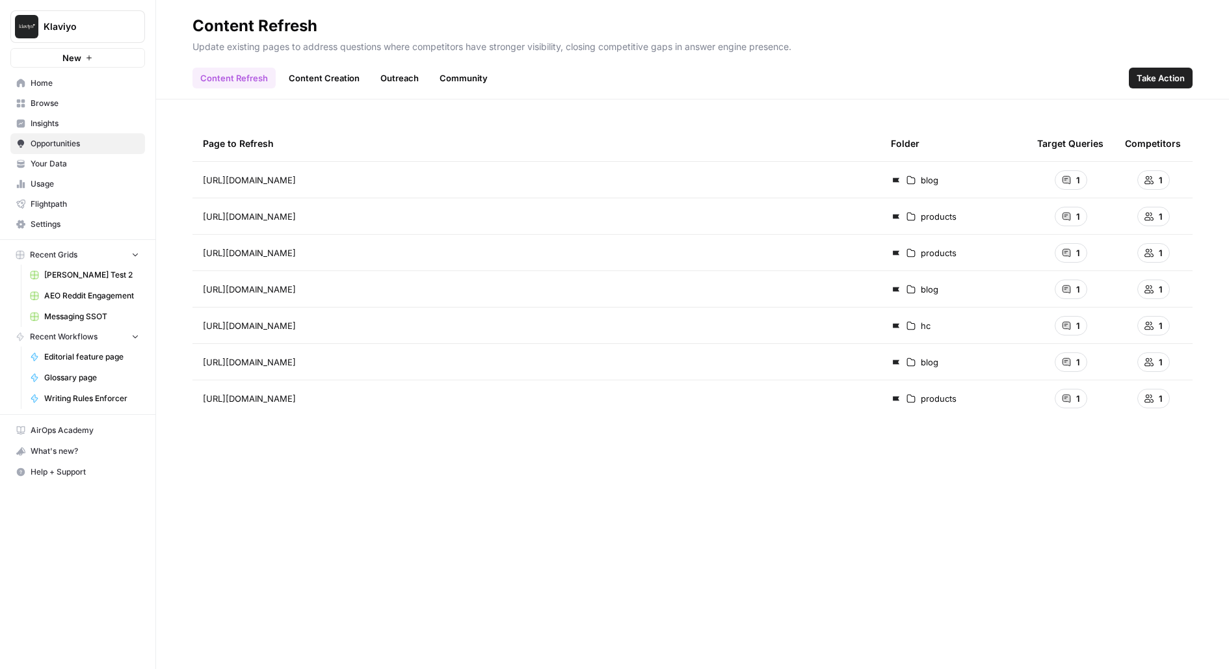
click at [30, 110] on link "Browse" at bounding box center [77, 103] width 135 height 21
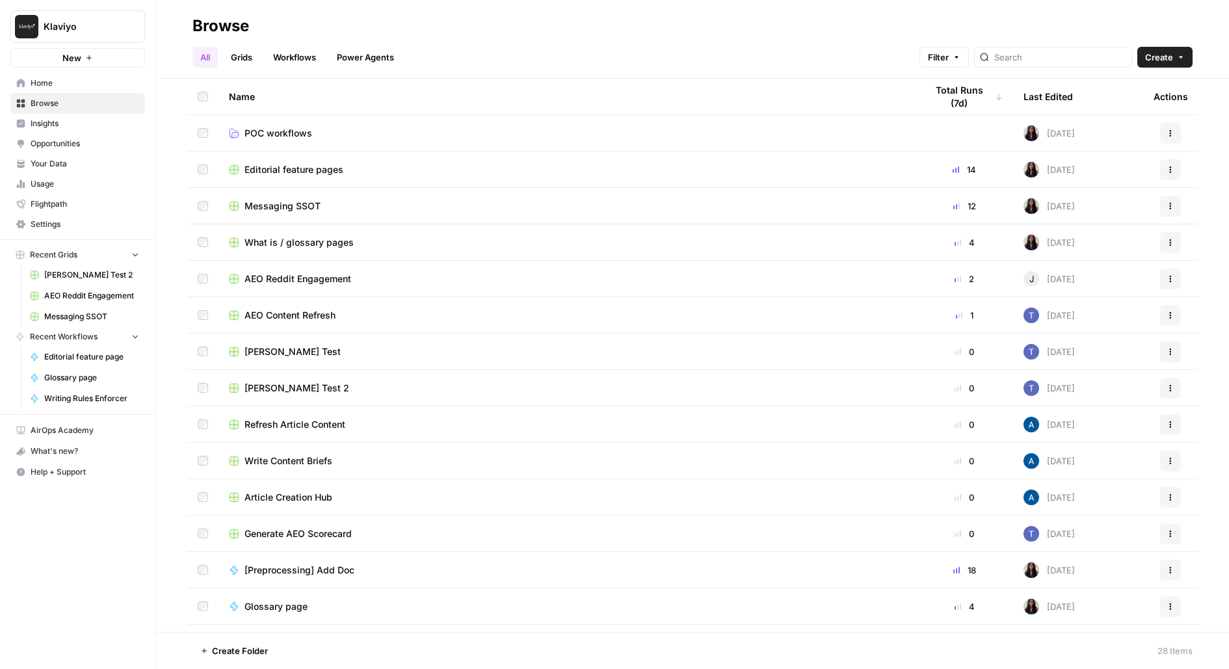
click at [302, 169] on span "Editorial feature pages" at bounding box center [294, 169] width 99 height 13
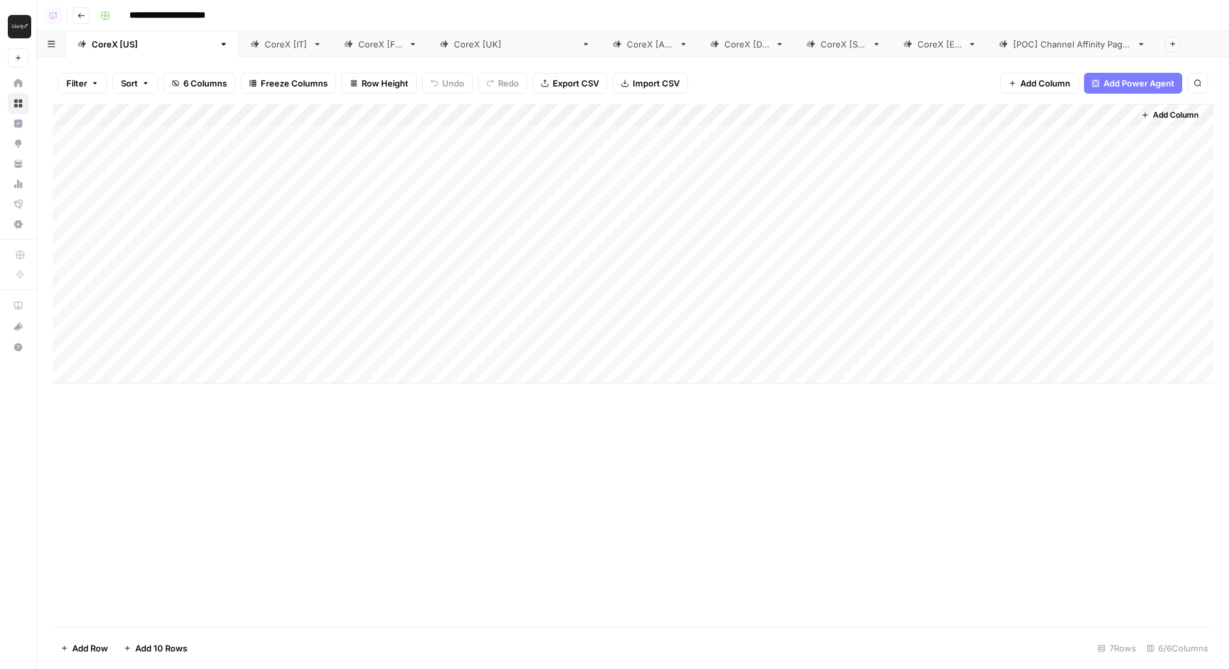
click at [265, 44] on div "CoreX [IT]" at bounding box center [286, 44] width 43 height 13
click at [936, 135] on div "Add Column" at bounding box center [633, 244] width 1161 height 280
click at [358, 44] on div "CoreX [FR]" at bounding box center [380, 44] width 45 height 13
click at [955, 135] on div "Add Column" at bounding box center [633, 244] width 1161 height 280
click at [429, 51] on link "CoreX [UK]" at bounding box center [515, 44] width 173 height 26
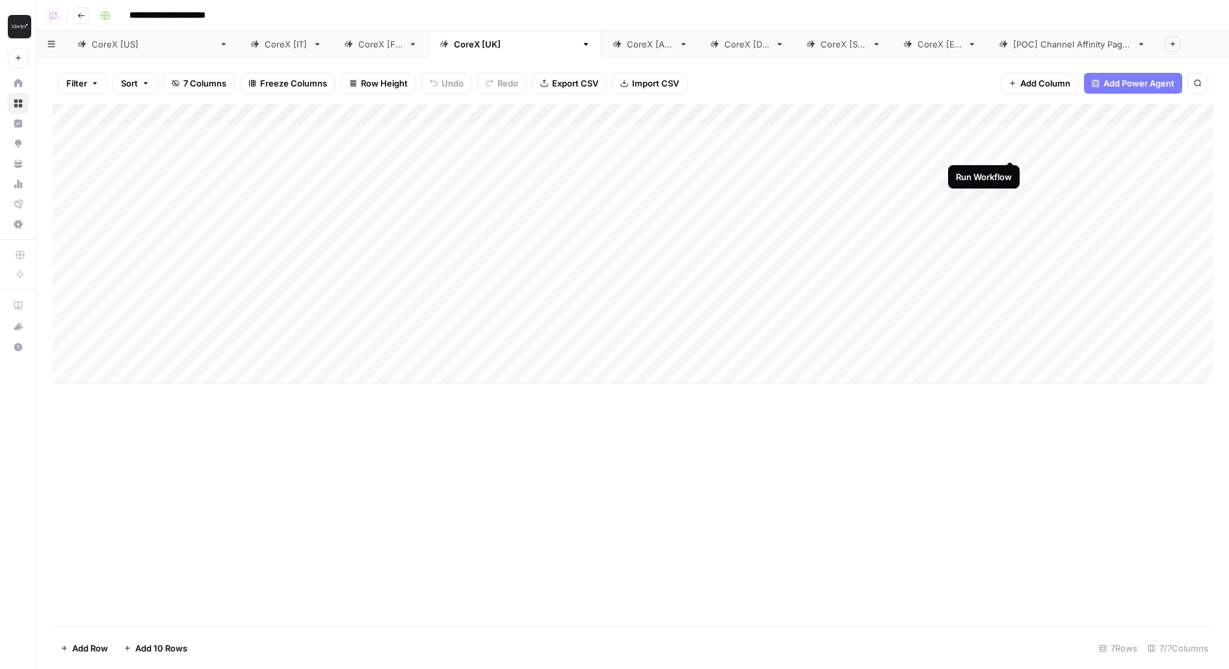
click at [1009, 134] on div "Add Column" at bounding box center [633, 244] width 1161 height 280
click at [602, 51] on link "CoreX [AU]" at bounding box center [651, 44] width 98 height 26
click at [900, 137] on div "Add Column" at bounding box center [633, 244] width 1161 height 280
click at [725, 45] on div "CoreX [DE]" at bounding box center [748, 44] width 46 height 13
click at [972, 136] on div "Add Column" at bounding box center [633, 244] width 1161 height 280
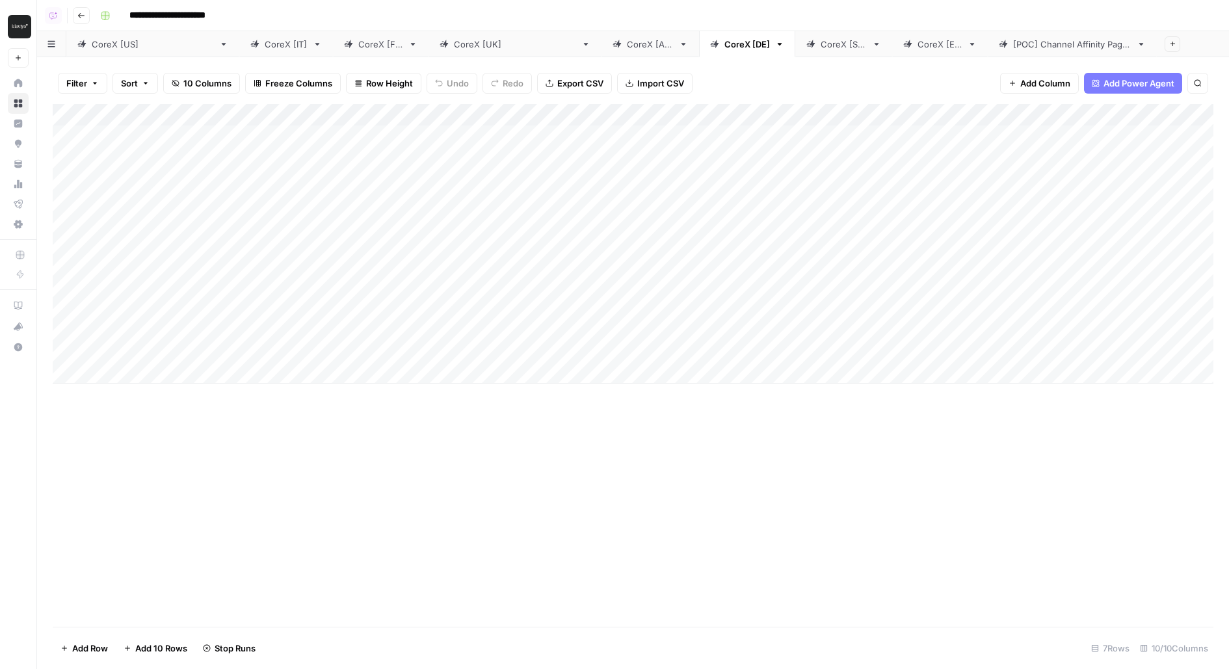
click at [821, 49] on div "CoreX [SG]" at bounding box center [844, 44] width 46 height 13
click at [934, 136] on div "Add Column" at bounding box center [633, 244] width 1161 height 280
click at [892, 55] on link "CoreX [ES]" at bounding box center [940, 44] width 96 height 26
click at [977, 138] on div "Add Column" at bounding box center [633, 244] width 1161 height 280
click at [953, 135] on div "Add Column" at bounding box center [633, 244] width 1161 height 280
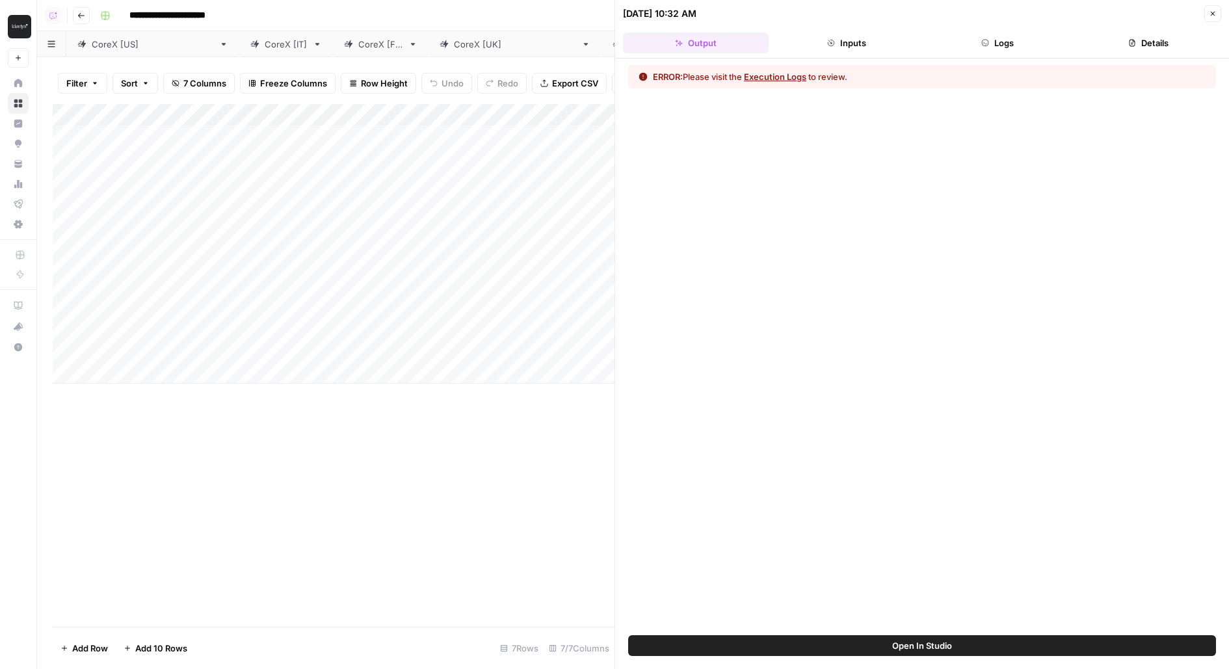
click at [984, 42] on icon "button" at bounding box center [985, 43] width 8 height 8
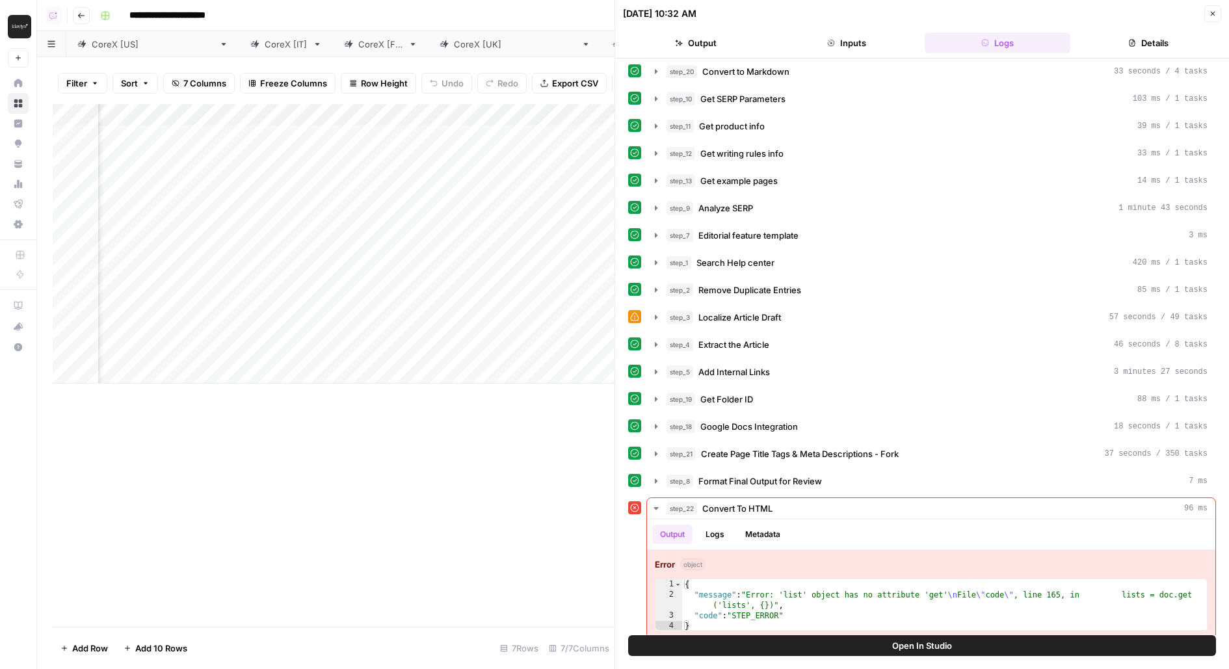
scroll to position [0, 527]
click at [715, 648] on button "Open In Studio" at bounding box center [922, 645] width 588 height 21
click at [183, 25] on div "**********" at bounding box center [655, 15] width 1121 height 21
click at [265, 45] on div "CoreX [IT]" at bounding box center [286, 44] width 43 height 13
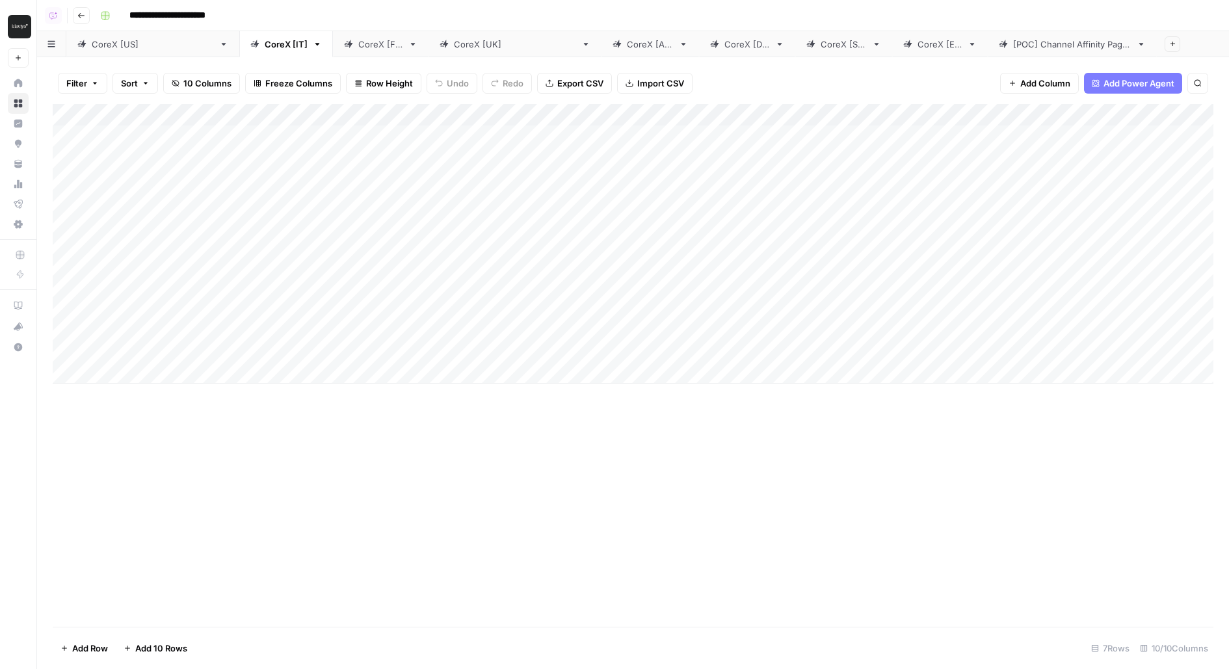
click at [937, 135] on div "Add Column" at bounding box center [633, 244] width 1161 height 280
click at [358, 50] on div "CoreX [FR]" at bounding box center [380, 44] width 45 height 13
click at [953, 136] on div "Add Column" at bounding box center [633, 244] width 1161 height 280
click at [429, 51] on link "CoreX [[GEOGRAPHIC_DATA]]" at bounding box center [515, 44] width 173 height 26
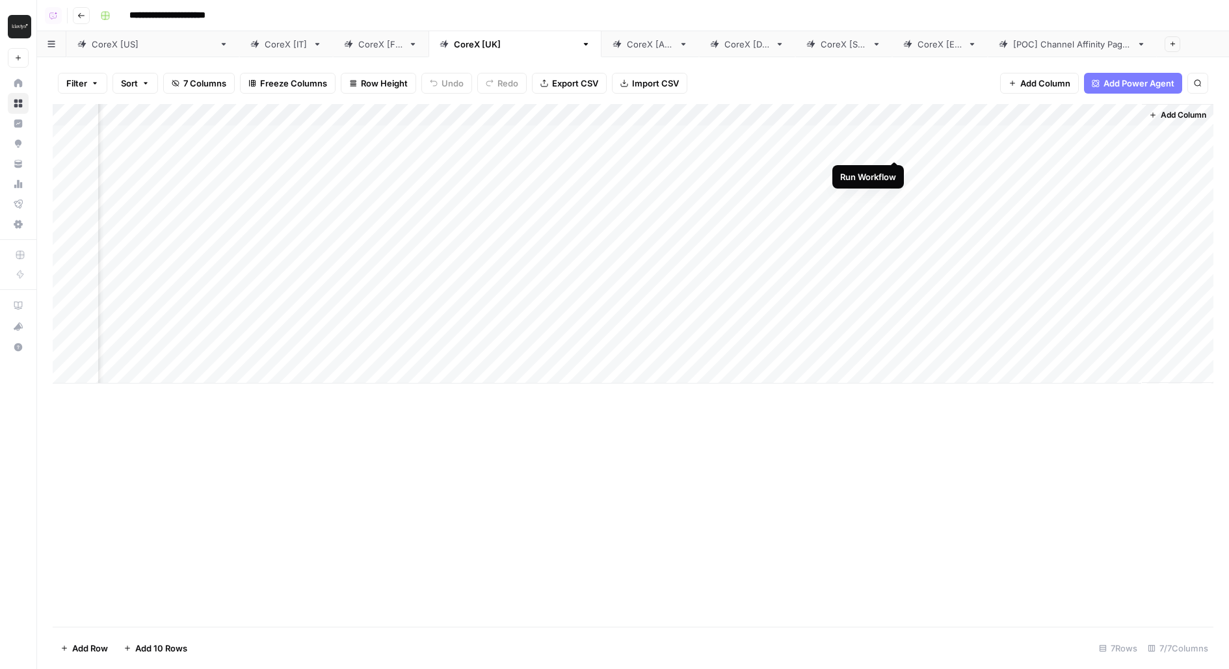
click at [893, 138] on div "Add Column" at bounding box center [633, 244] width 1161 height 280
click at [602, 51] on link "CoreX [AU]" at bounding box center [651, 44] width 98 height 26
click at [899, 140] on div "Add Column" at bounding box center [633, 244] width 1161 height 280
click at [725, 49] on div "CoreX [DE]" at bounding box center [748, 44] width 46 height 13
click at [970, 140] on div "Add Column" at bounding box center [633, 244] width 1161 height 280
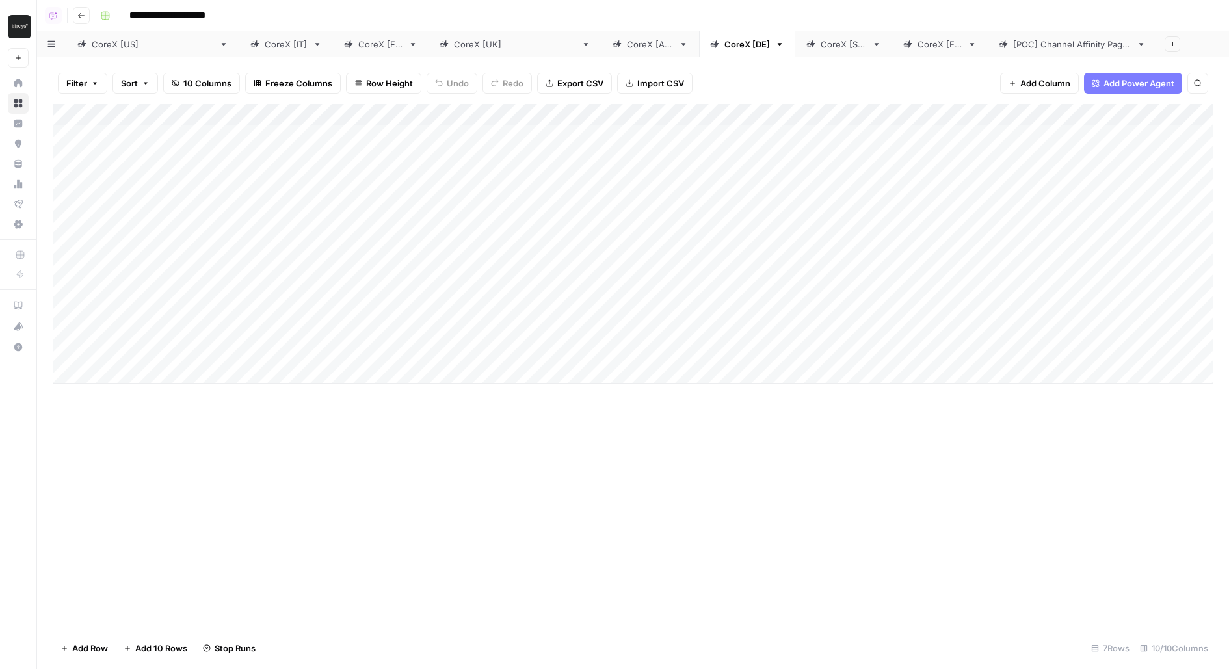
click at [821, 42] on div "CoreX [SG]" at bounding box center [844, 44] width 46 height 13
click at [932, 133] on div "Add Column" at bounding box center [633, 244] width 1161 height 280
click at [892, 51] on link "CoreX [ES]" at bounding box center [940, 44] width 96 height 26
click at [971, 135] on div "Add Column" at bounding box center [633, 244] width 1161 height 280
click at [265, 43] on div "CoreX [IT]" at bounding box center [286, 44] width 43 height 13
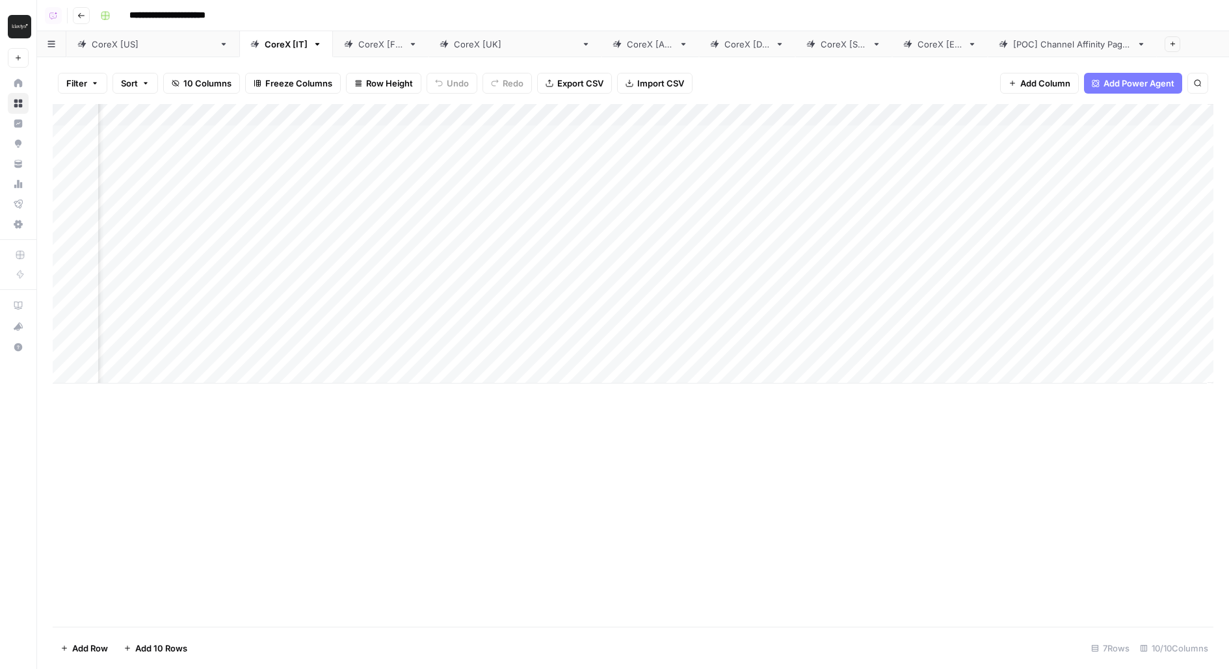
scroll to position [0, 347]
click at [333, 53] on link "CoreX [FR]" at bounding box center [381, 44] width 96 height 26
click at [429, 36] on link "CoreX [[GEOGRAPHIC_DATA]]" at bounding box center [515, 44] width 173 height 26
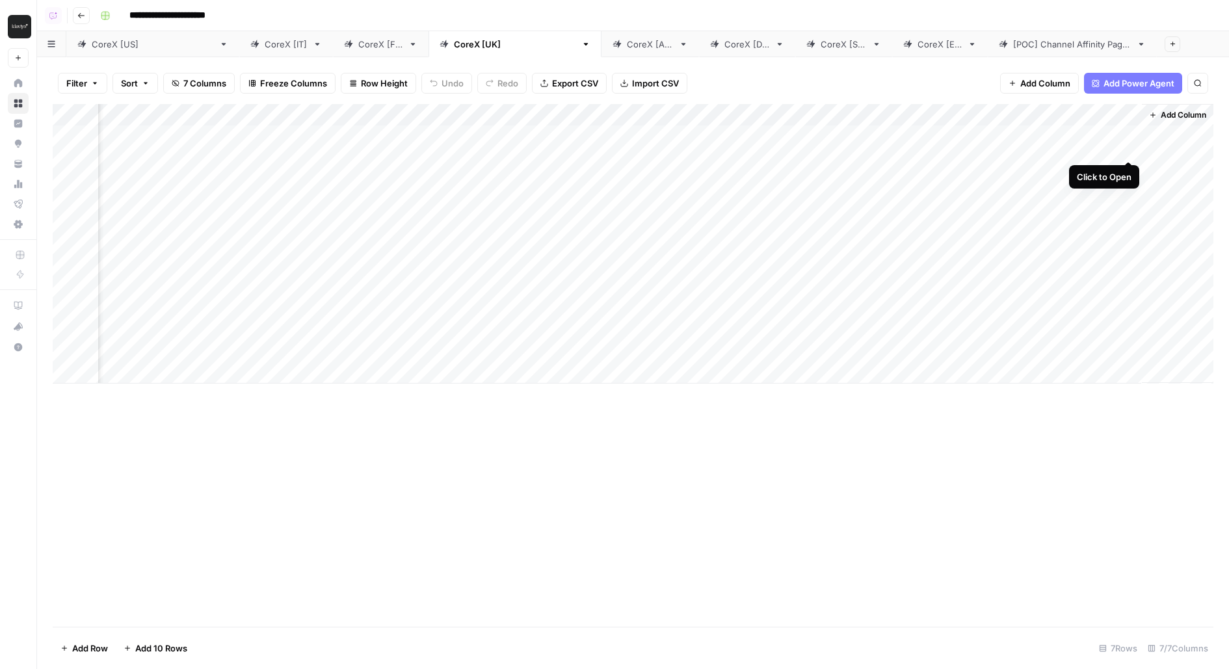
click at [1128, 138] on div "Add Column" at bounding box center [633, 244] width 1161 height 280
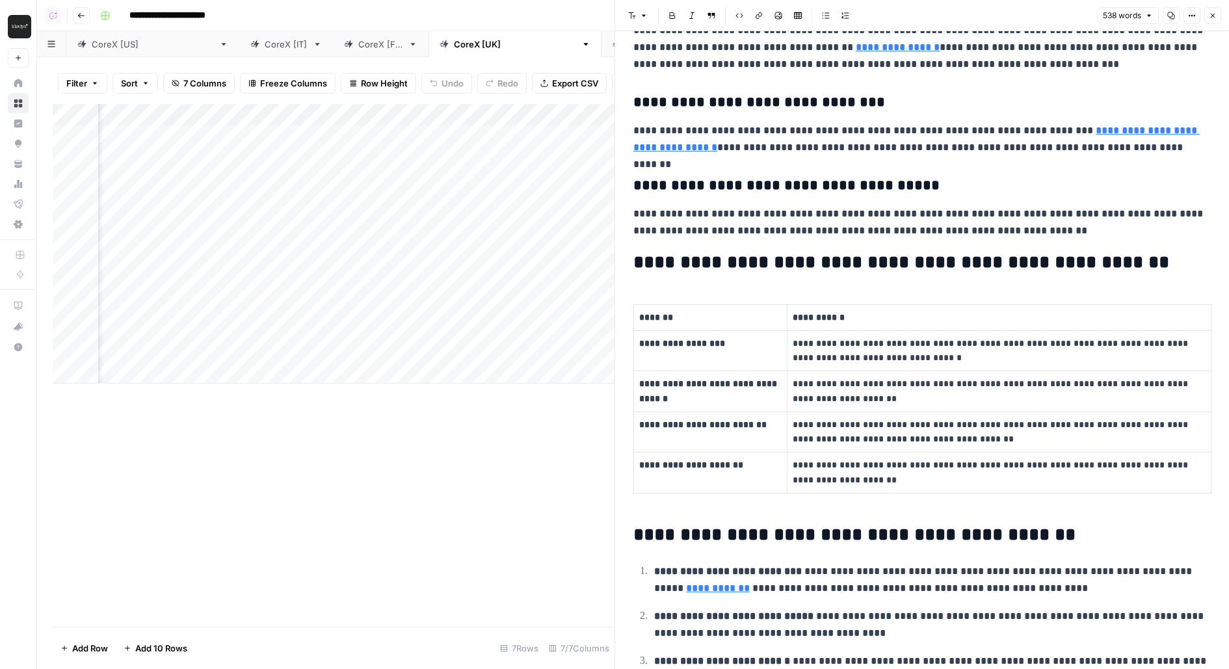
scroll to position [680, 0]
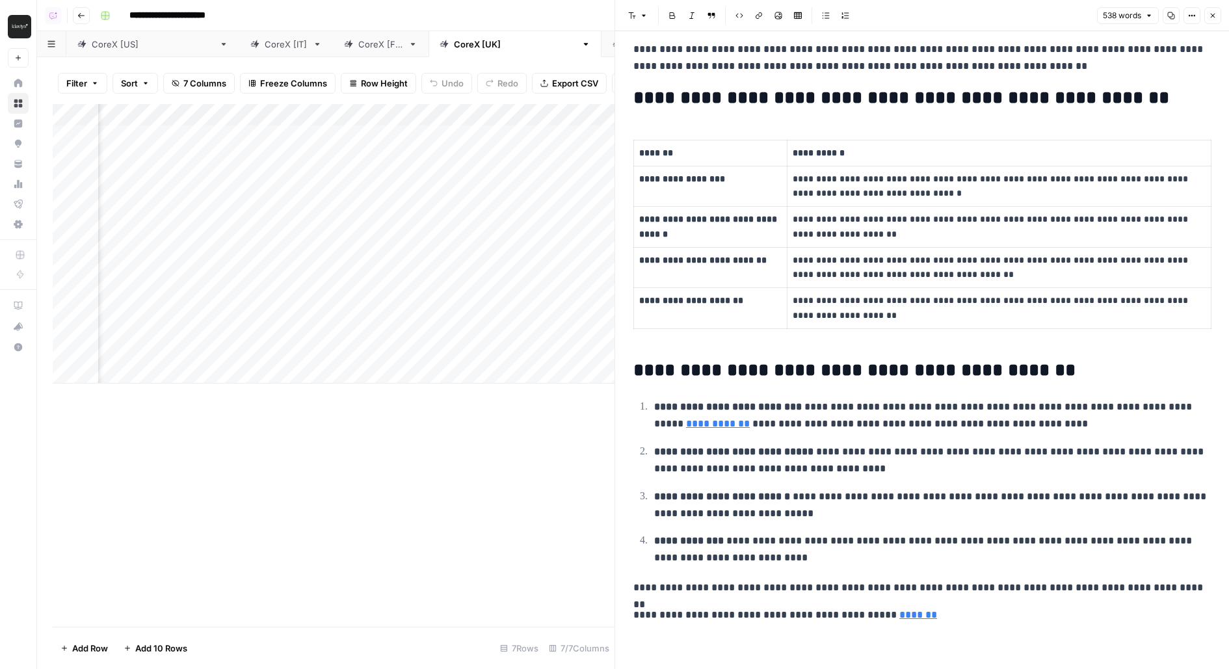
click at [627, 49] on div "CoreX [AU]" at bounding box center [650, 44] width 47 height 13
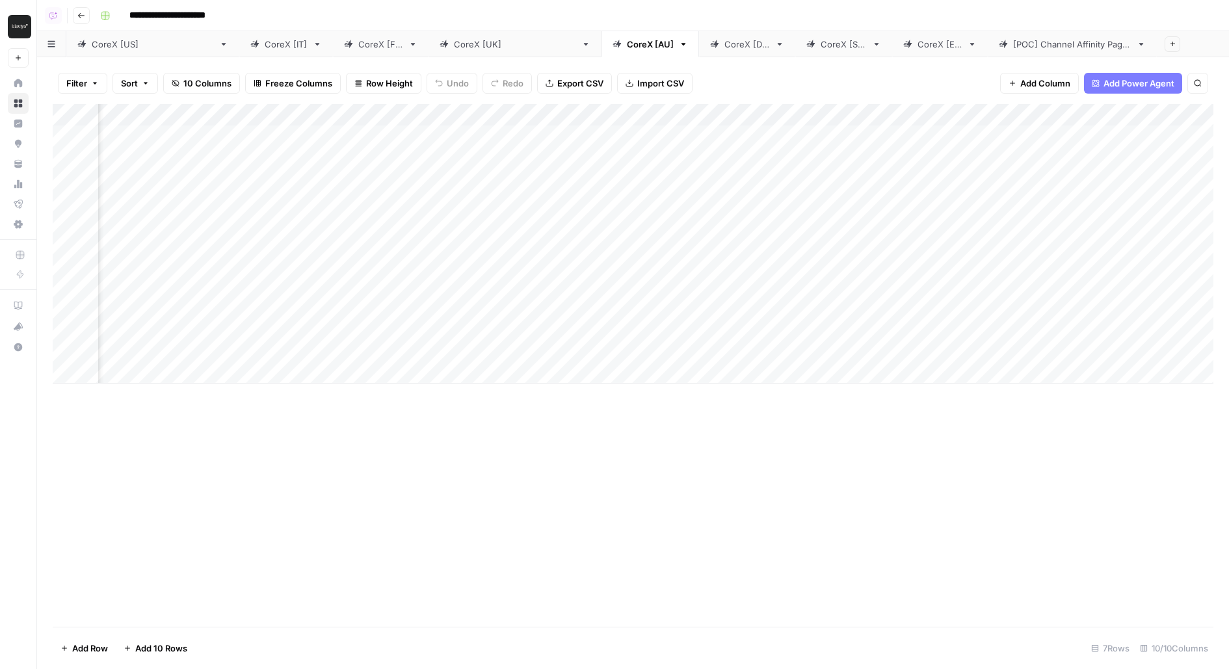
scroll to position [0, 355]
click at [779, 137] on div "Add Column" at bounding box center [633, 244] width 1161 height 280
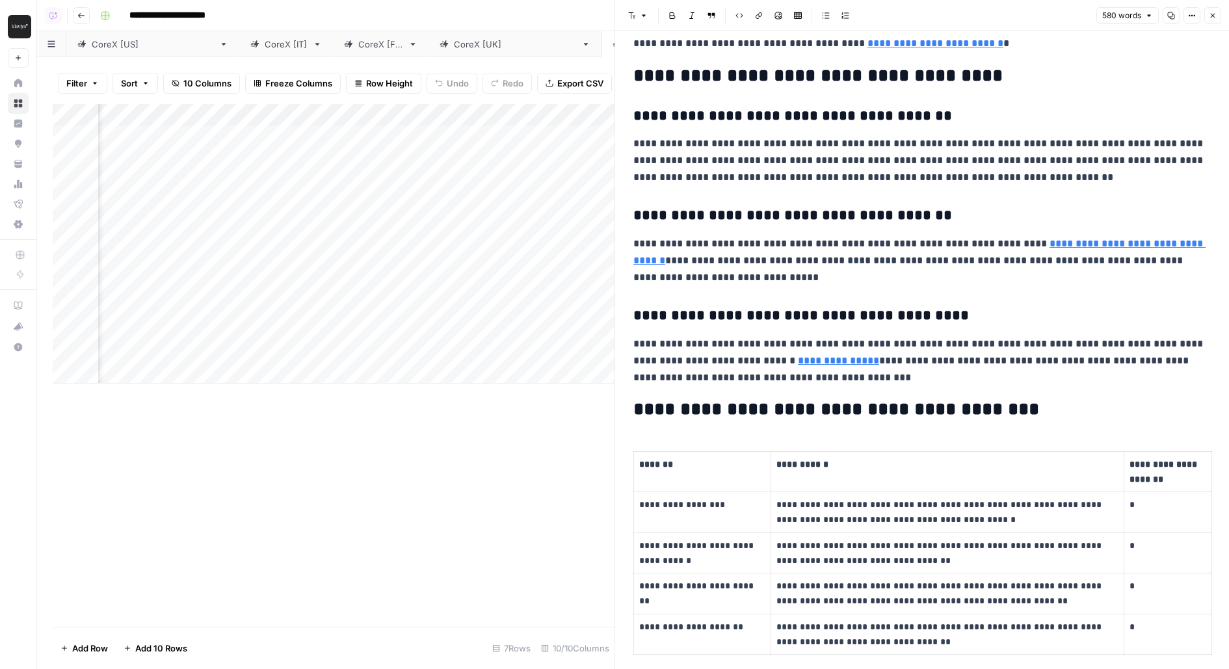
scroll to position [473, 0]
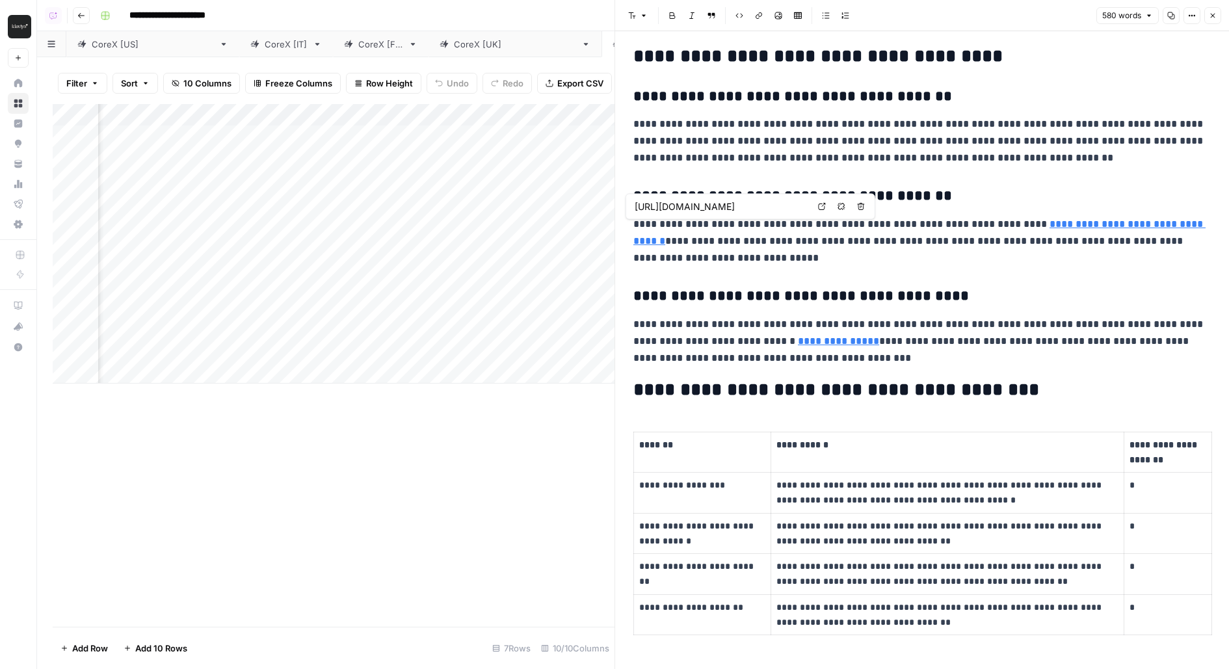
type input "https://www.klaviyo.com/au/solutions/omnichannel"
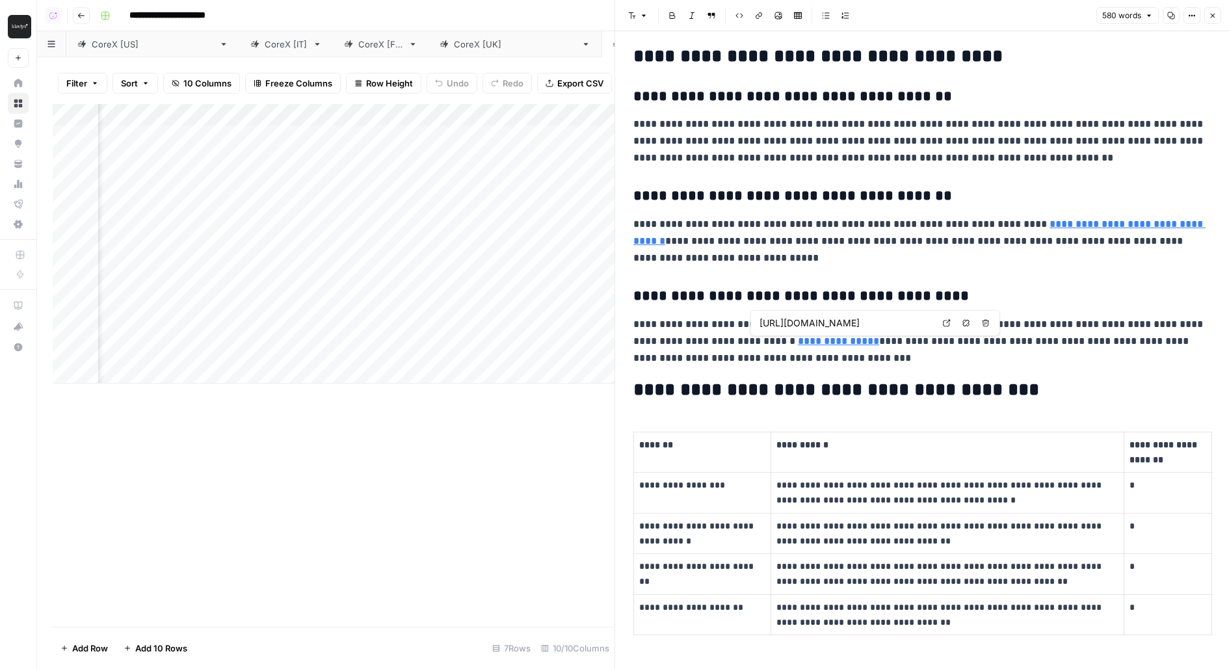
type input "https://www.klaviyo.com/au/features/personalisation"
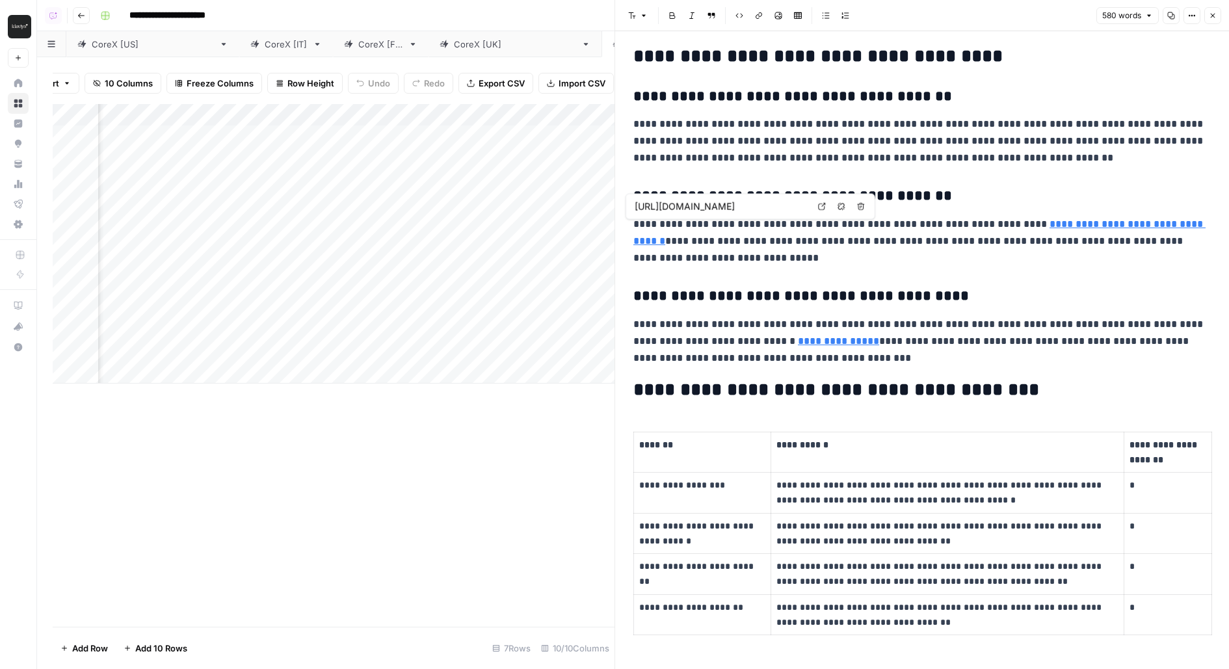
scroll to position [0, 117]
click at [570, 62] on div "Filter Sort 10 Columns Freeze Columns Row Height Undo Redo Export CSV Import CS…" at bounding box center [334, 83] width 562 height 42
click at [725, 47] on div "CoreX [DE]" at bounding box center [748, 44] width 46 height 13
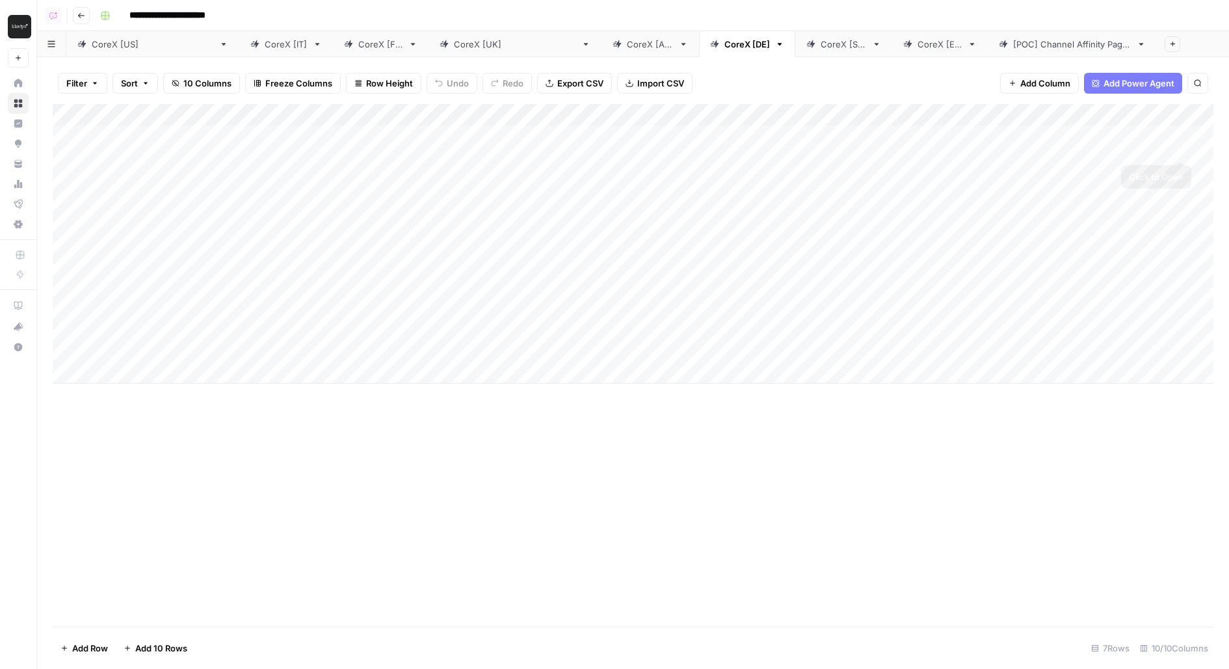
click at [1184, 137] on div "Add Column" at bounding box center [633, 244] width 1161 height 280
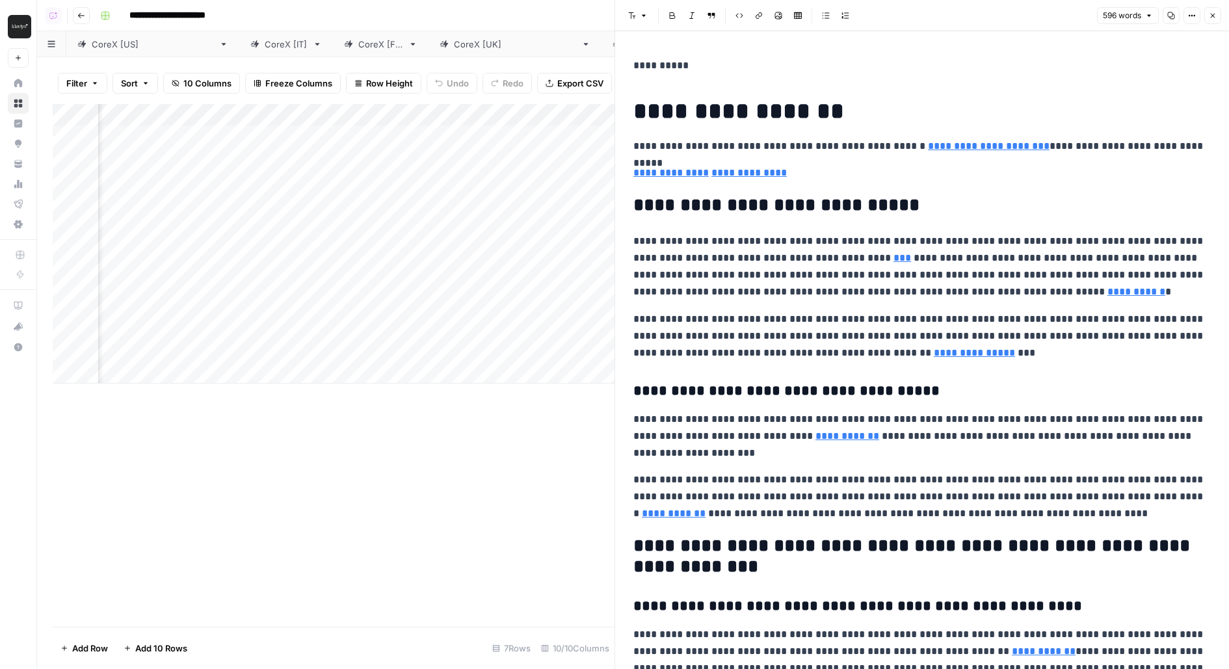
click at [1216, 21] on button "Close" at bounding box center [1212, 15] width 17 height 17
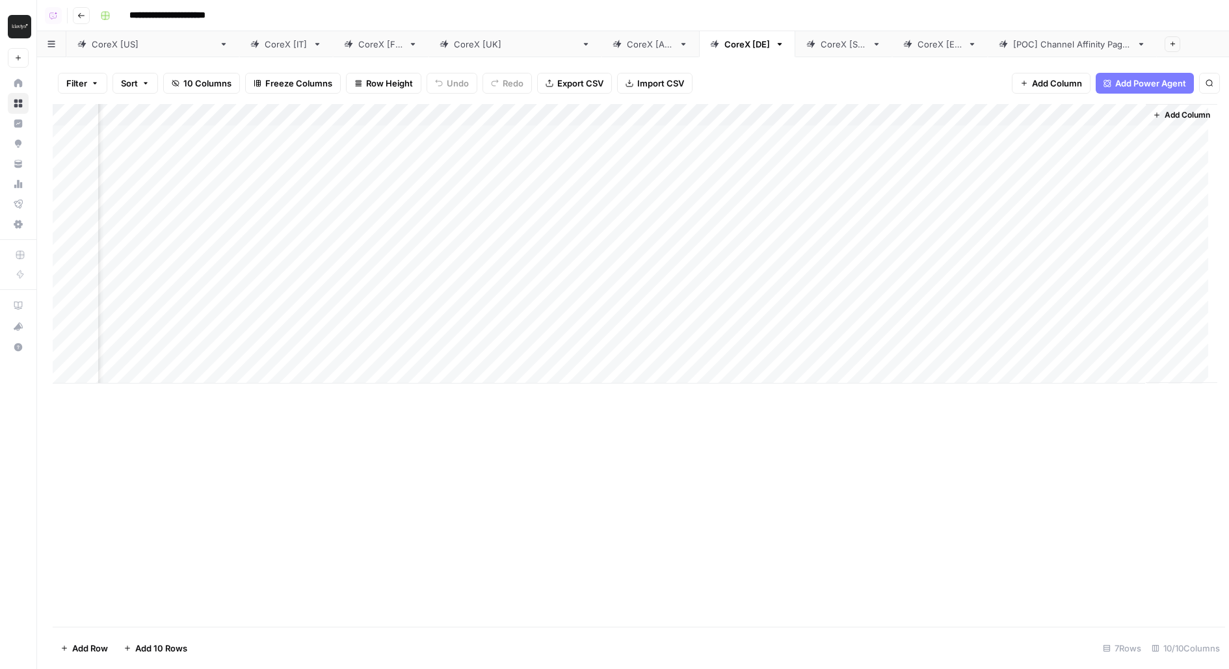
scroll to position [0, 388]
click at [821, 43] on div "CoreX [SG]" at bounding box center [844, 44] width 46 height 13
click at [239, 51] on link "CoreX [IT]" at bounding box center [286, 44] width 94 height 26
click at [1124, 139] on div "Add Column" at bounding box center [633, 244] width 1161 height 280
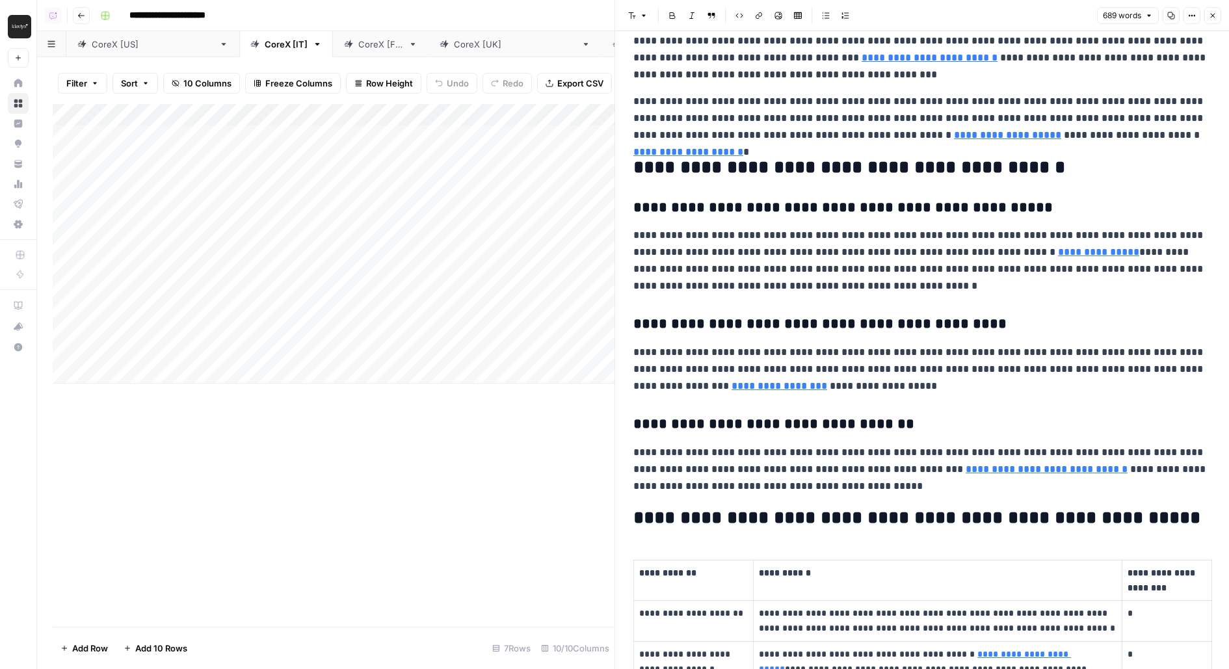
scroll to position [830, 0]
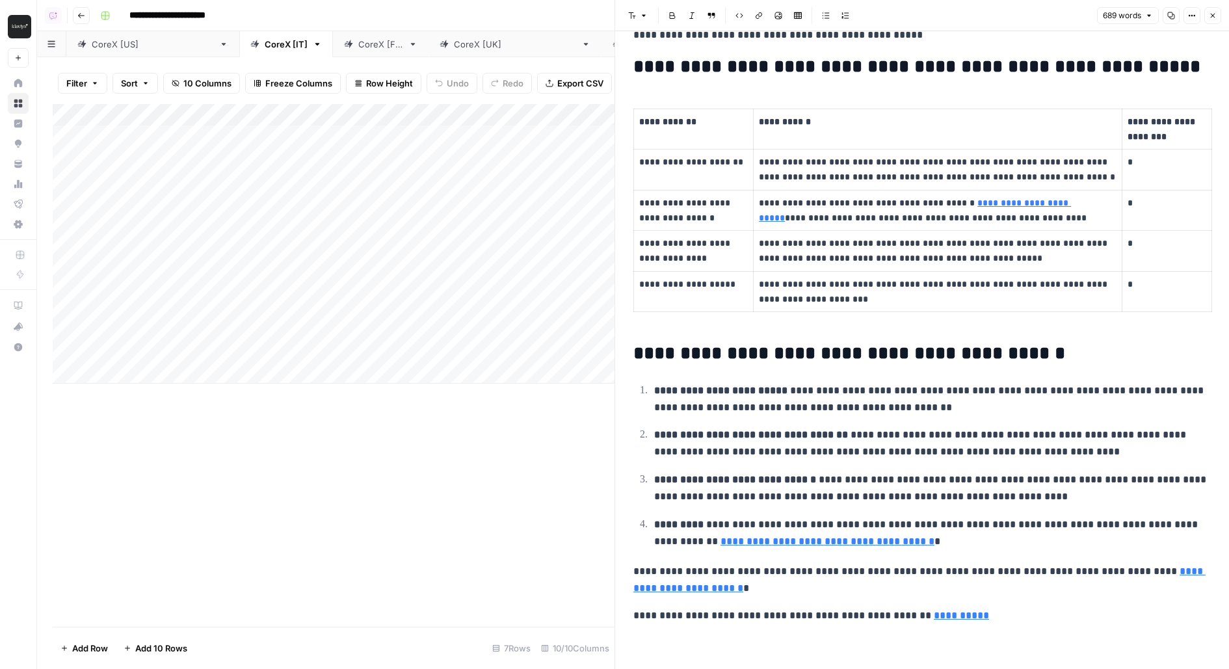
click at [1212, 14] on icon "button" at bounding box center [1213, 16] width 5 height 5
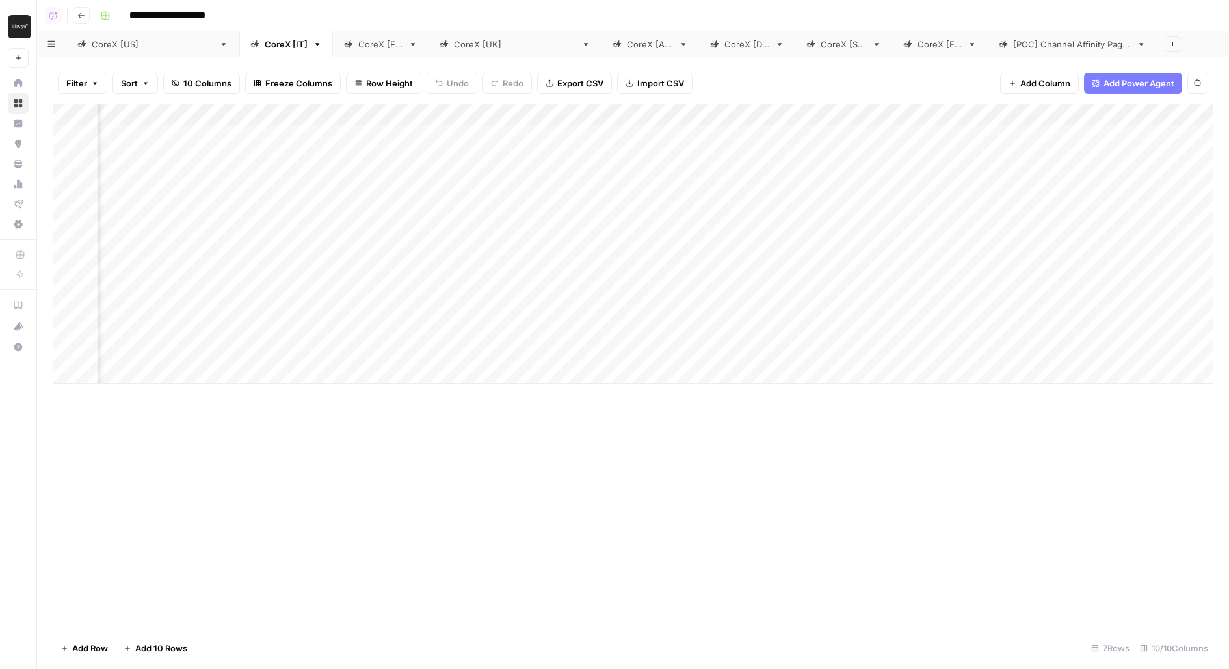
scroll to position [0, 347]
click at [942, 140] on div "Add Column" at bounding box center [633, 244] width 1161 height 280
click at [846, 142] on div "Add Column" at bounding box center [633, 244] width 1161 height 280
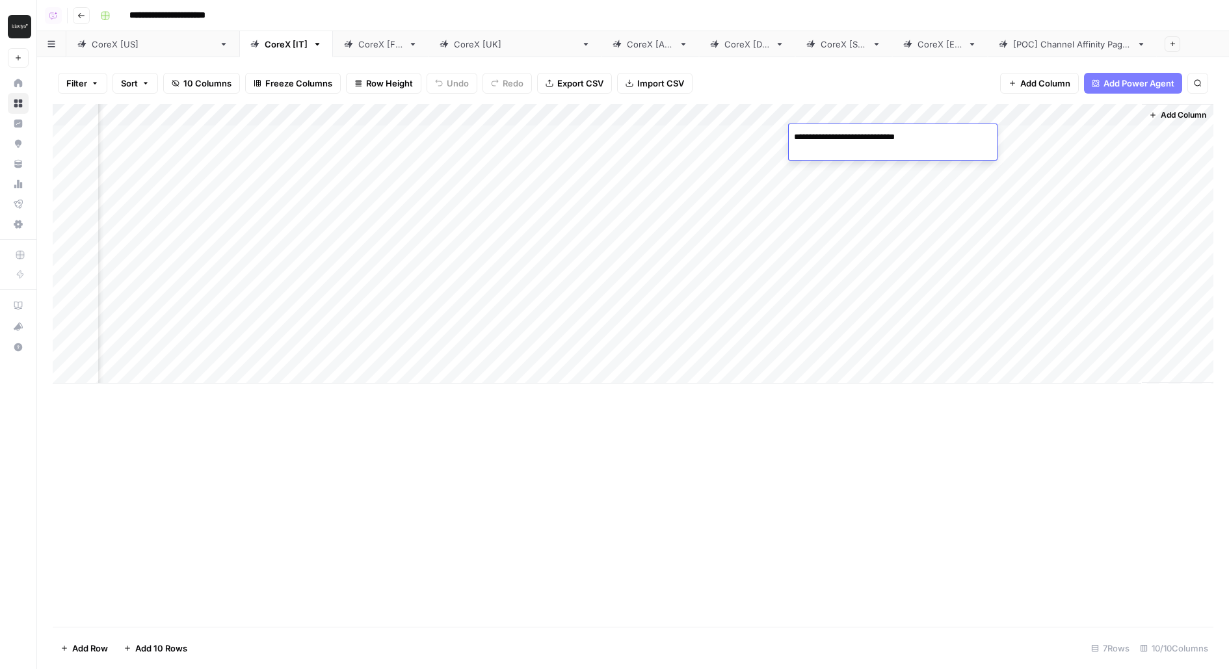
click at [844, 70] on div "Filter Sort 10 Columns Freeze Columns Row Height Undo Redo Export CSV Import CS…" at bounding box center [633, 83] width 1161 height 42
click at [333, 51] on link "CoreX [FR]" at bounding box center [381, 44] width 96 height 26
click at [778, 137] on div "Add Column" at bounding box center [633, 244] width 1161 height 280
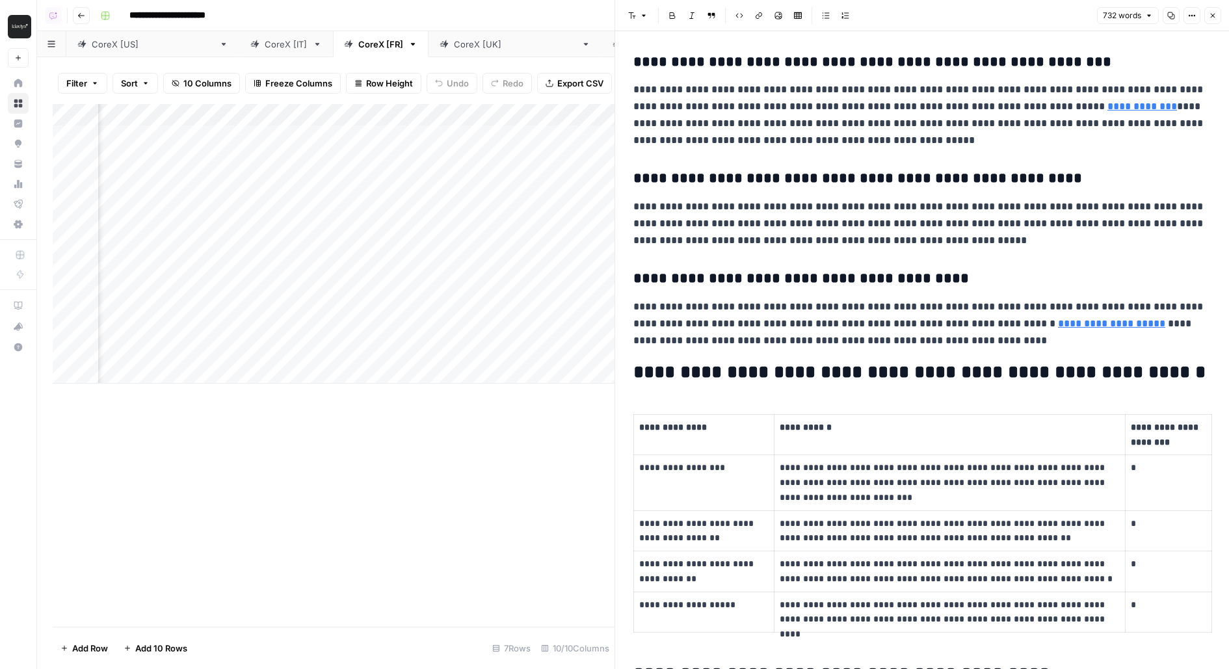
scroll to position [525, 0]
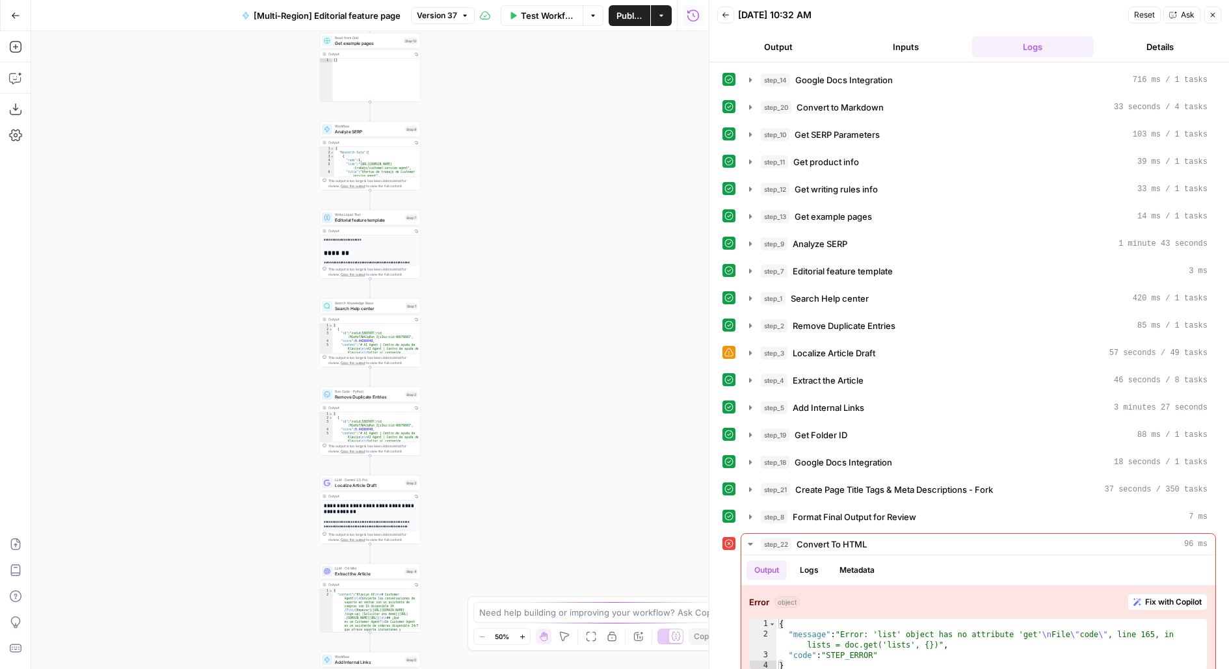
click at [568, 136] on div "**********" at bounding box center [370, 350] width 678 height 638
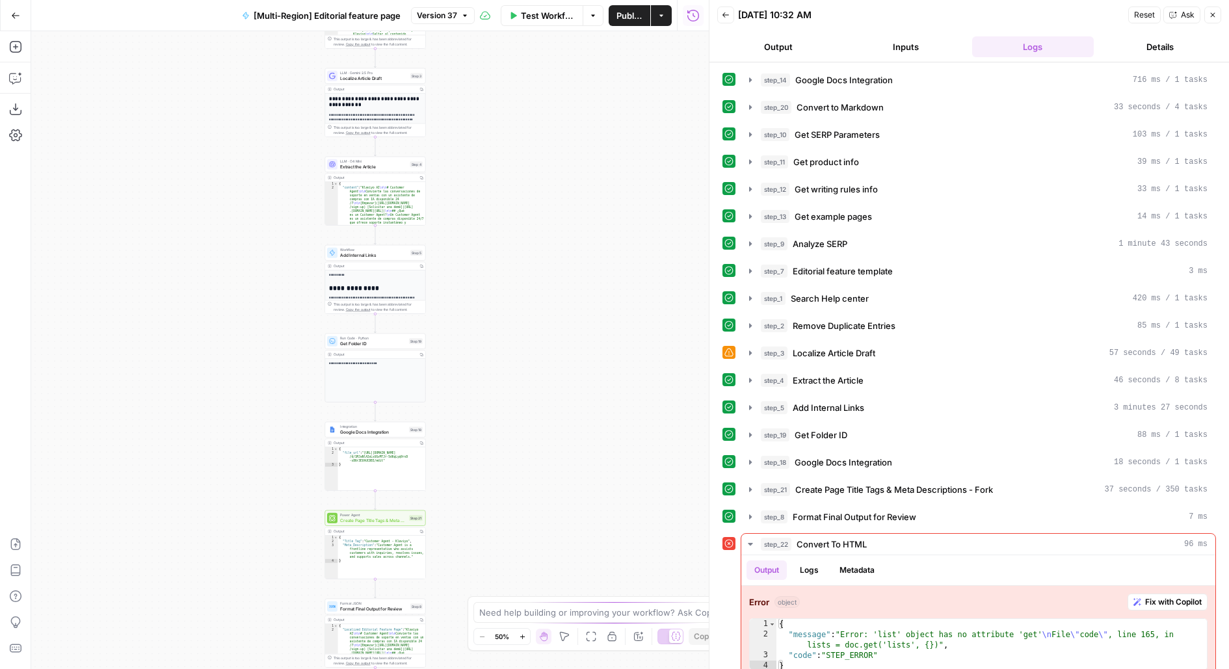
drag, startPoint x: 544, startPoint y: 418, endPoint x: 544, endPoint y: 120, distance: 297.9
click at [544, 120] on div "**********" at bounding box center [370, 350] width 678 height 638
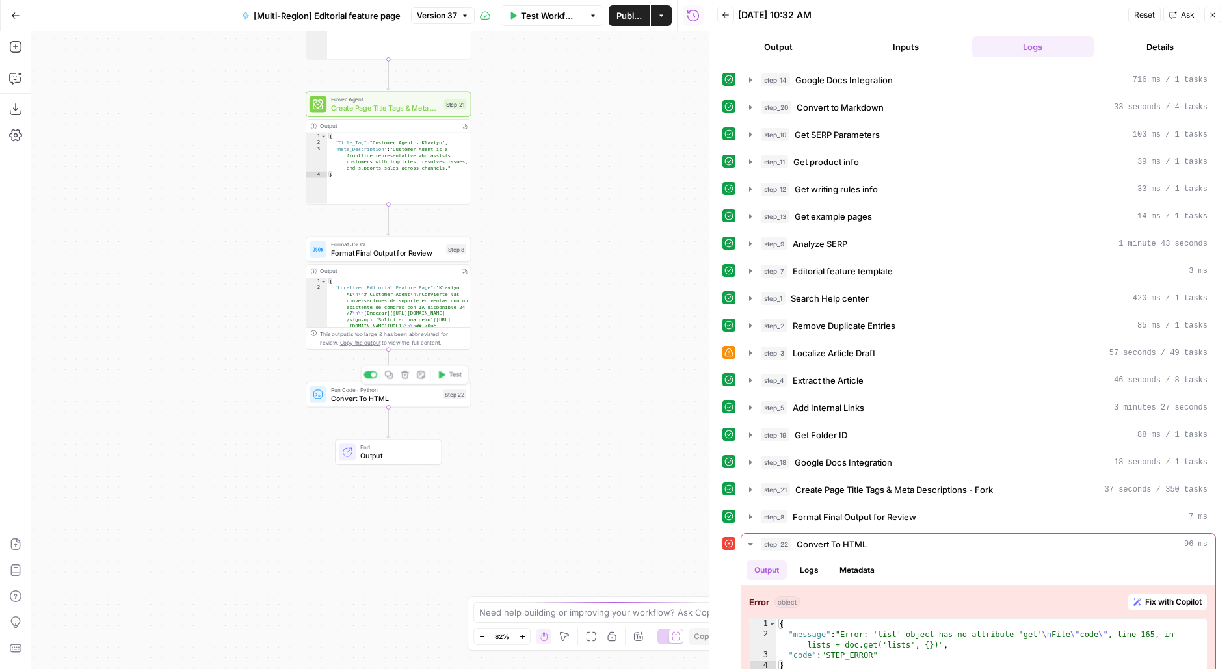
click at [426, 401] on span "Convert To HTML" at bounding box center [385, 398] width 108 height 10
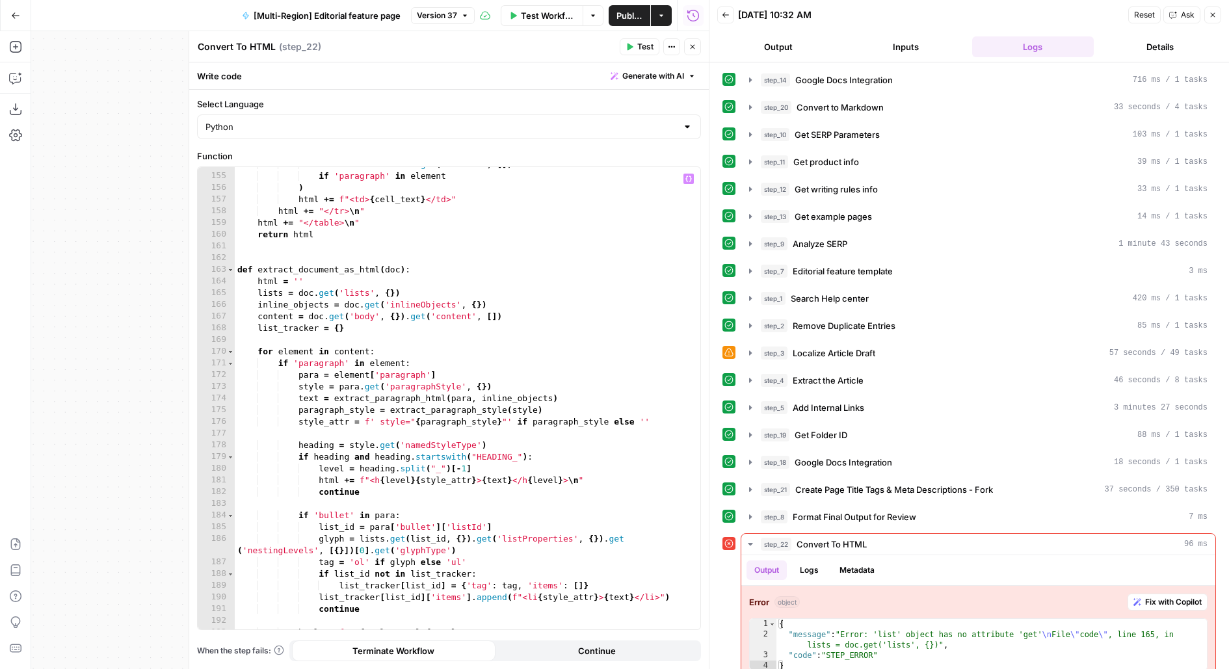
scroll to position [1984, 0]
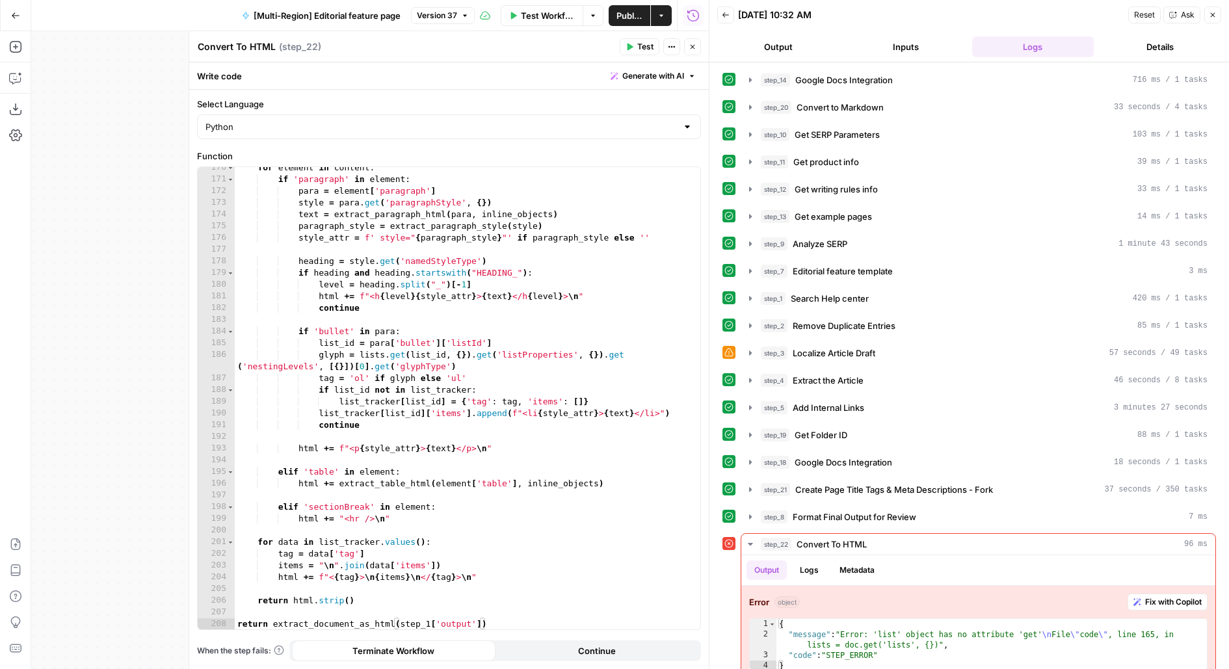
click at [457, 15] on span "Version 37" at bounding box center [437, 16] width 40 height 12
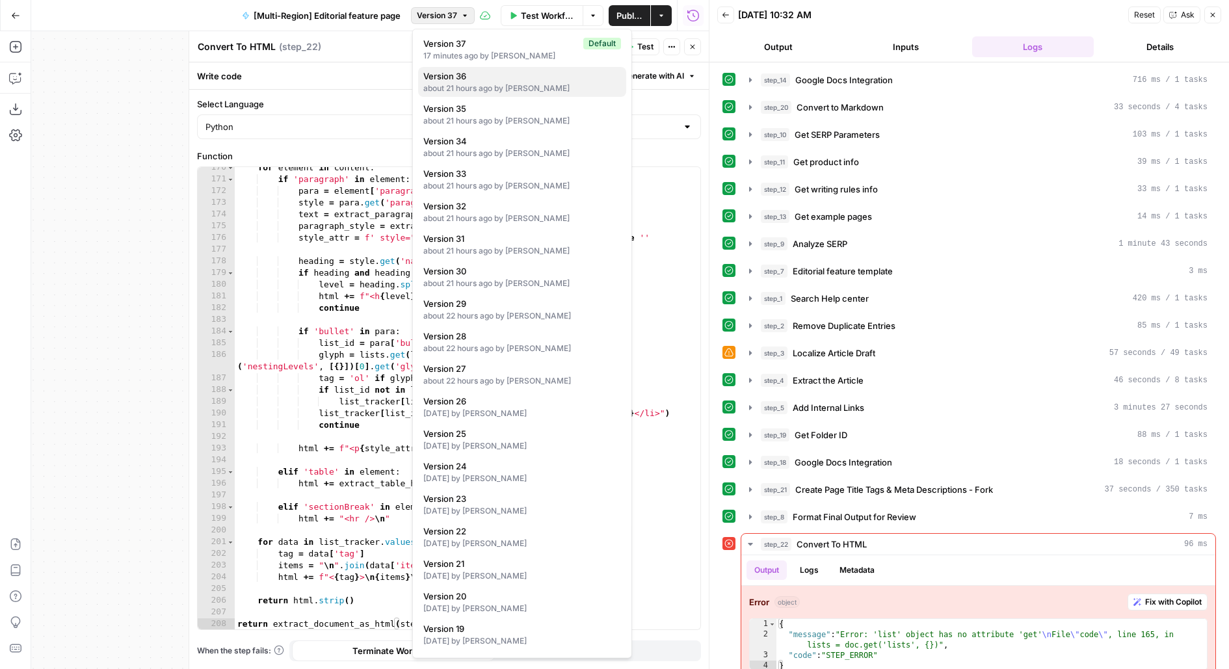
click at [484, 81] on span "Version 36" at bounding box center [519, 76] width 193 height 13
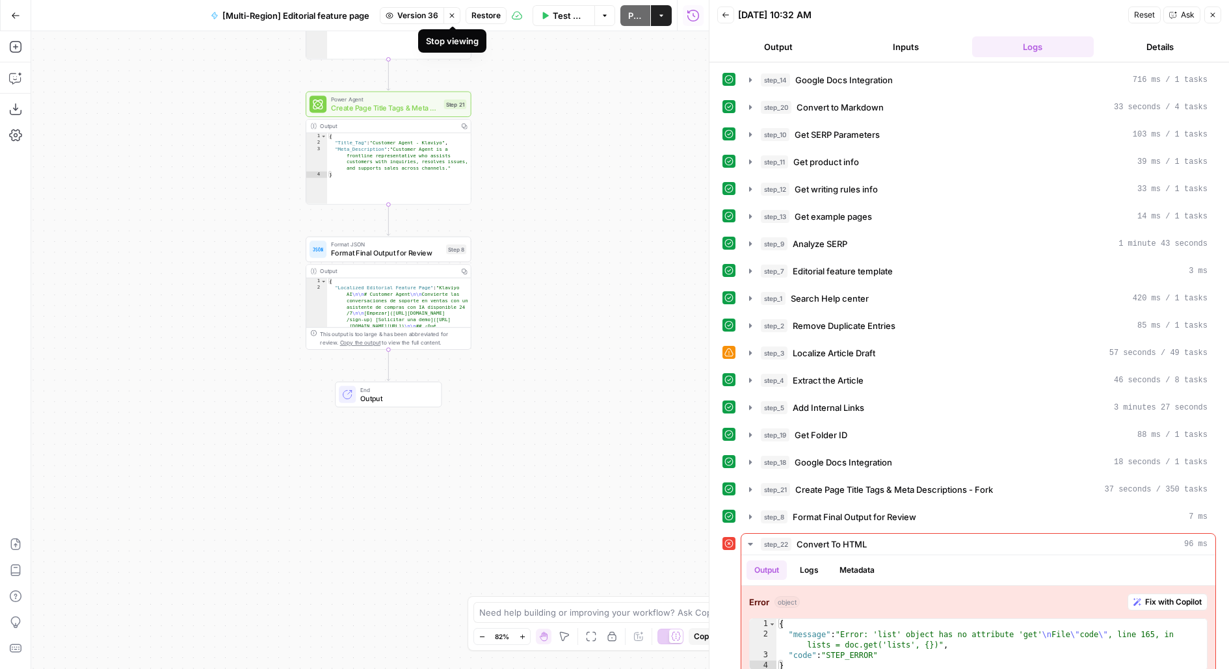
click at [419, 17] on span "Version 36" at bounding box center [417, 16] width 41 height 12
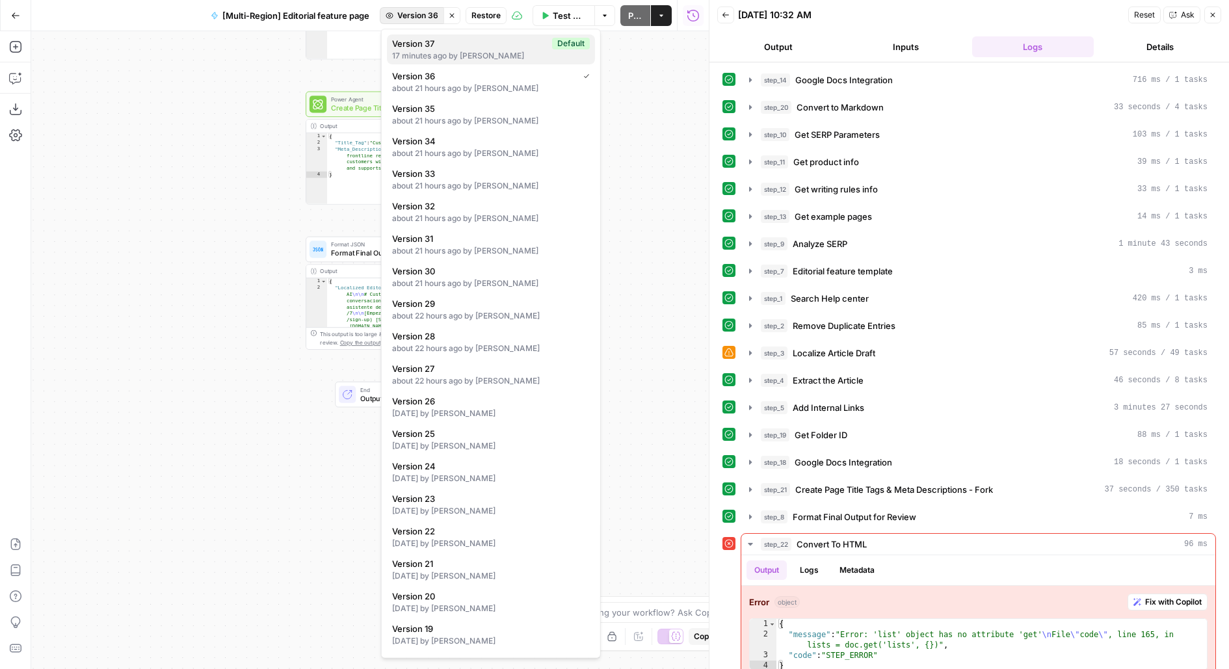
click at [475, 41] on span "Version 37" at bounding box center [469, 43] width 155 height 13
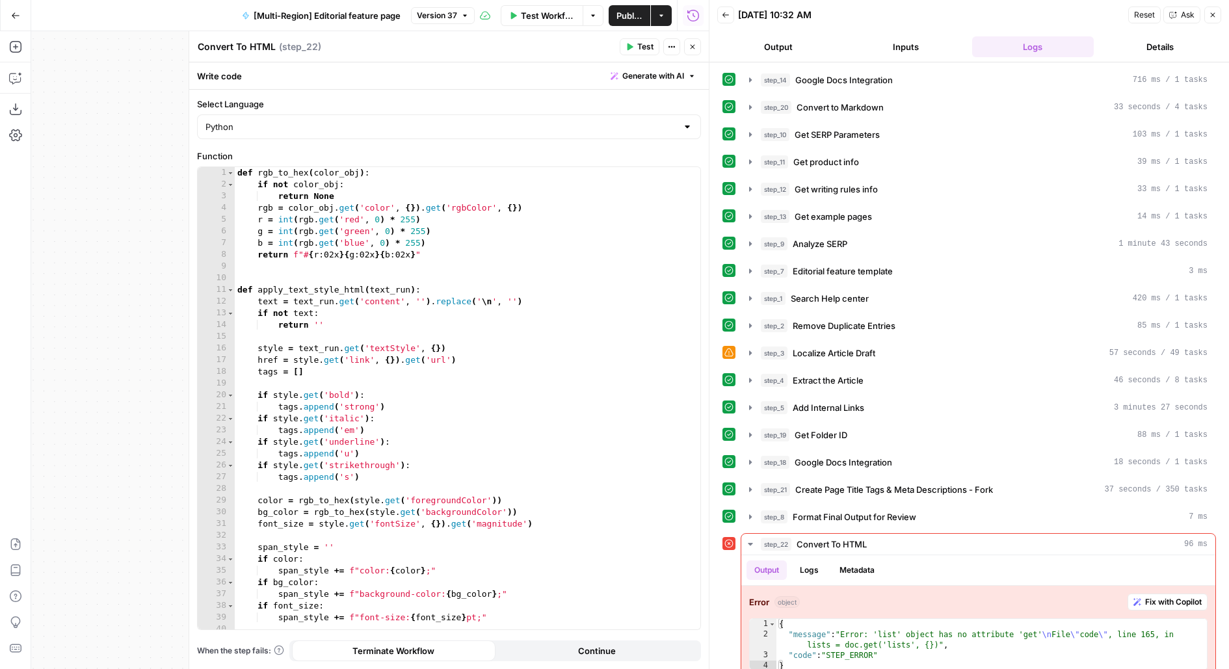
click at [693, 46] on icon "button" at bounding box center [693, 47] width 8 height 8
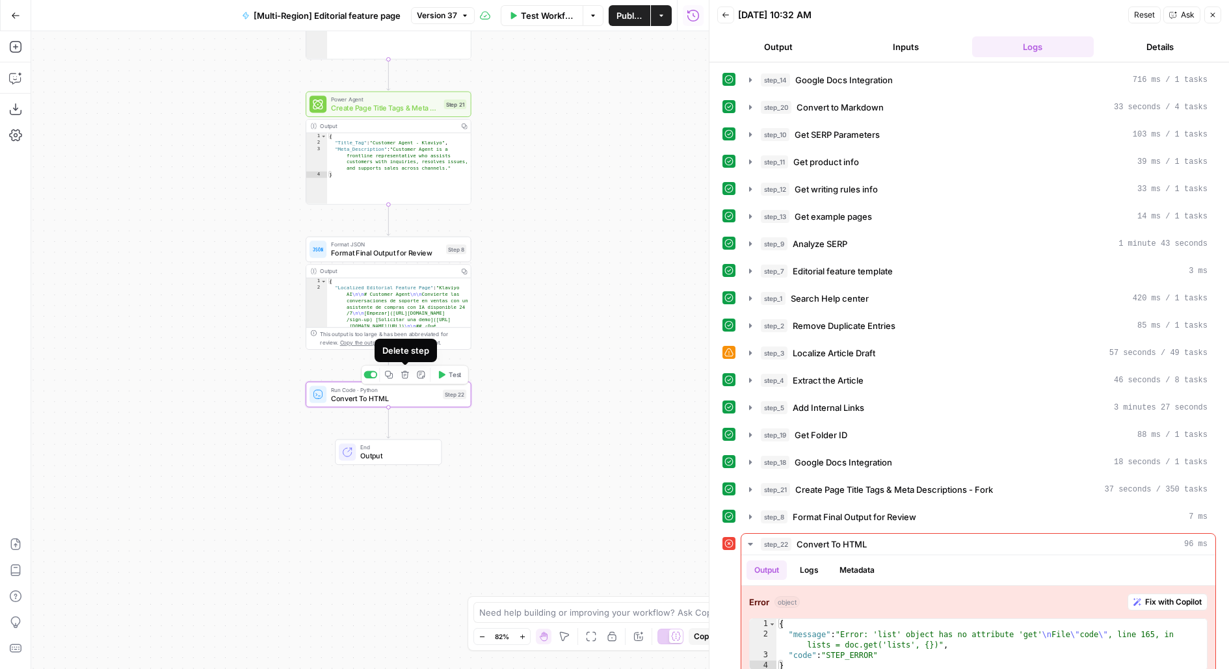
click at [405, 378] on icon "button" at bounding box center [405, 375] width 8 height 8
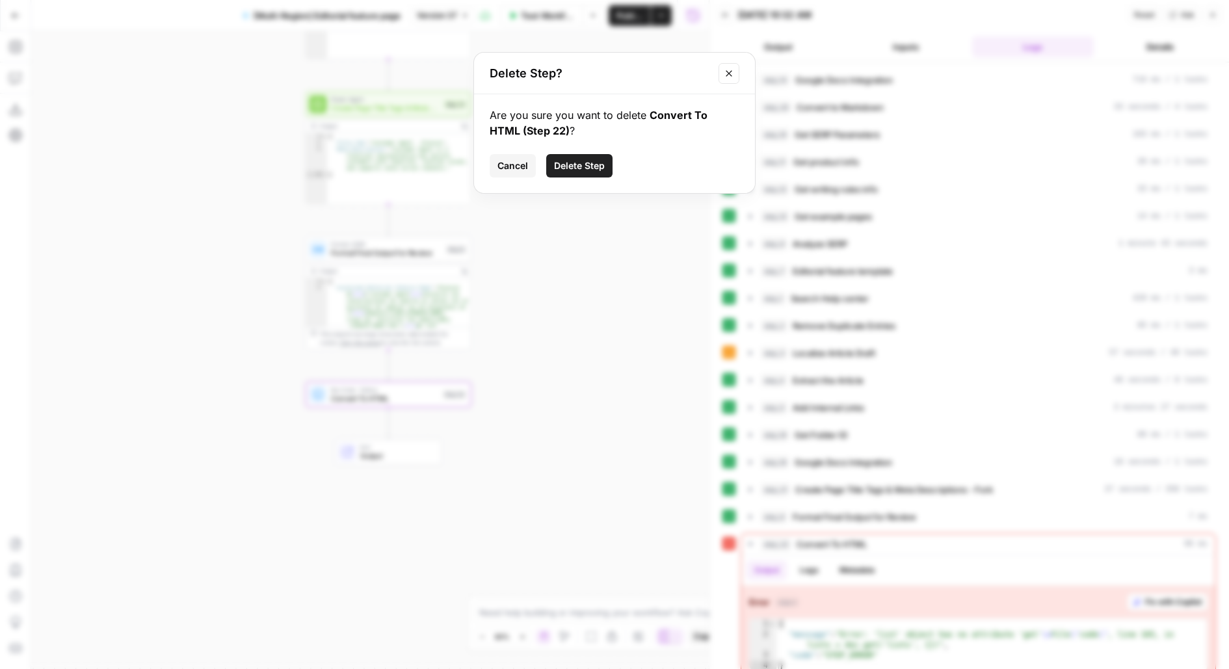
click at [586, 172] on span "Delete Step" at bounding box center [579, 165] width 51 height 13
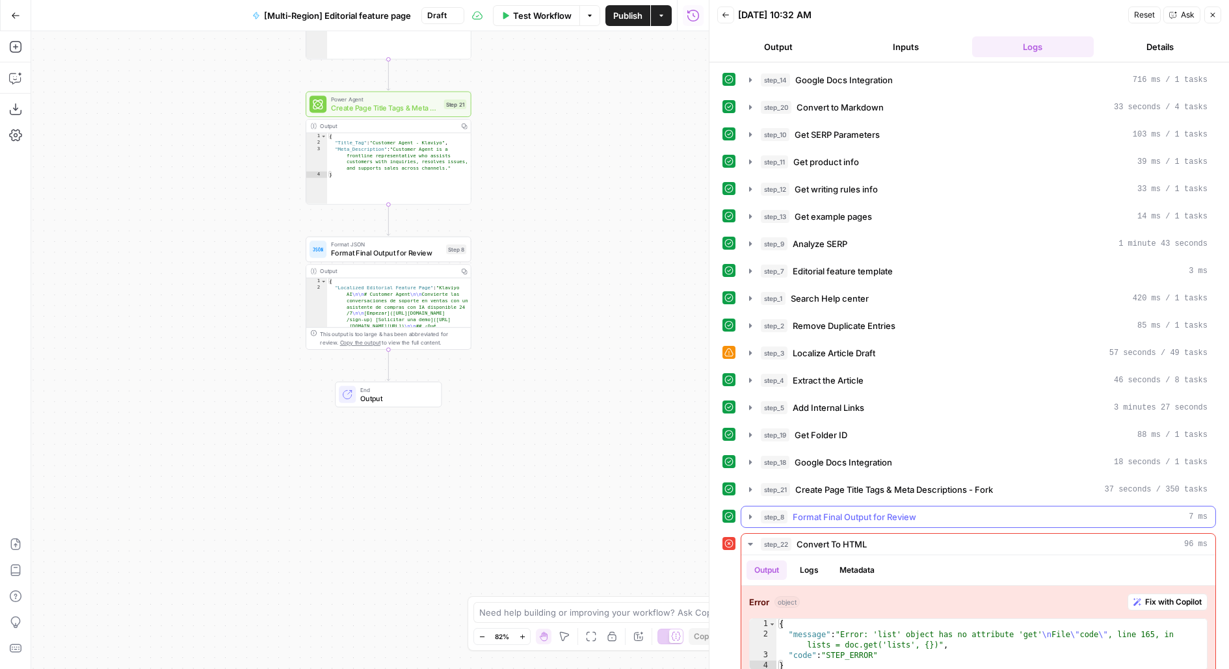
click at [793, 511] on span "Format Final Output for Review" at bounding box center [855, 517] width 124 height 13
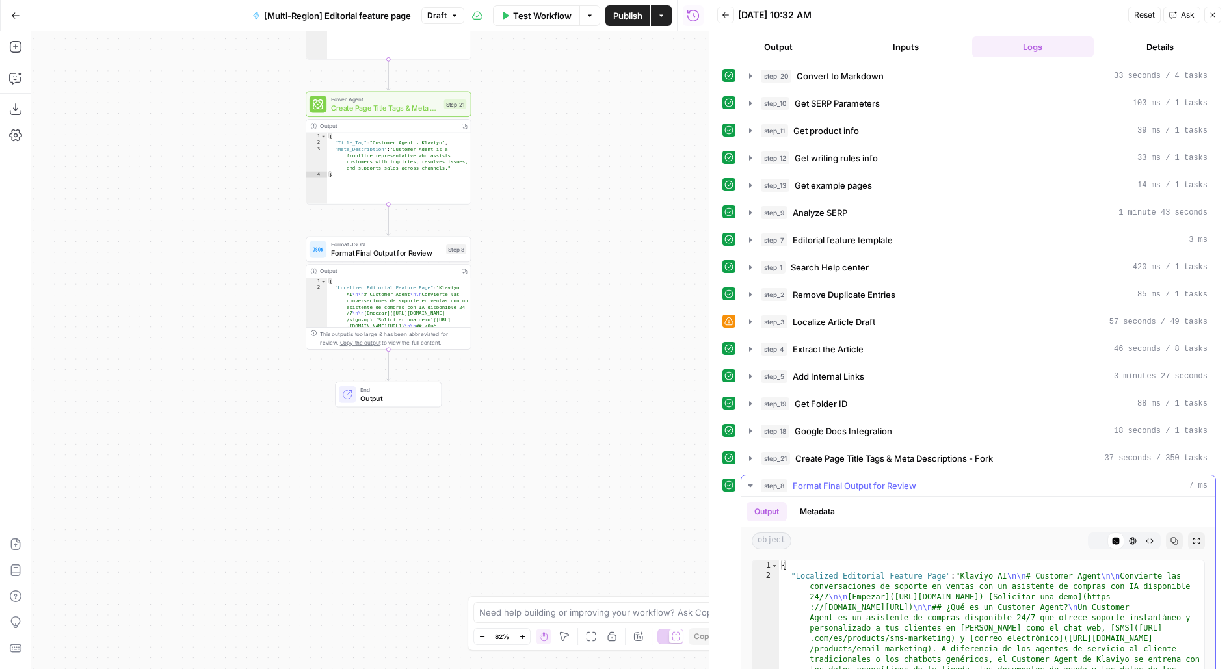
scroll to position [330, 0]
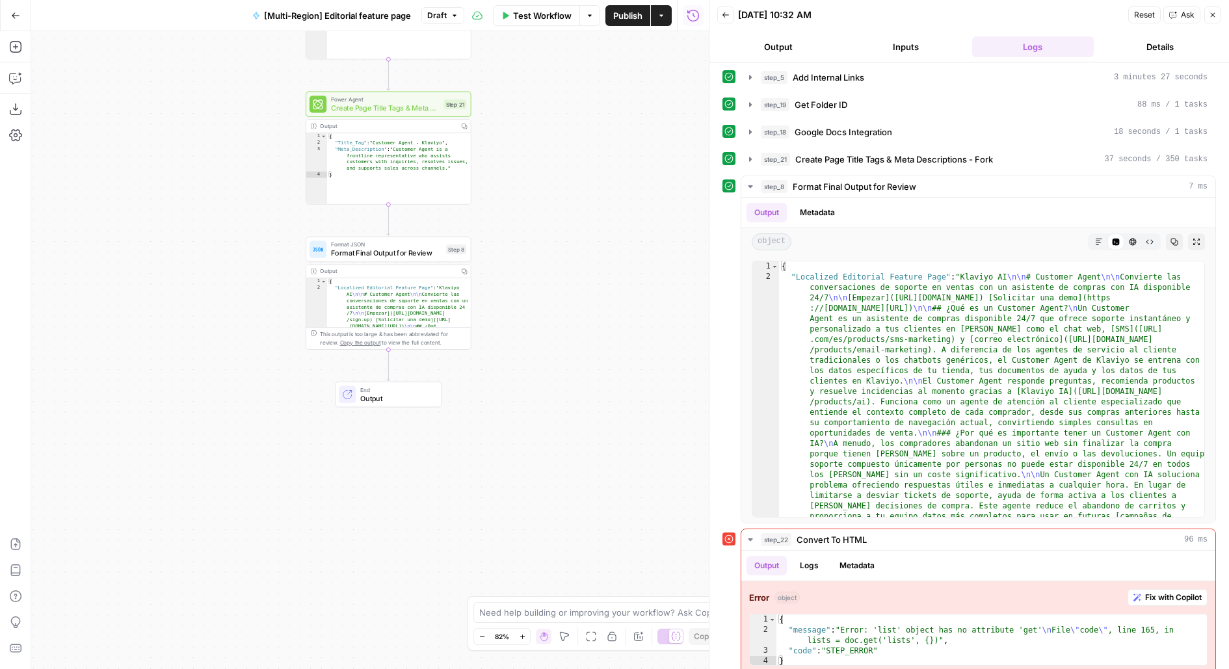
click at [624, 20] on span "Publish" at bounding box center [627, 15] width 29 height 13
click at [621, 21] on span "Publish" at bounding box center [630, 15] width 26 height 13
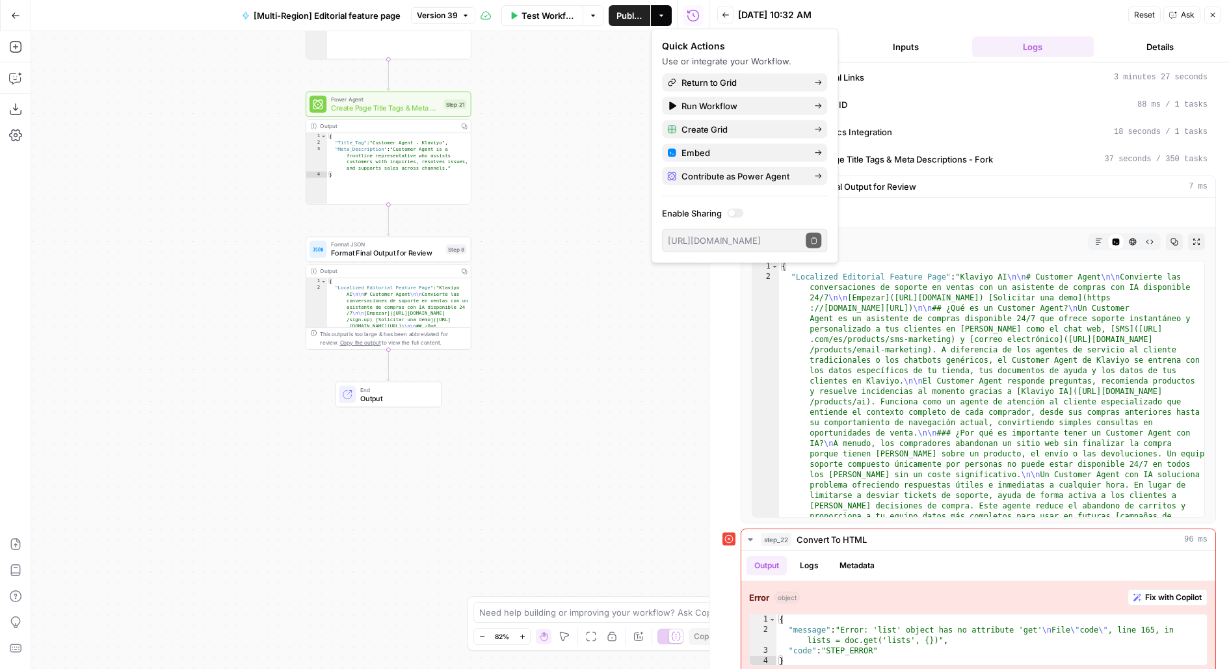
click at [871, 20] on div "08/25/25 at 10:32 AM" at bounding box center [931, 14] width 386 height 13
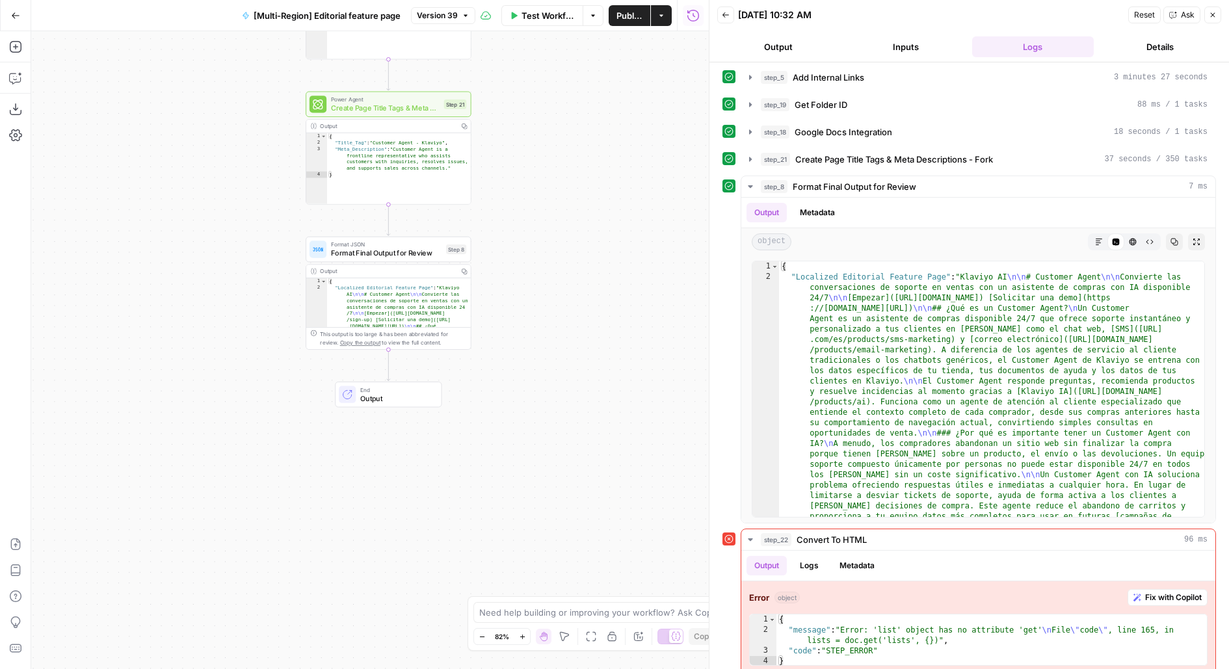
click at [628, 23] on button "Publish" at bounding box center [630, 15] width 42 height 21
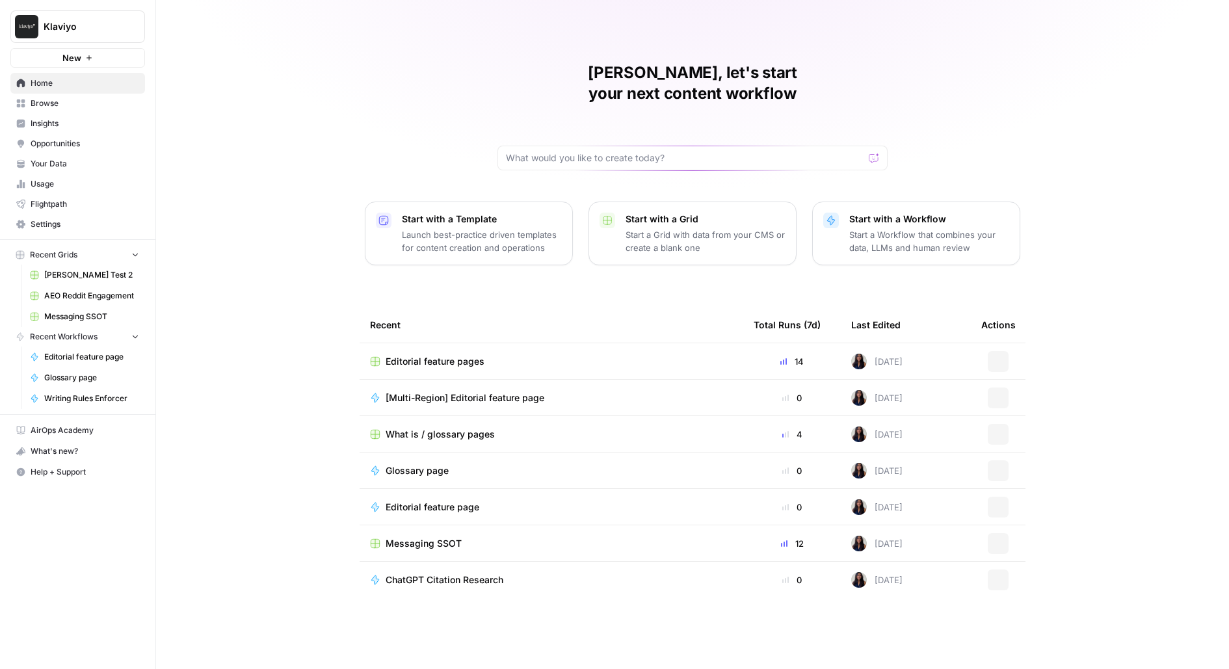
click at [72, 18] on button "Klaviyo" at bounding box center [77, 26] width 135 height 33
click at [125, 59] on input "search" at bounding box center [126, 63] width 176 height 13
click at [323, 42] on div "[PERSON_NAME], let's start your next content workflow Start with a Template Lau…" at bounding box center [692, 334] width 1073 height 669
click at [74, 63] on span "New" at bounding box center [71, 57] width 19 height 13
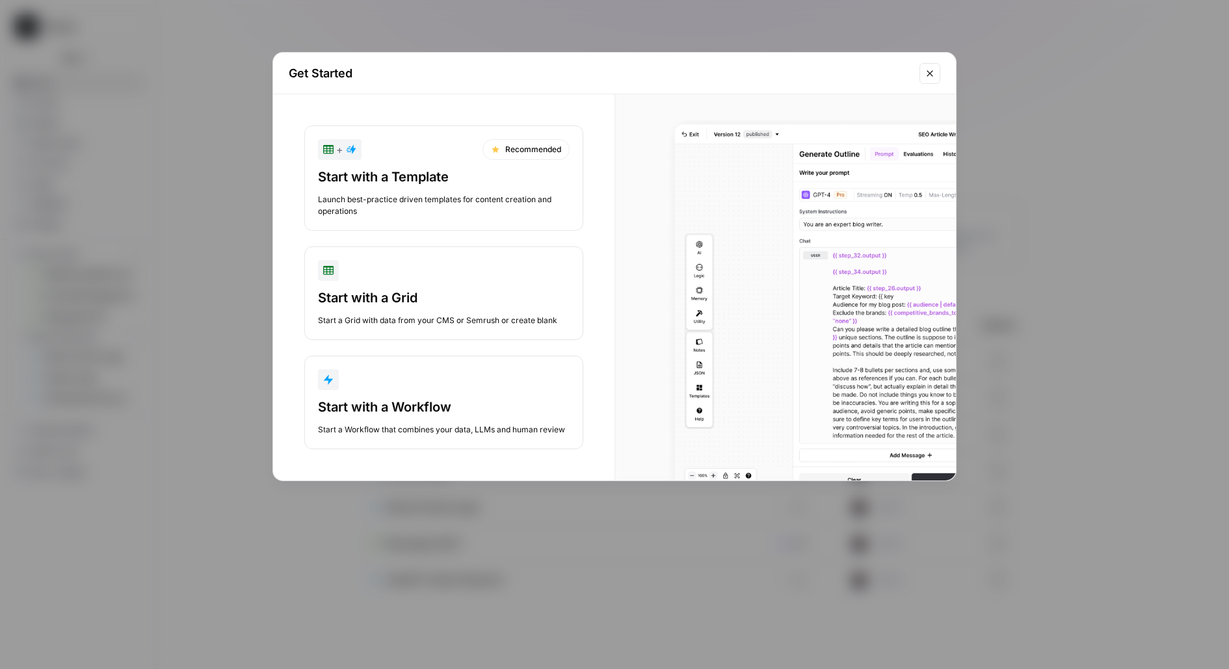
click at [463, 414] on div "Start with a Workflow Start a Workflow that combines your data, LLMs and human …" at bounding box center [444, 417] width 252 height 38
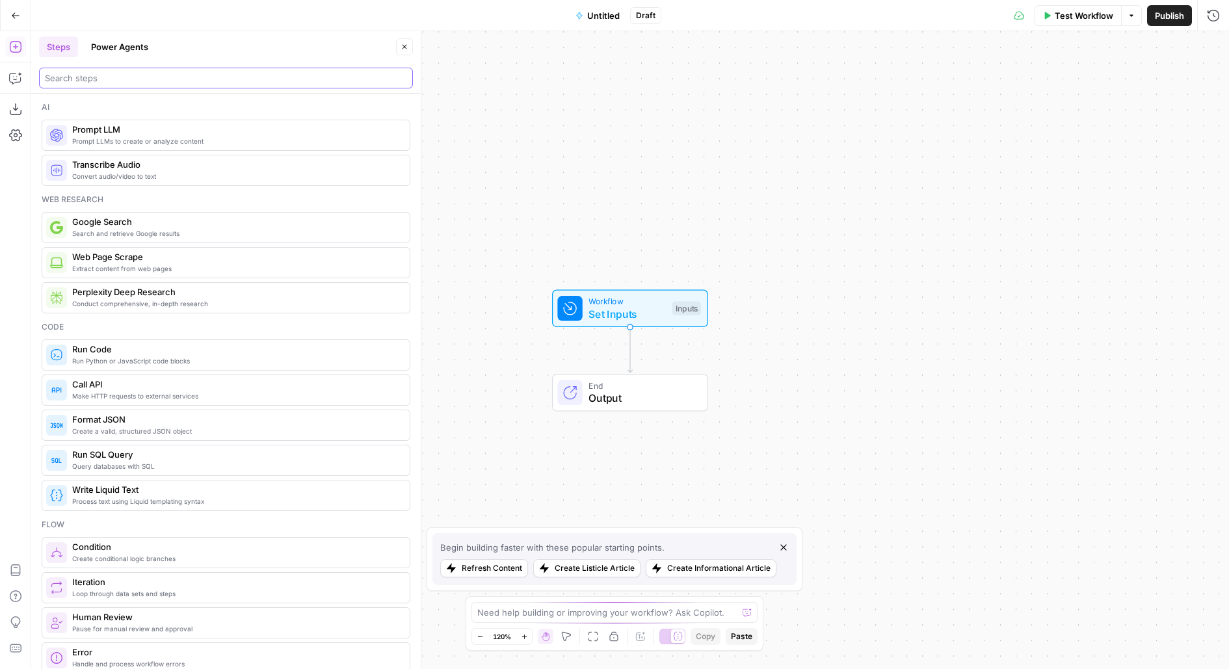
click at [83, 77] on input "search" at bounding box center [226, 78] width 362 height 13
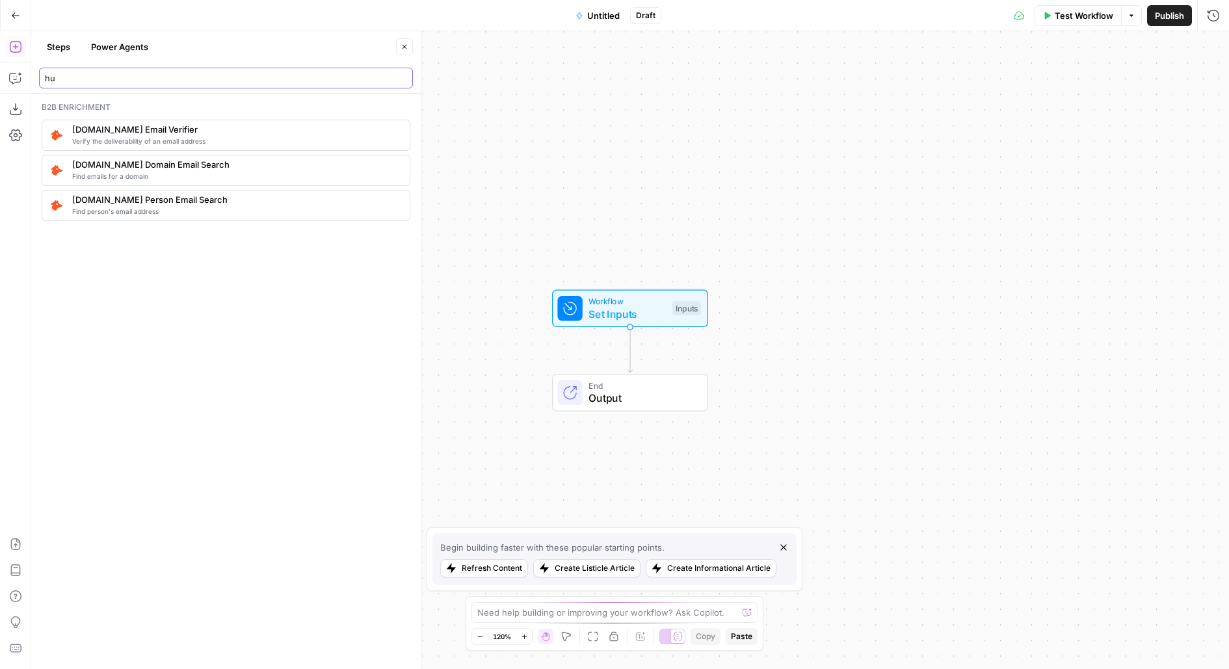
type input "h"
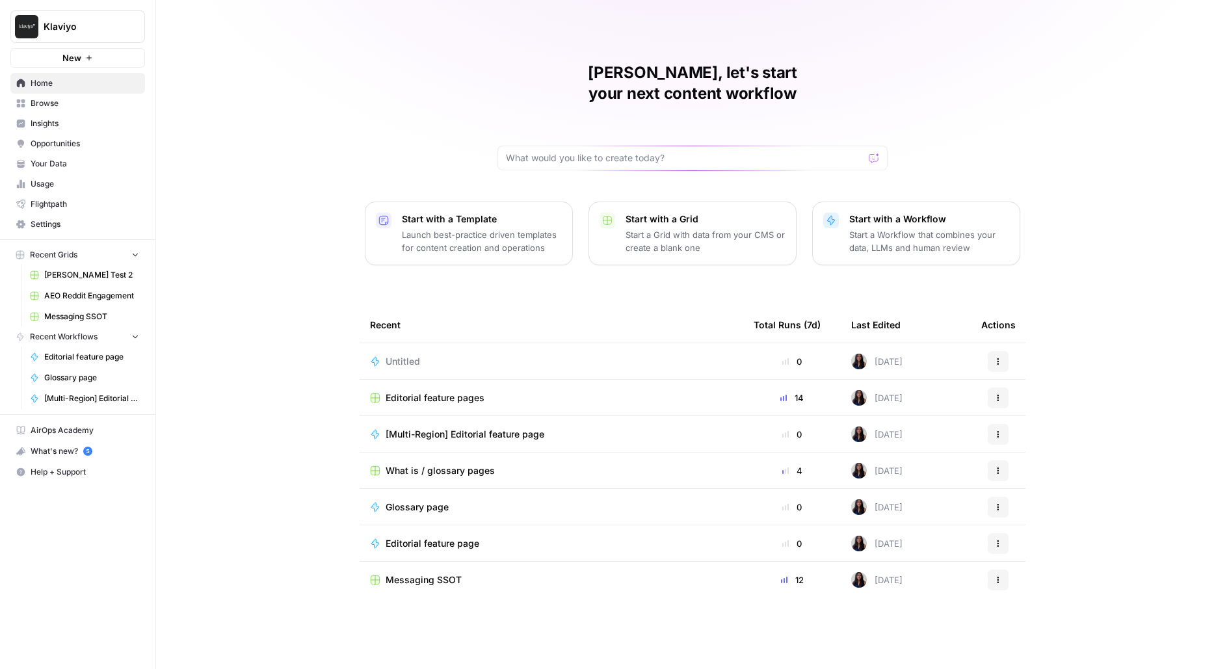
click at [68, 20] on span "Klaviyo" at bounding box center [83, 26] width 79 height 13
type input "docebo"
click button "Docebo" at bounding box center [118, 97] width 208 height 21
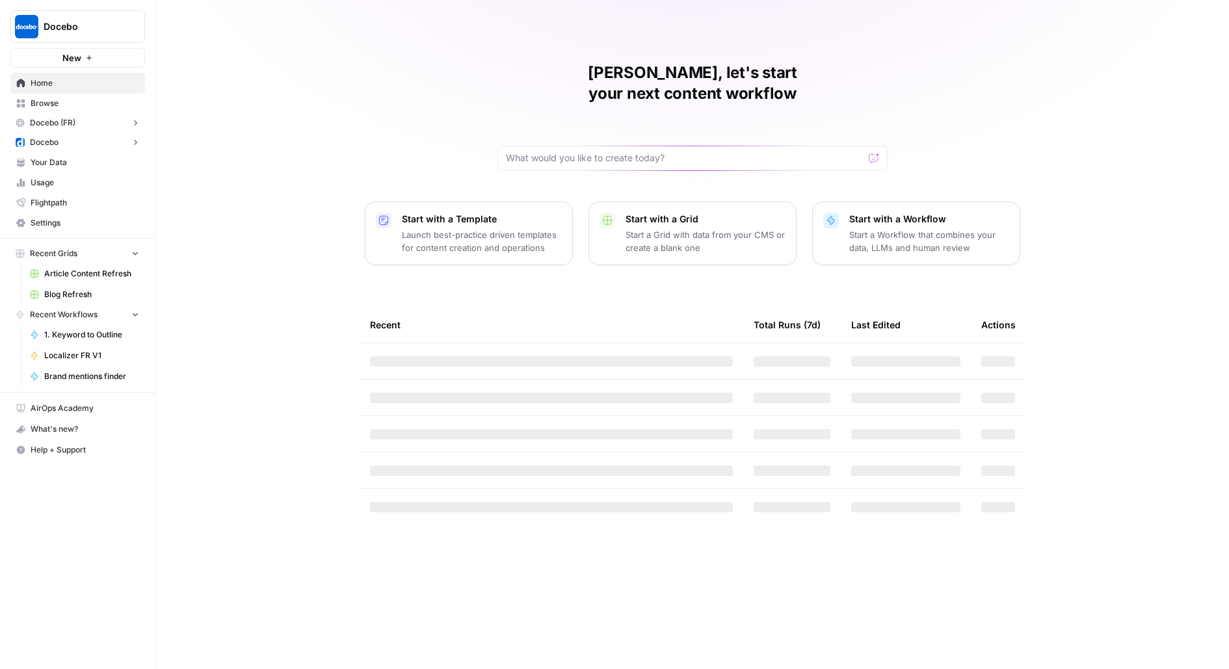
click at [73, 107] on span "Browse" at bounding box center [85, 104] width 109 height 12
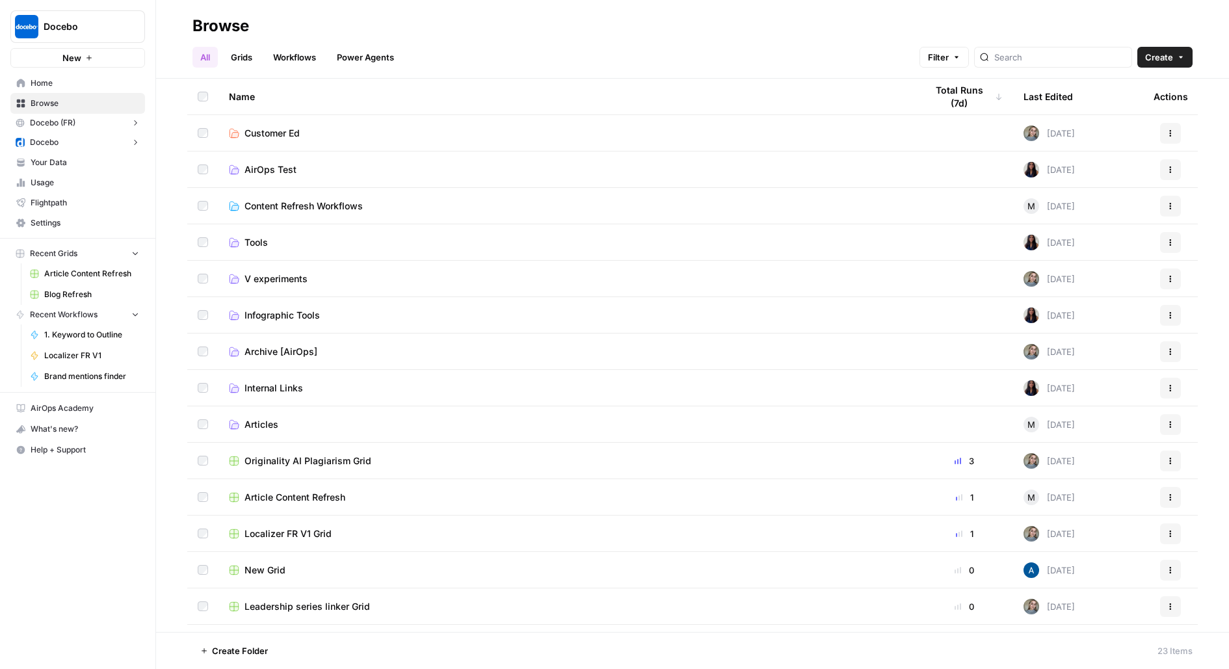
click at [242, 59] on link "Grids" at bounding box center [241, 57] width 37 height 21
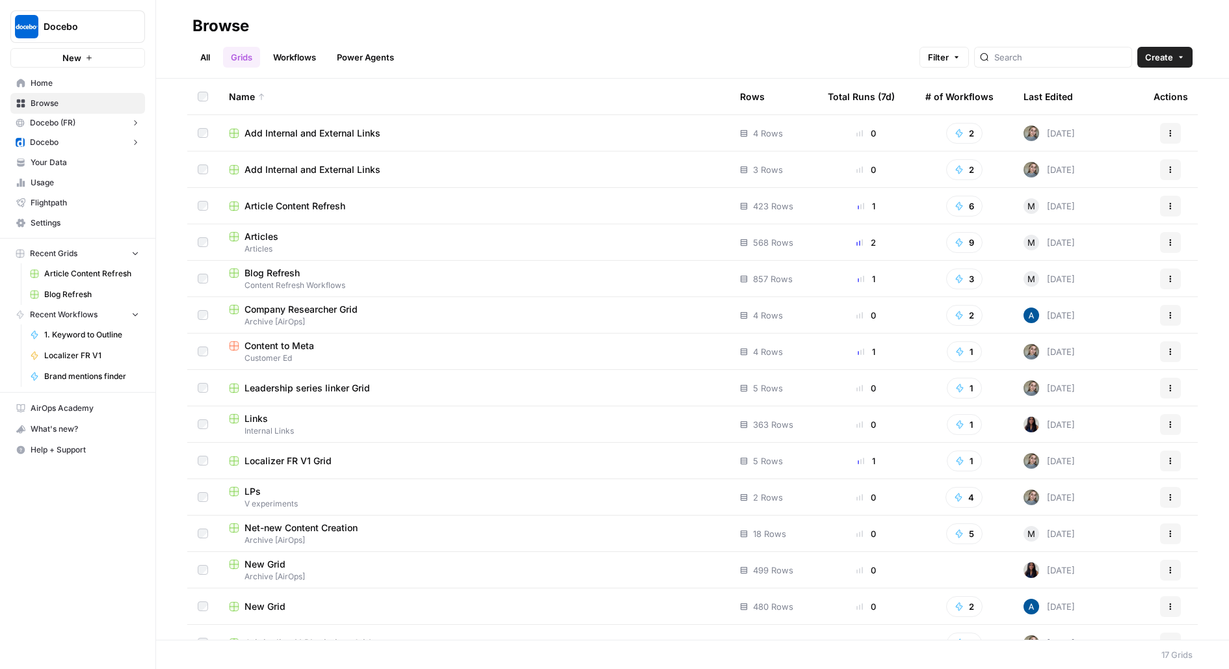
click at [209, 53] on link "All" at bounding box center [205, 57] width 25 height 21
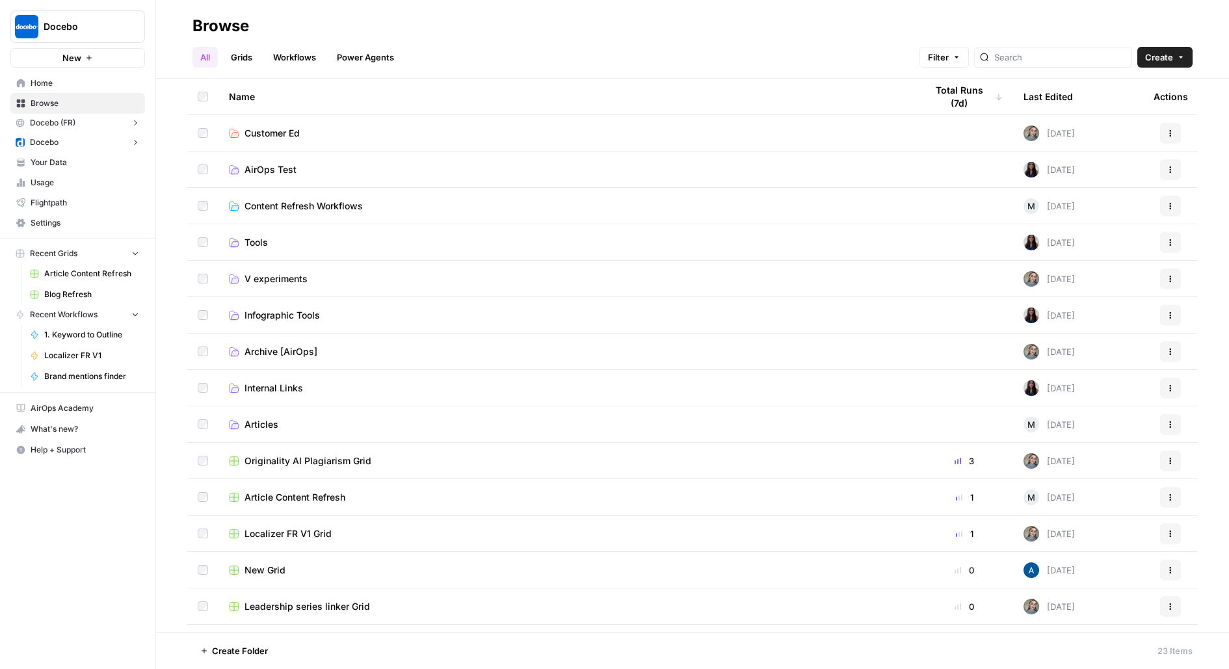
click at [243, 58] on link "Grids" at bounding box center [241, 57] width 37 height 21
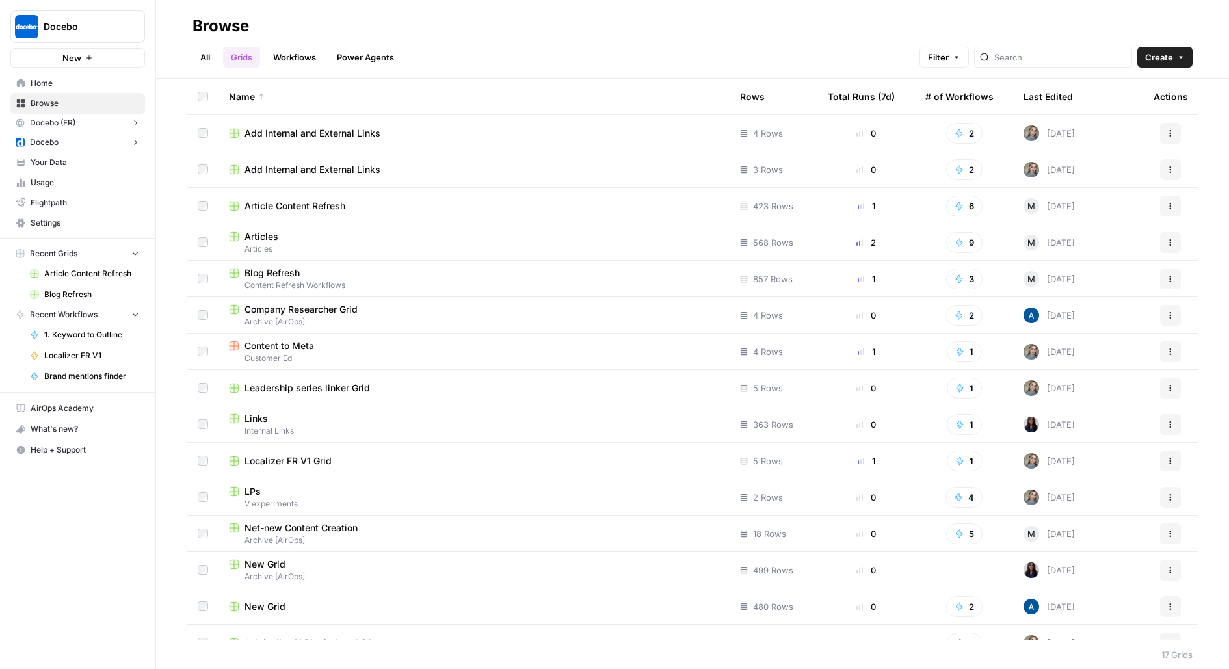
click at [267, 243] on span "Articles" at bounding box center [474, 249] width 490 height 12
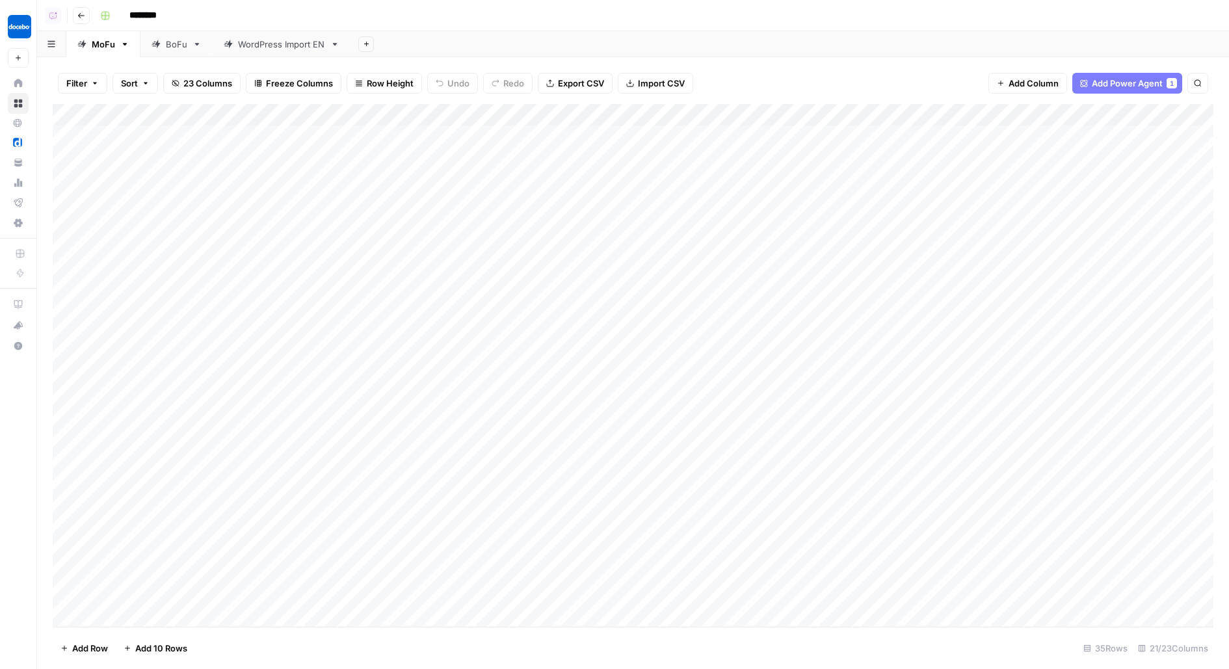
click at [166, 42] on div "BoFu" at bounding box center [176, 44] width 21 height 13
click at [92, 51] on link "MoFu" at bounding box center [103, 44] width 74 height 26
click at [187, 38] on link "BoFu" at bounding box center [176, 44] width 72 height 26
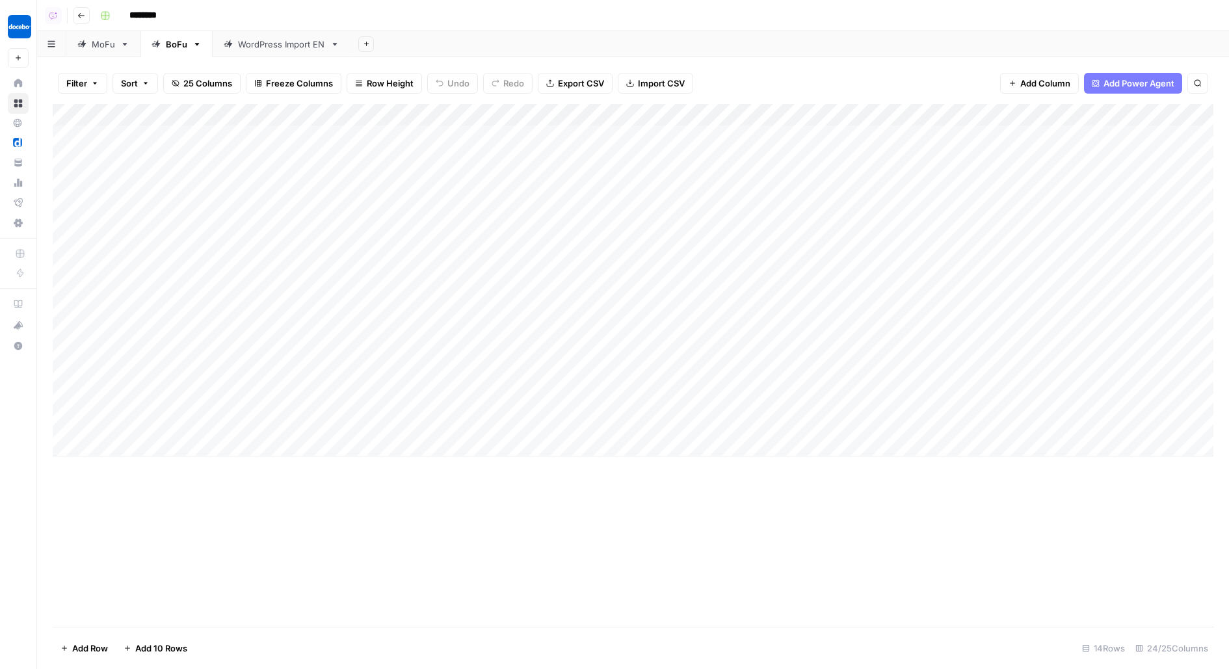
click at [104, 47] on div "MoFu" at bounding box center [103, 44] width 23 height 13
click at [142, 379] on div "Add Column" at bounding box center [633, 365] width 1161 height 523
type input "*******"
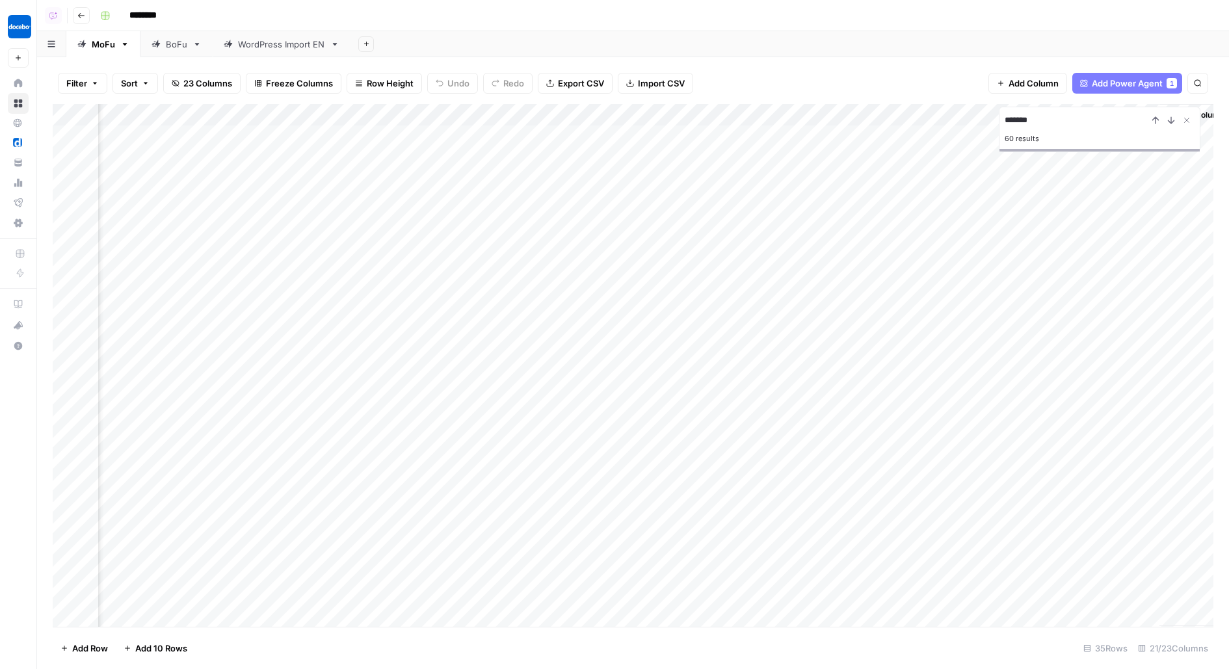
click at [181, 44] on div "BoFu" at bounding box center [176, 44] width 21 height 13
click at [843, 43] on div "Add Sheet" at bounding box center [790, 44] width 879 height 26
type input "***"
click at [730, 159] on div "Add Column" at bounding box center [633, 280] width 1161 height 352
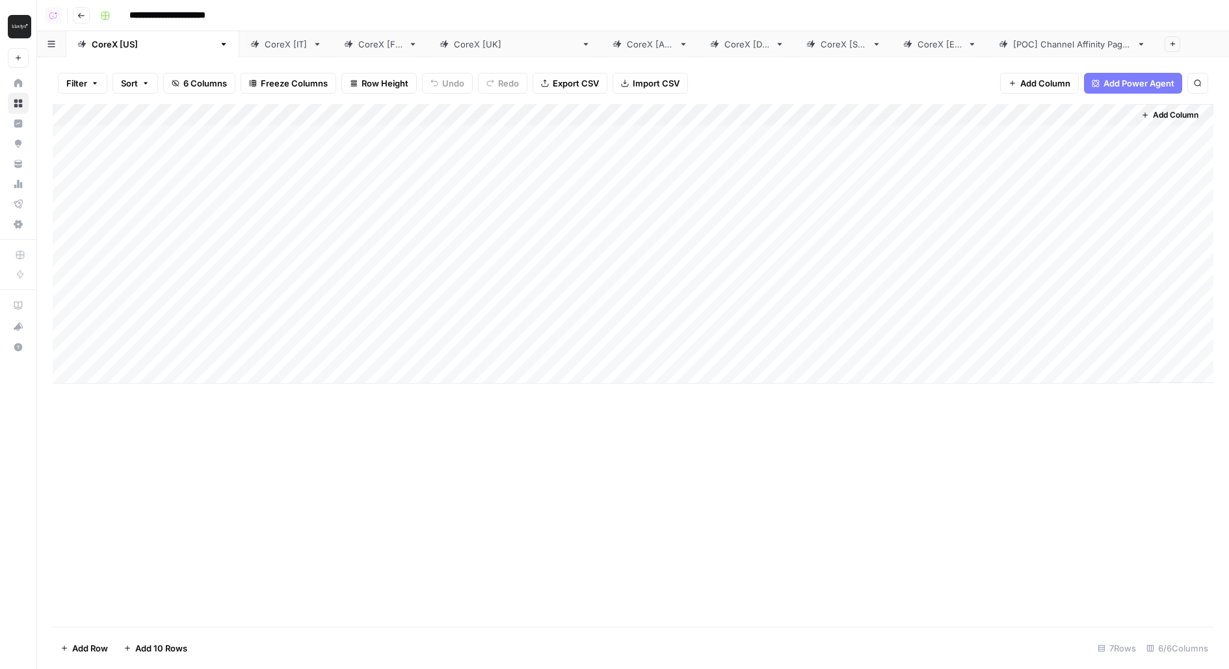
click at [265, 41] on div "CoreX [IT]" at bounding box center [286, 44] width 43 height 13
